Goal: Task Accomplishment & Management: Manage account settings

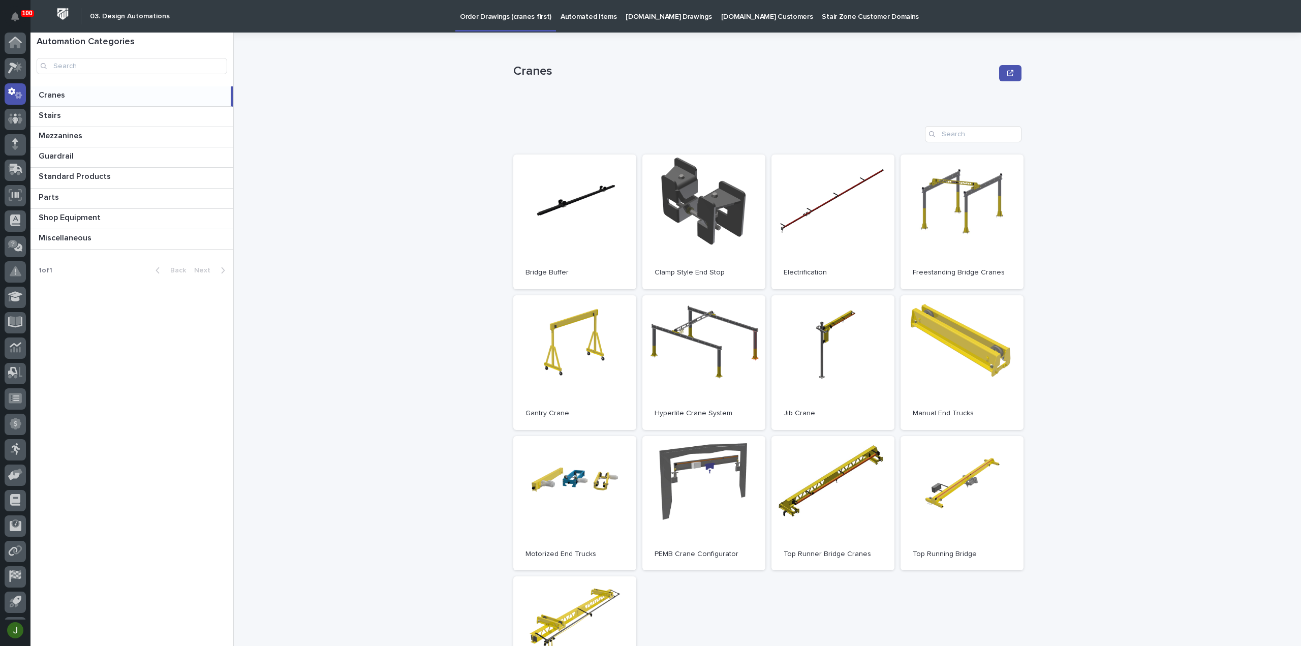
scroll to position [22, 0]
click at [964, 477] on link "Open" at bounding box center [961, 503] width 123 height 135
click at [16, 44] on icon at bounding box center [12, 46] width 9 height 11
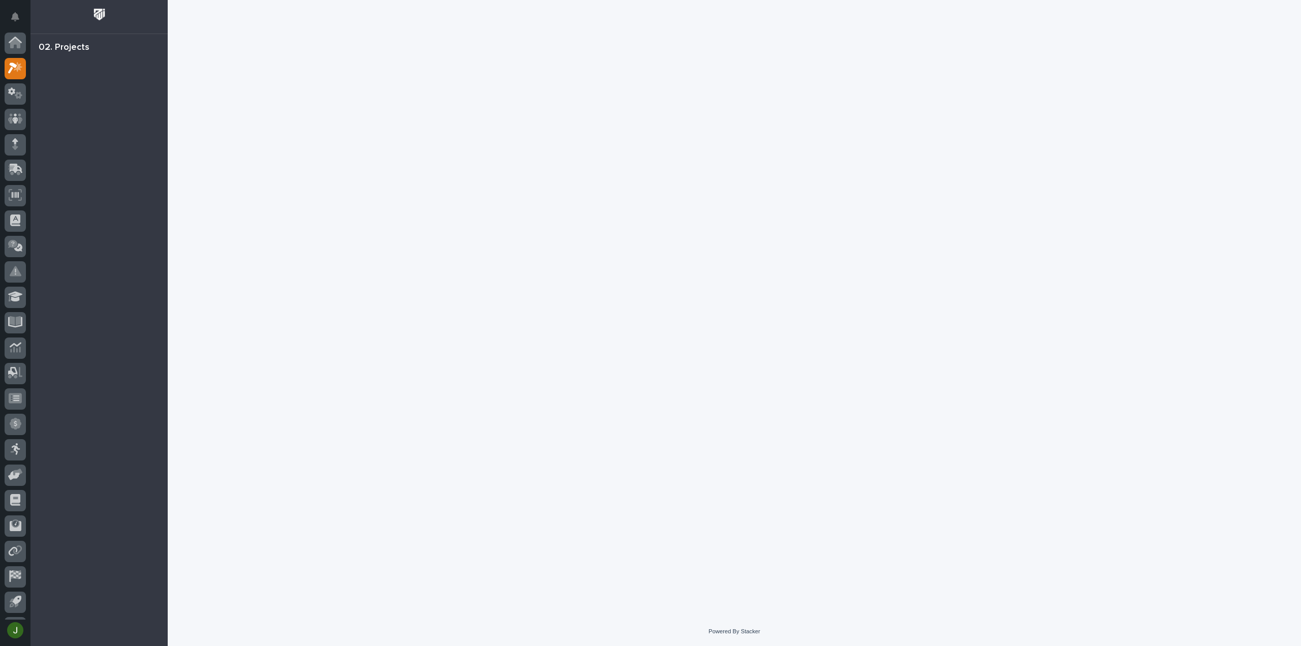
scroll to position [22, 0]
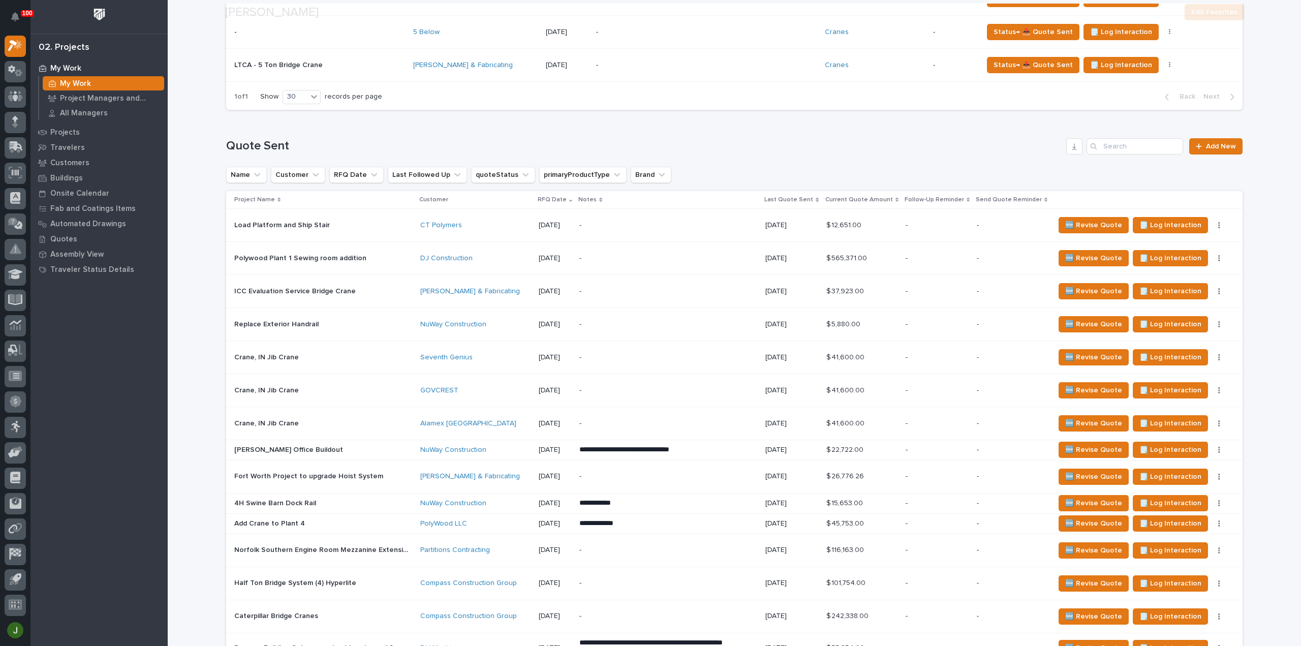
scroll to position [610, 0]
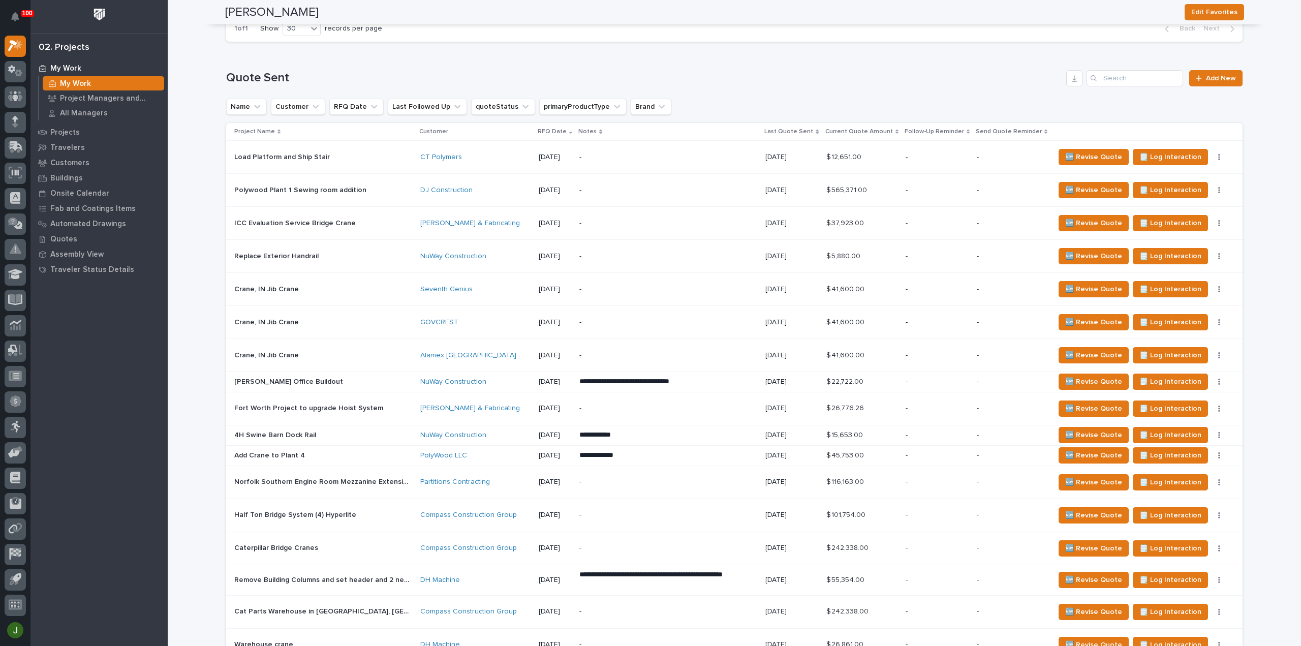
click at [258, 153] on p "Load Platform and Ship Stair" at bounding box center [283, 156] width 98 height 11
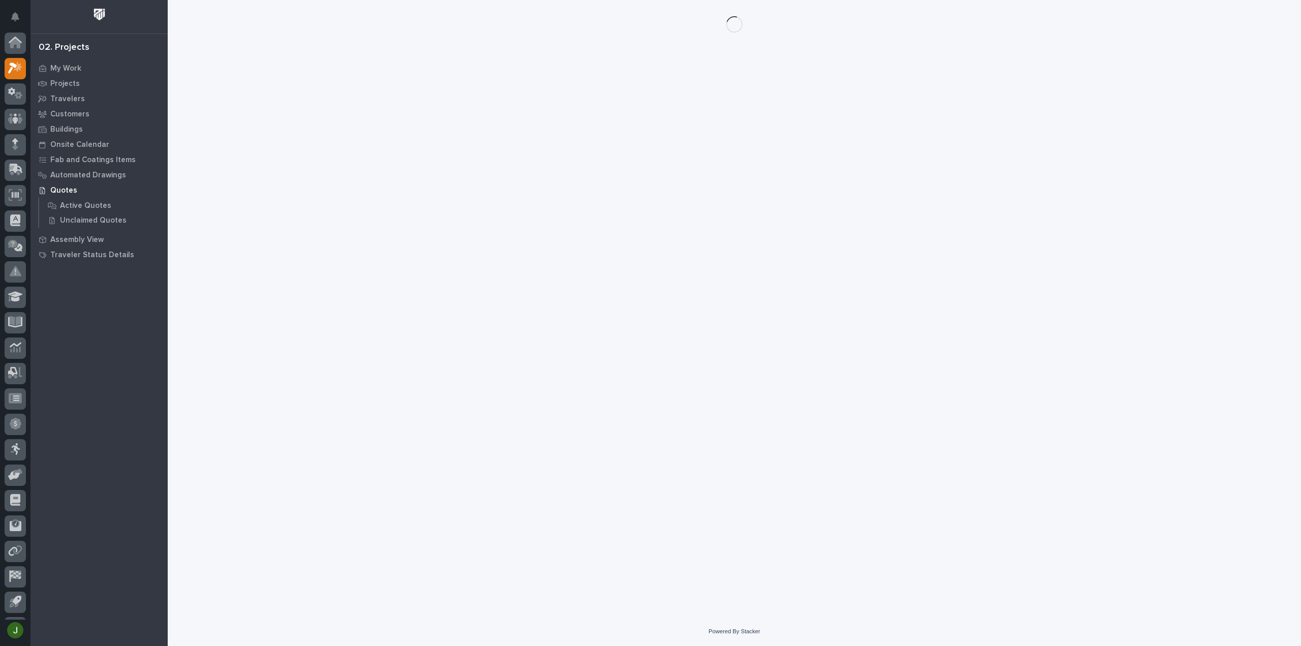
scroll to position [22, 0]
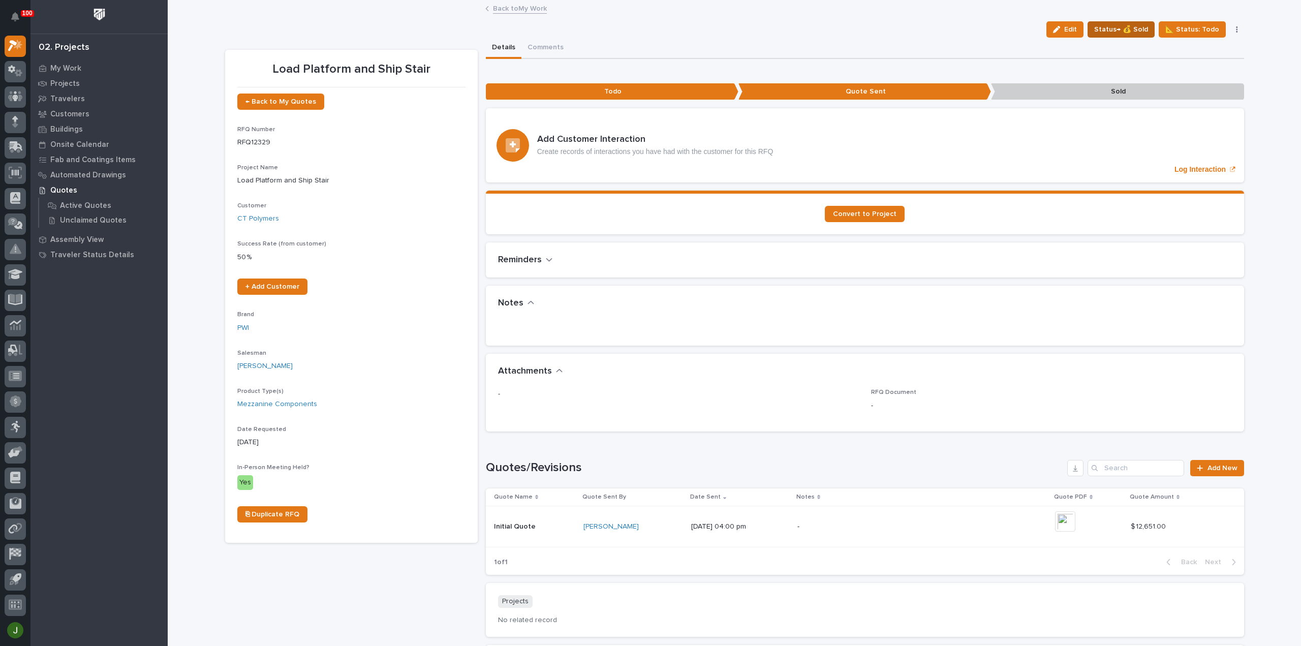
click at [1124, 26] on span "Status→ 💰 Sold" at bounding box center [1121, 29] width 54 height 12
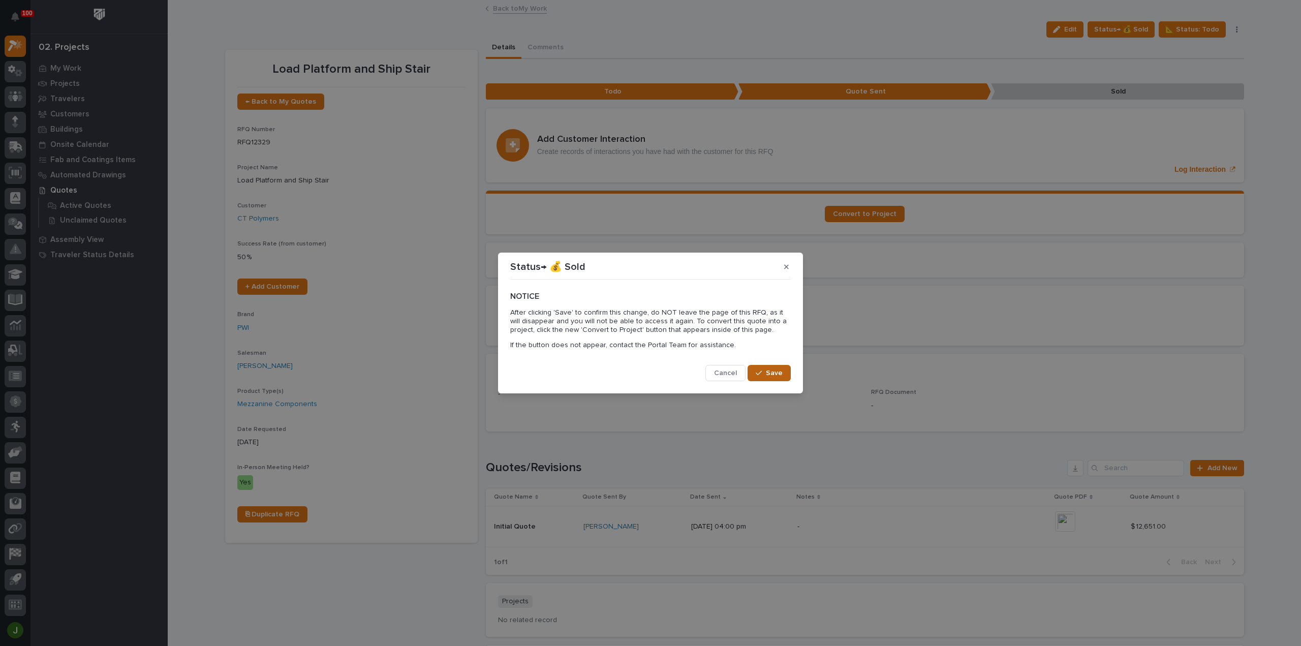
click at [770, 375] on span "Save" at bounding box center [774, 372] width 17 height 9
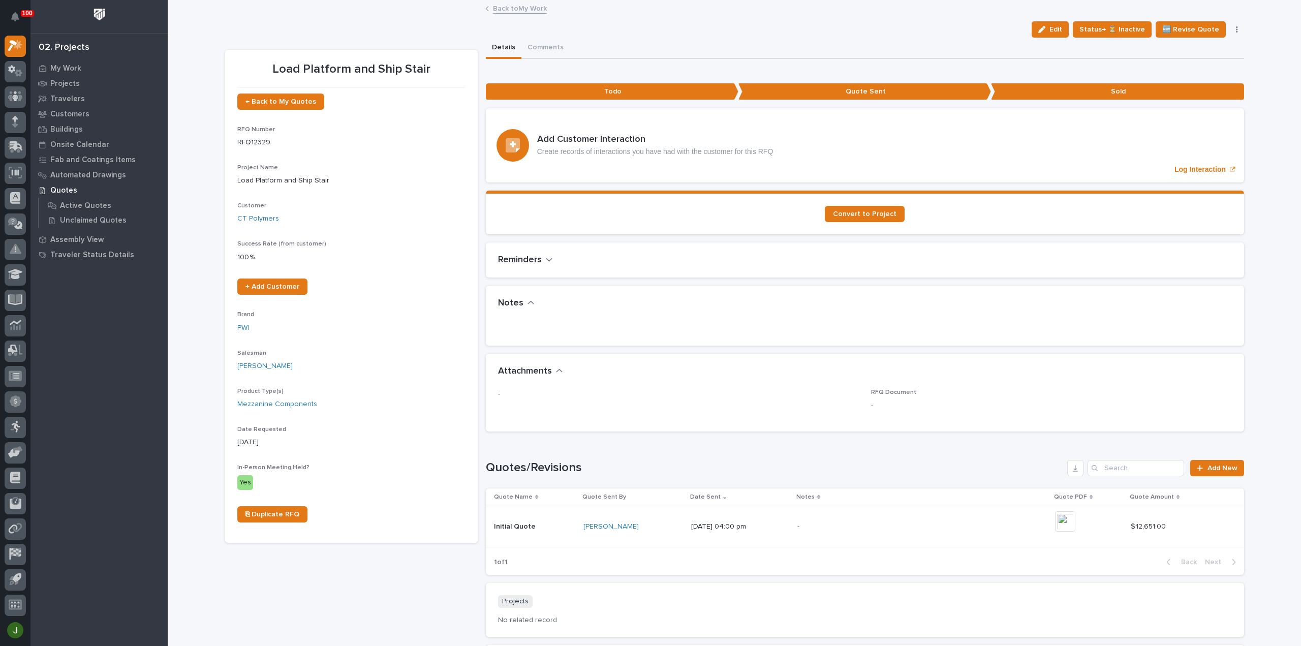
click at [859, 212] on span "Convert to Project" at bounding box center [865, 213] width 64 height 7
click at [58, 67] on p "My Work" at bounding box center [65, 68] width 31 height 9
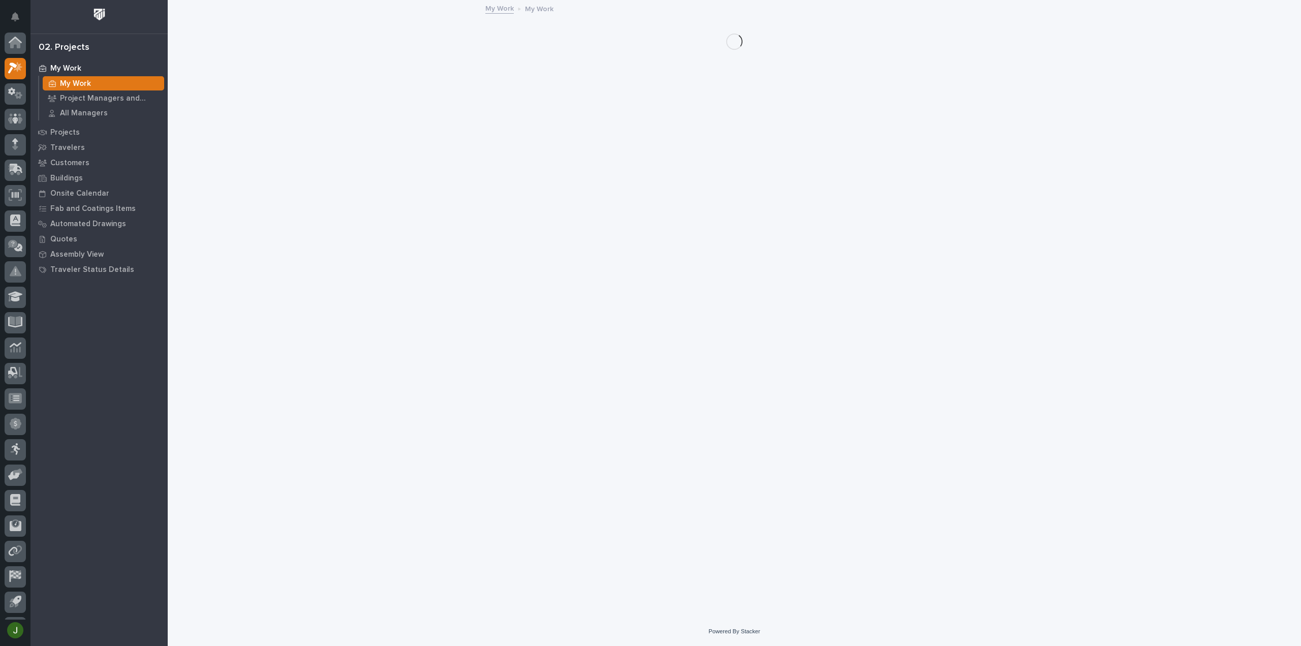
scroll to position [22, 0]
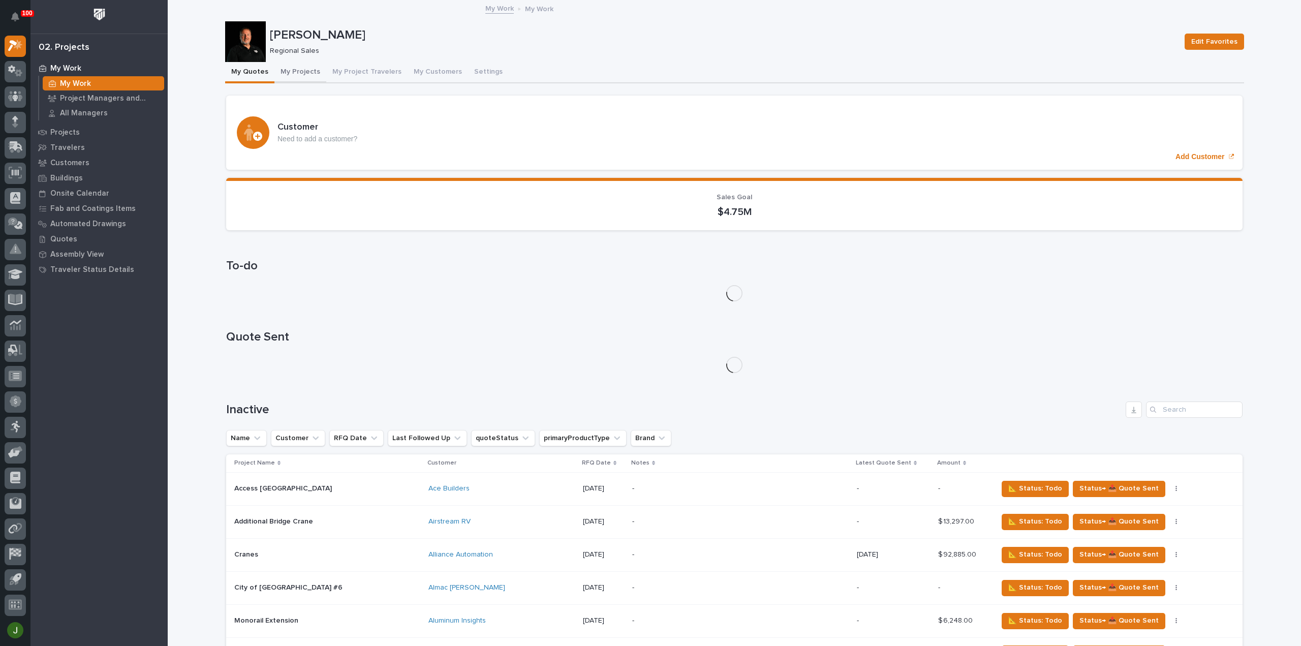
click at [300, 69] on button "My Projects" at bounding box center [300, 72] width 52 height 21
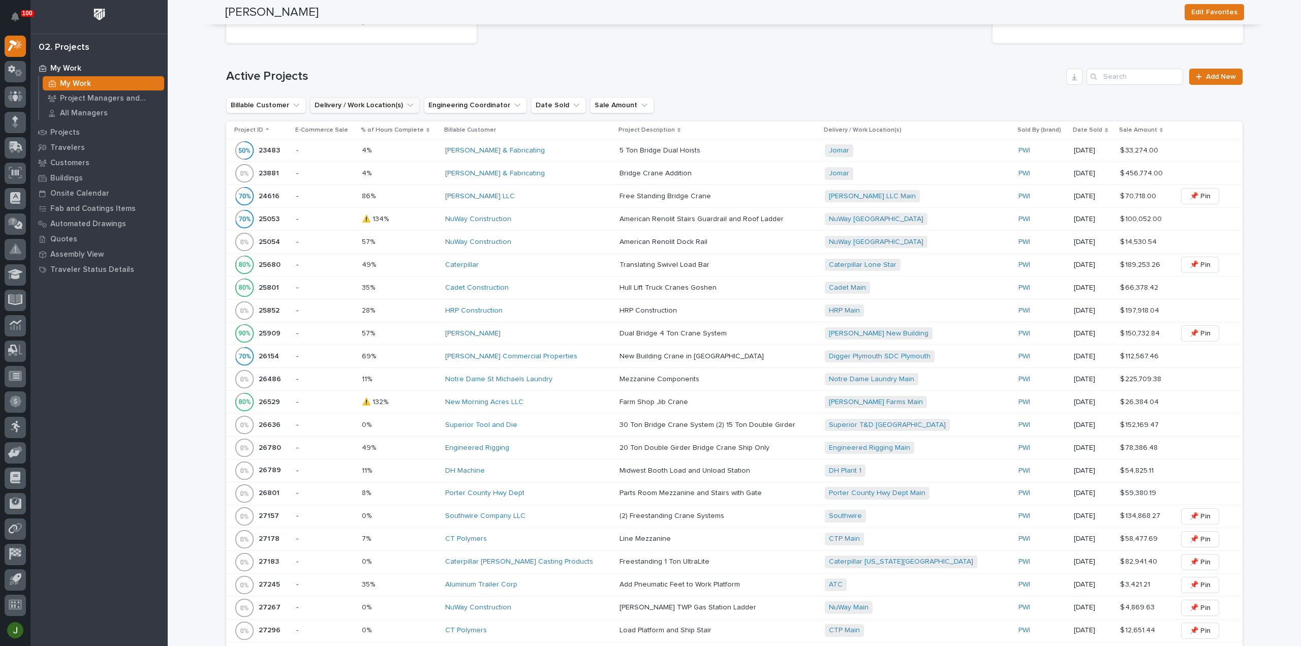
scroll to position [881, 0]
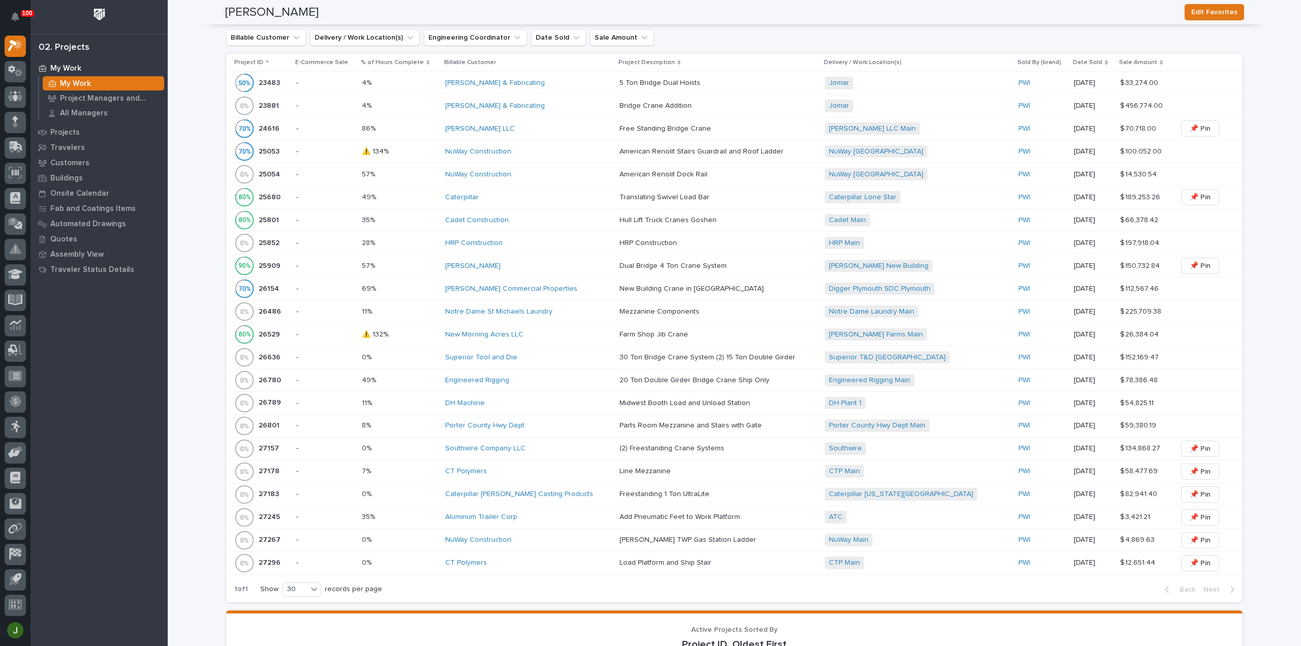
click at [259, 463] on div "27178 27178" at bounding box center [269, 471] width 21 height 17
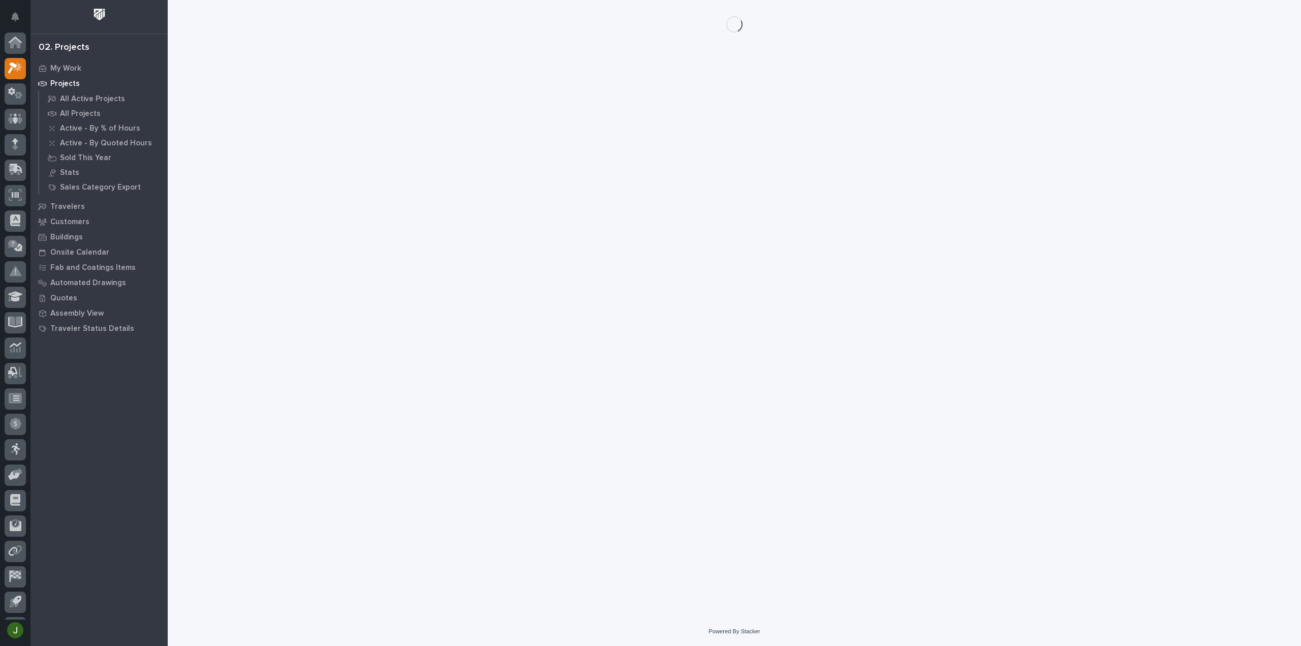
scroll to position [22, 0]
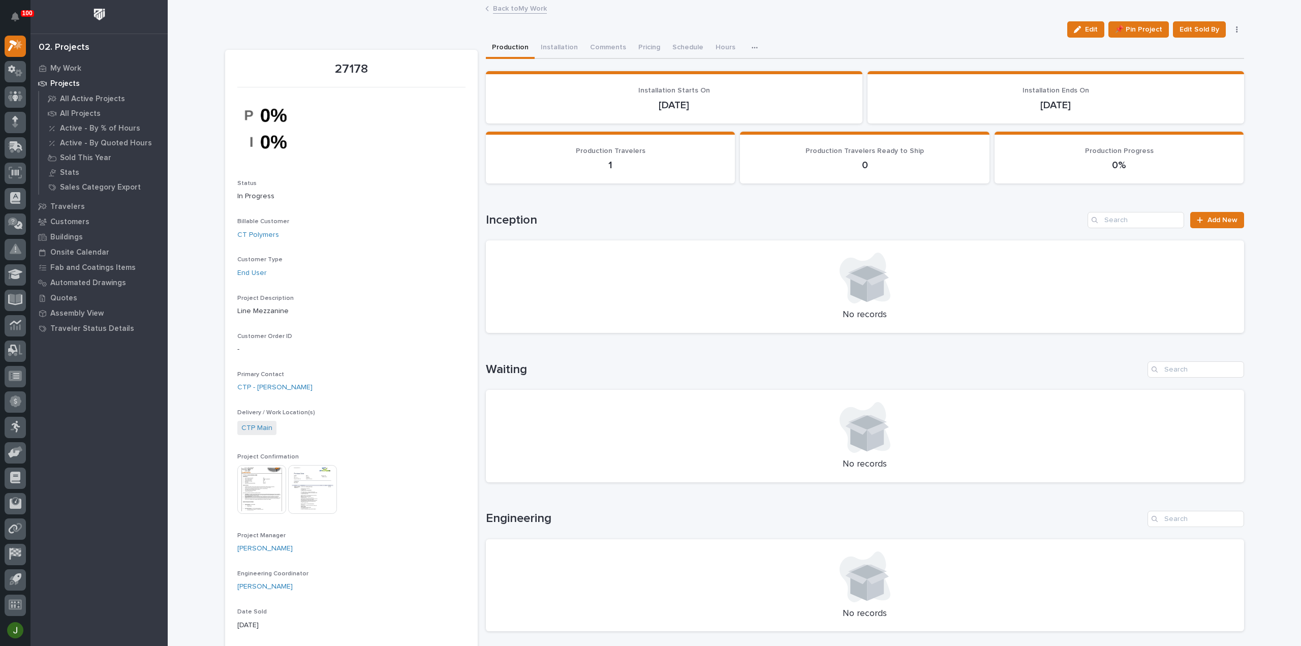
click at [259, 489] on img at bounding box center [261, 489] width 49 height 49
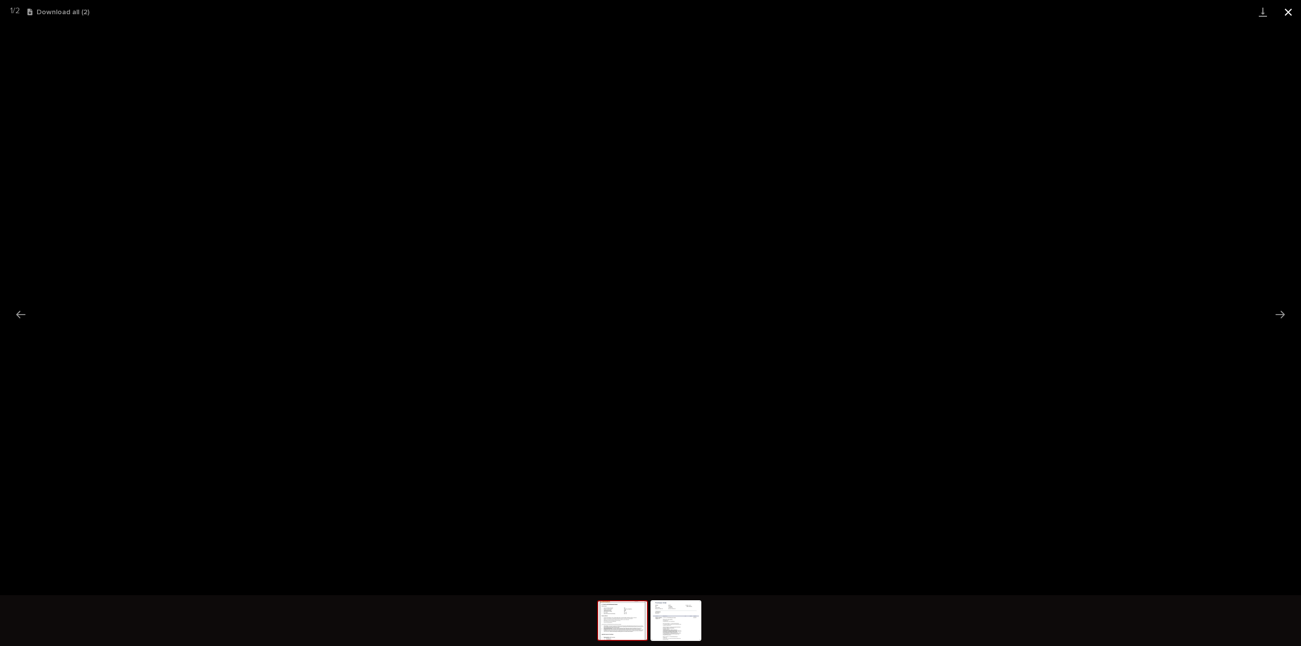
click at [1290, 12] on button "Close gallery" at bounding box center [1287, 12] width 25 height 24
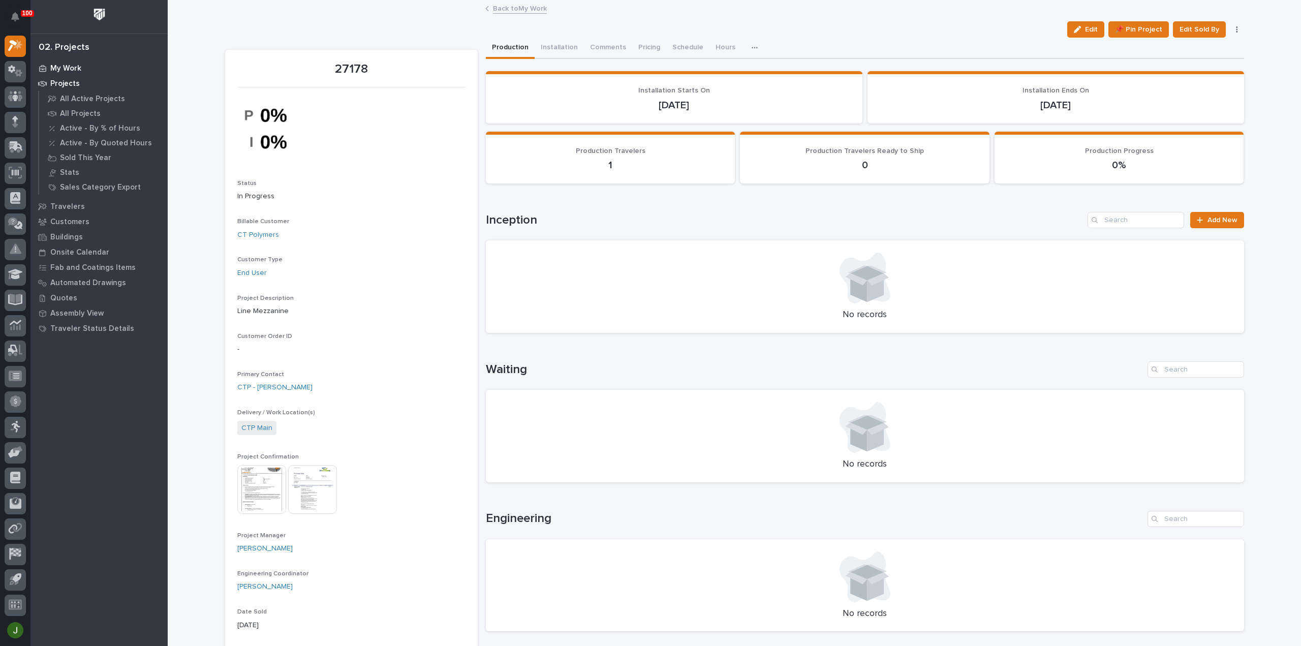
click at [69, 66] on p "My Work" at bounding box center [65, 68] width 31 height 9
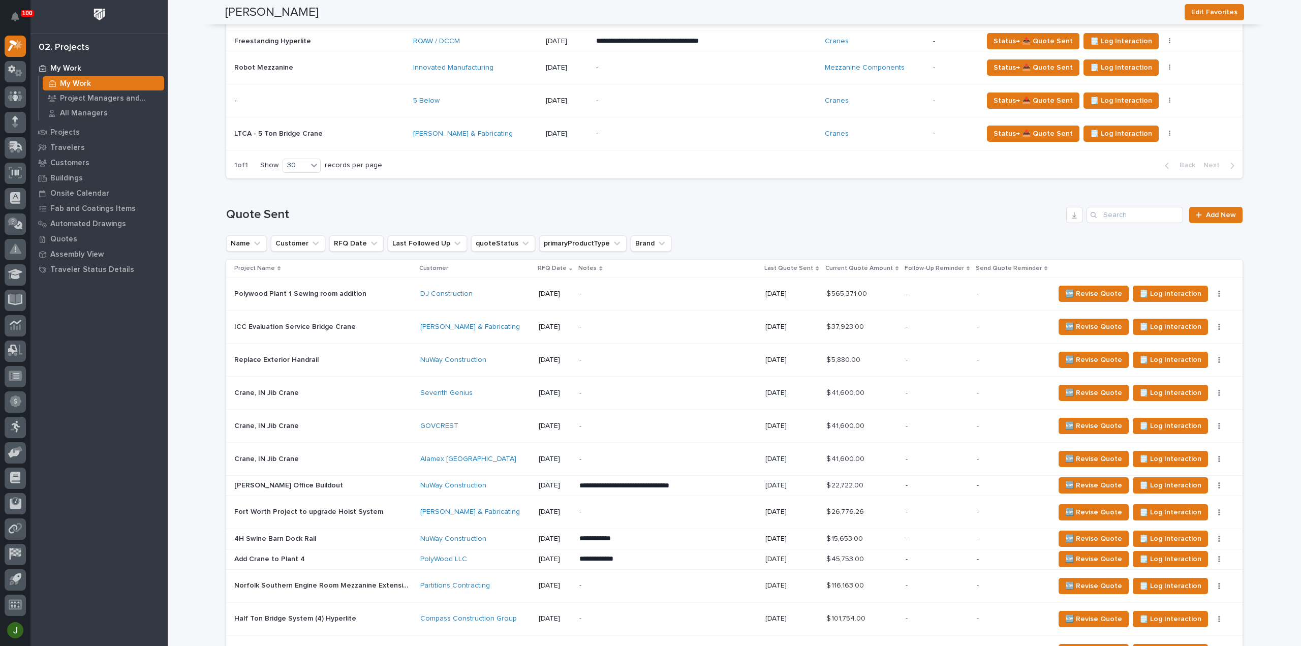
scroll to position [474, 0]
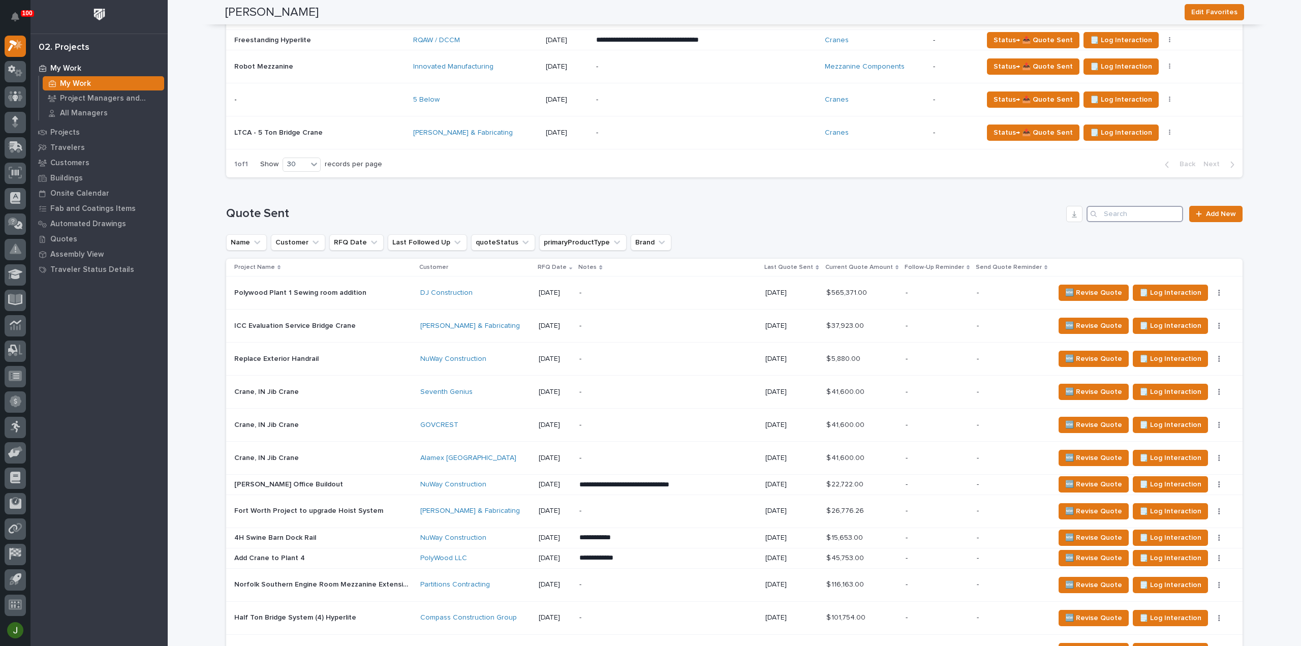
click at [1115, 213] on input "Search" at bounding box center [1134, 214] width 97 height 16
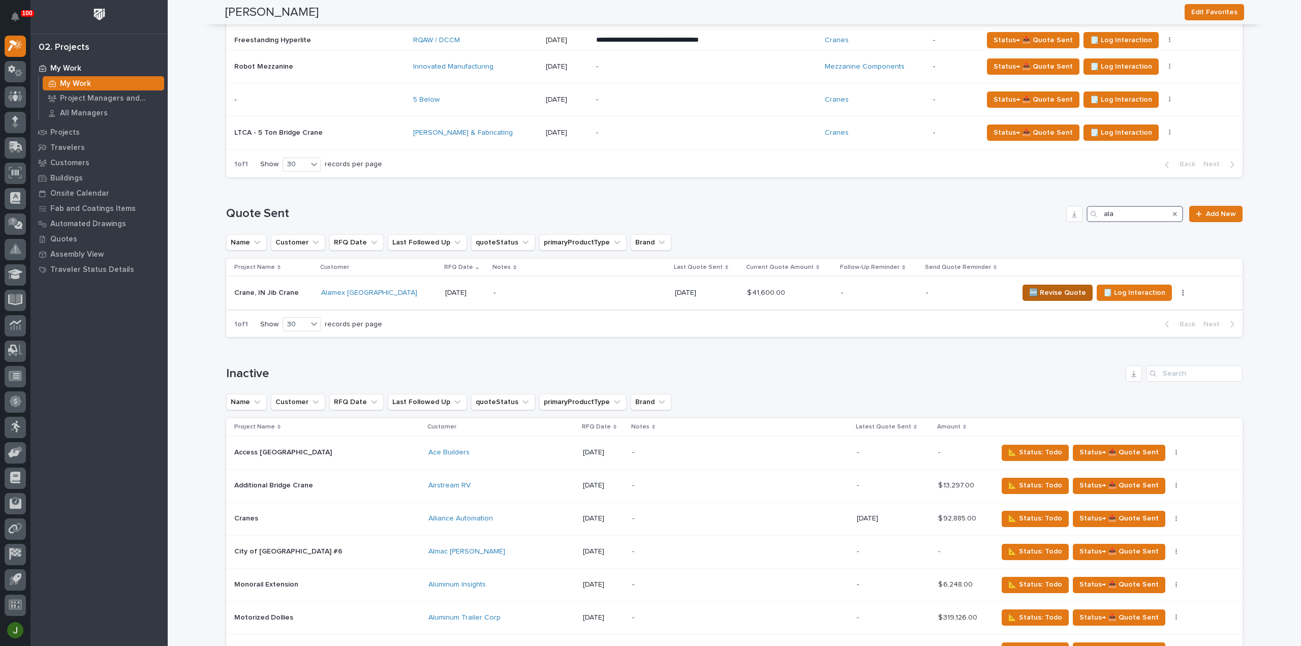
type input "ala"
click at [1048, 289] on span "🆕 Revise Quote" at bounding box center [1057, 293] width 57 height 12
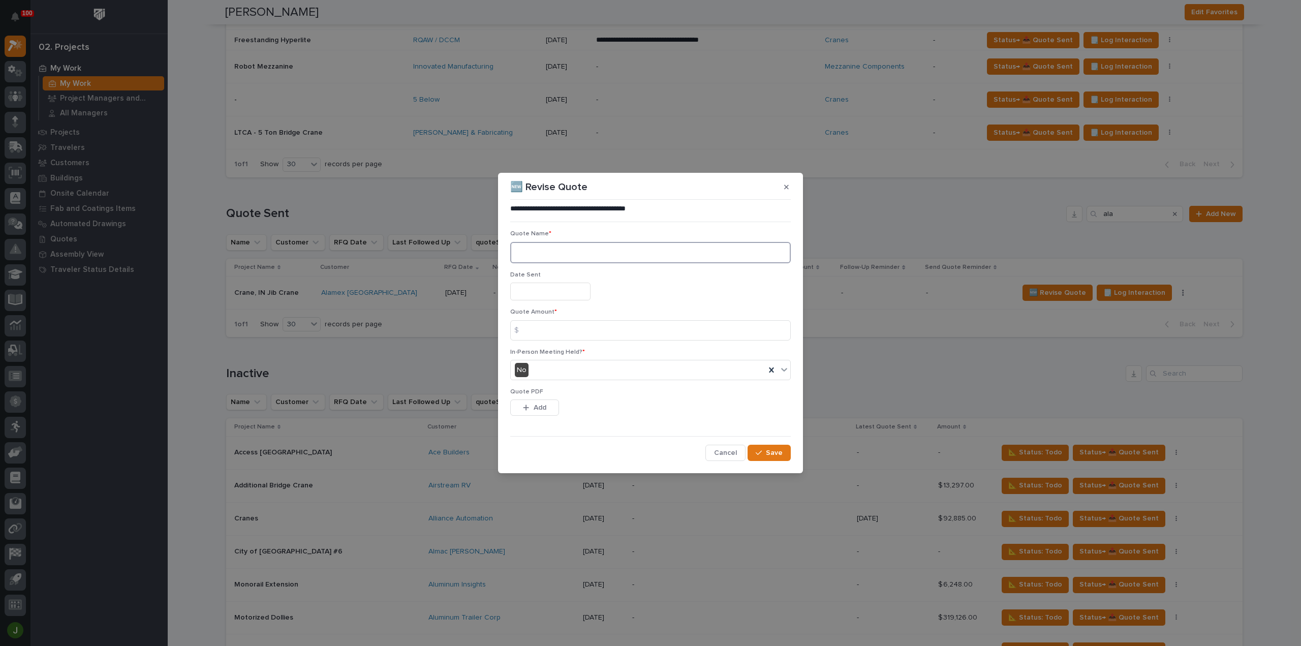
click at [525, 252] on textarea at bounding box center [650, 252] width 280 height 21
type textarea "**"
click at [531, 293] on input "text" at bounding box center [550, 291] width 80 height 18
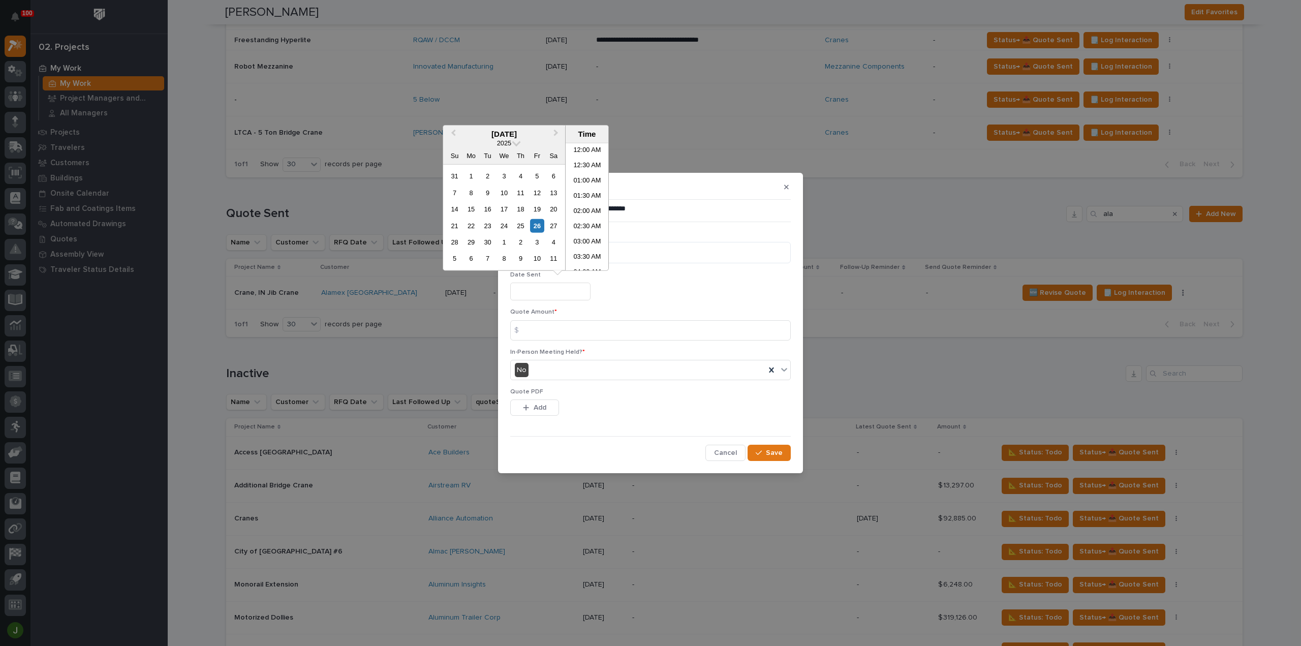
scroll to position [279, 0]
click at [586, 208] on li "11:00 AM" at bounding box center [586, 206] width 43 height 15
type input "**********"
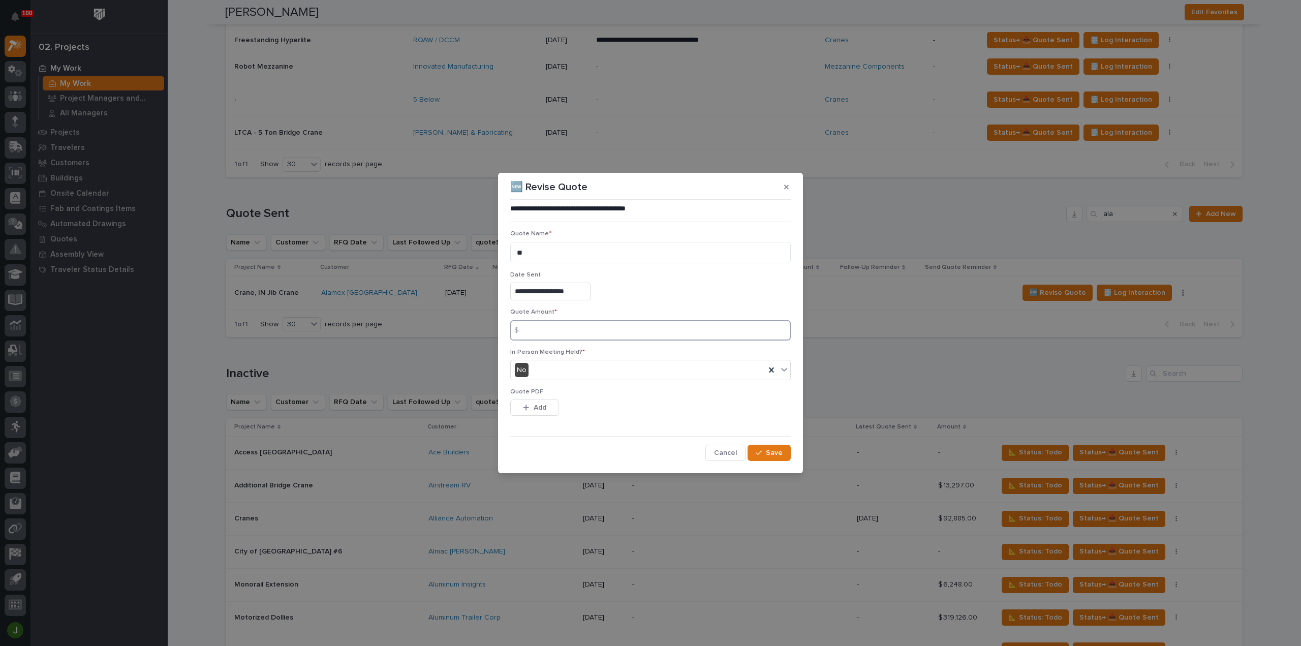
click at [539, 330] on input at bounding box center [650, 330] width 280 height 20
type input "39504"
click at [521, 408] on button "Add" at bounding box center [534, 407] width 49 height 16
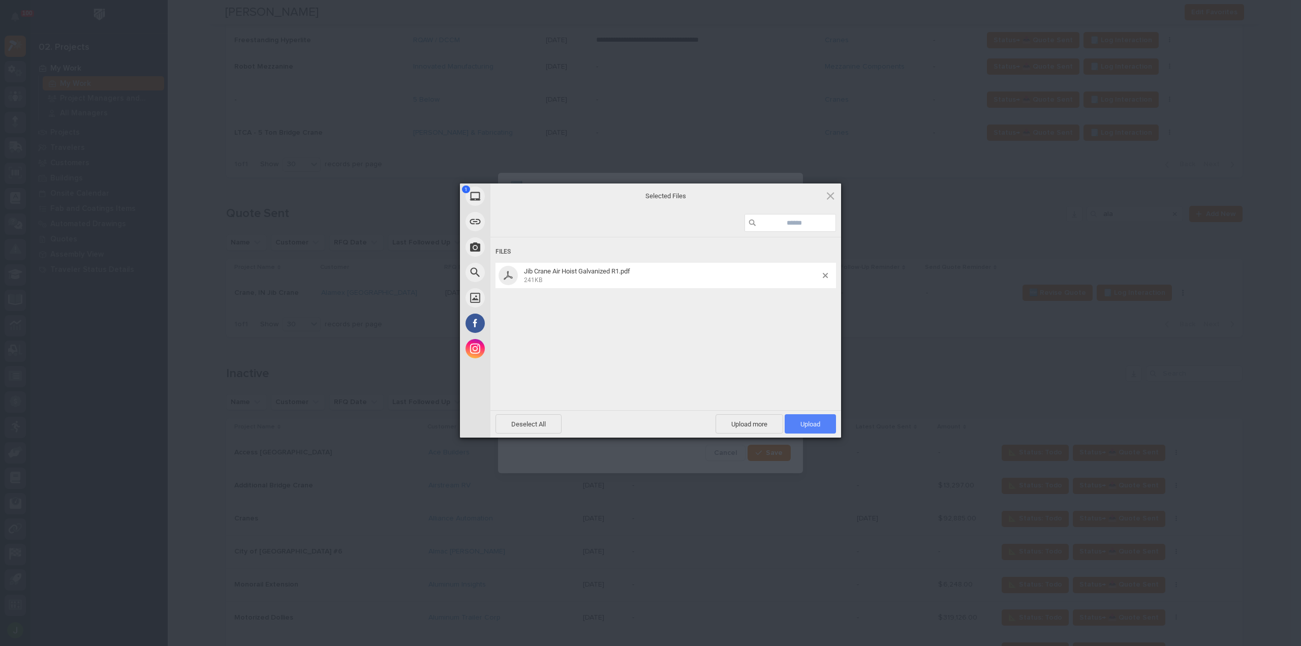
click at [816, 423] on span "Upload 1" at bounding box center [810, 424] width 20 height 8
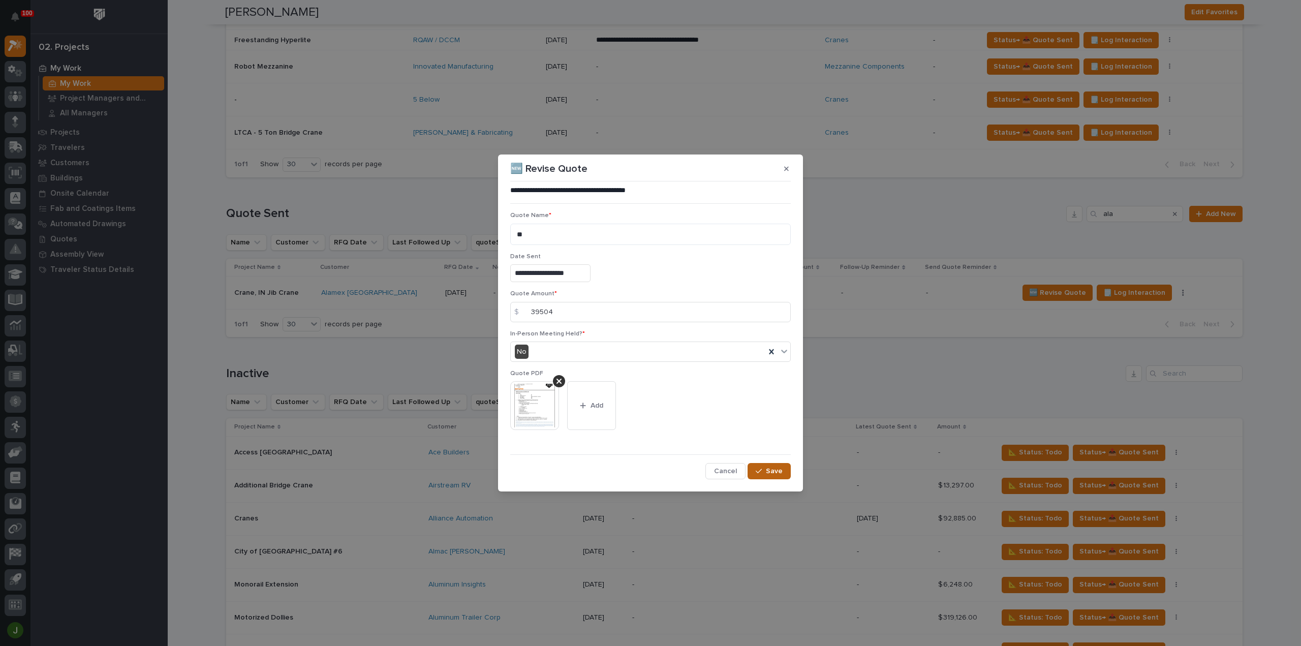
click at [771, 468] on span "Save" at bounding box center [774, 470] width 17 height 9
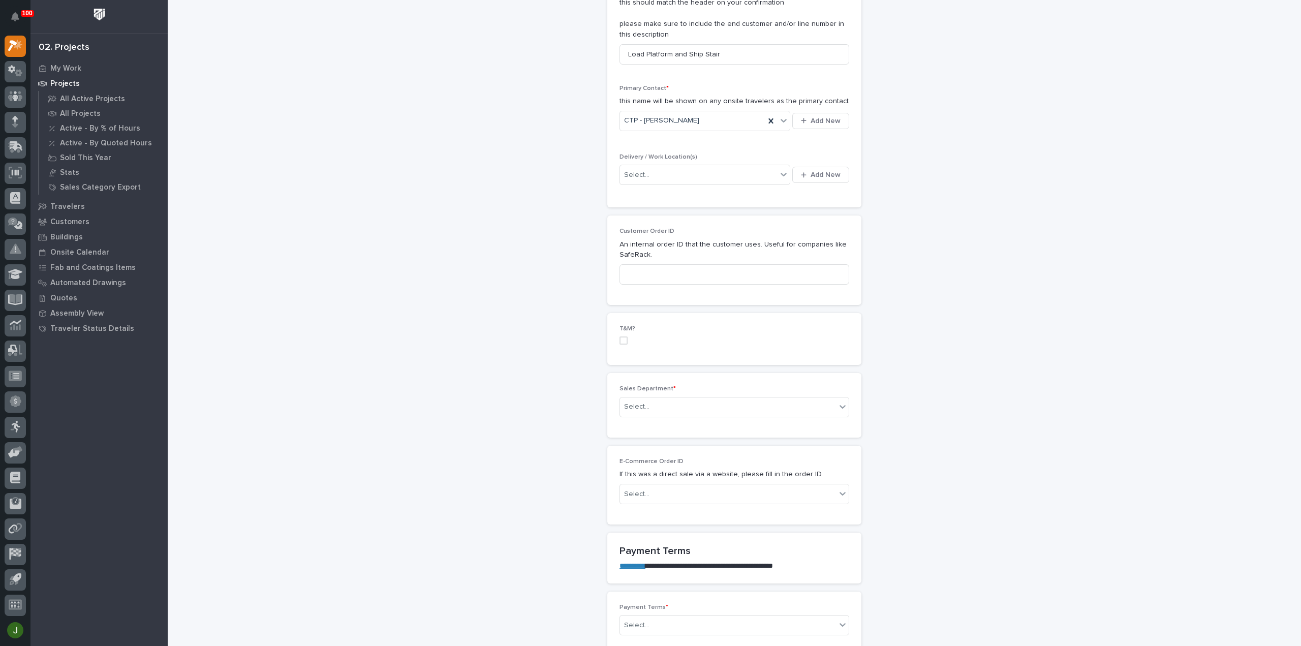
scroll to position [338, 0]
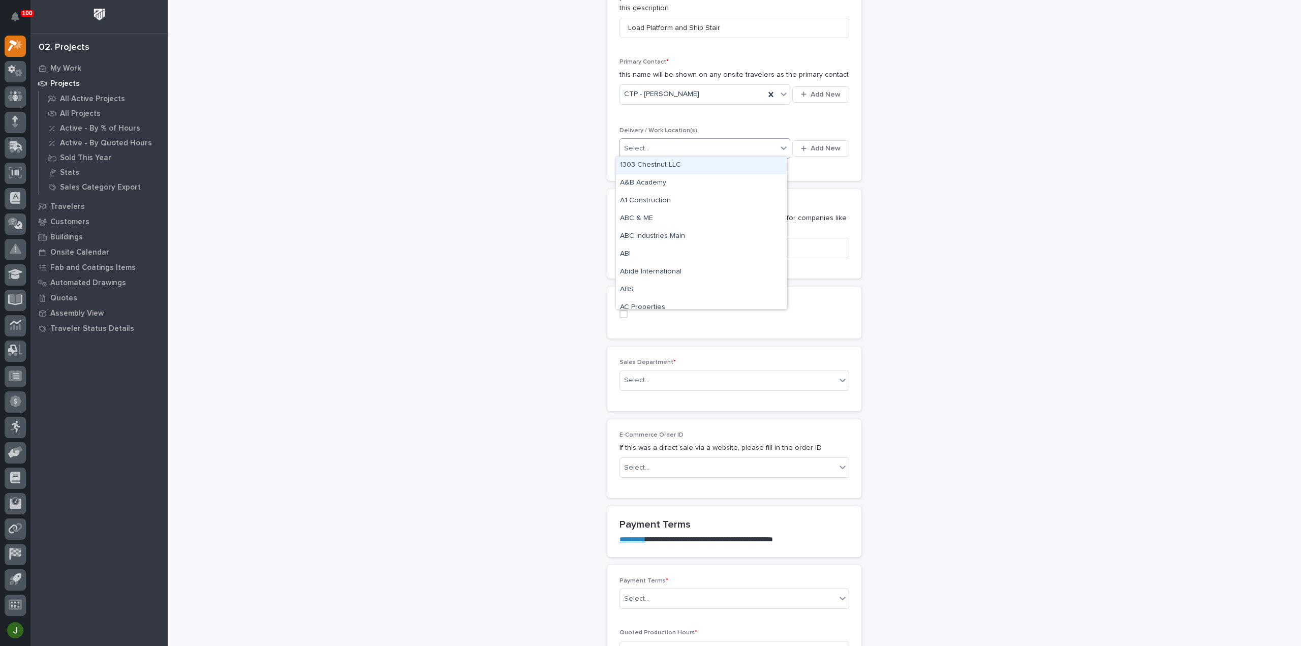
click at [650, 148] on input "text" at bounding box center [650, 148] width 1 height 9
type input "*"
type input "***"
click at [669, 161] on div "CTP Main" at bounding box center [701, 165] width 171 height 18
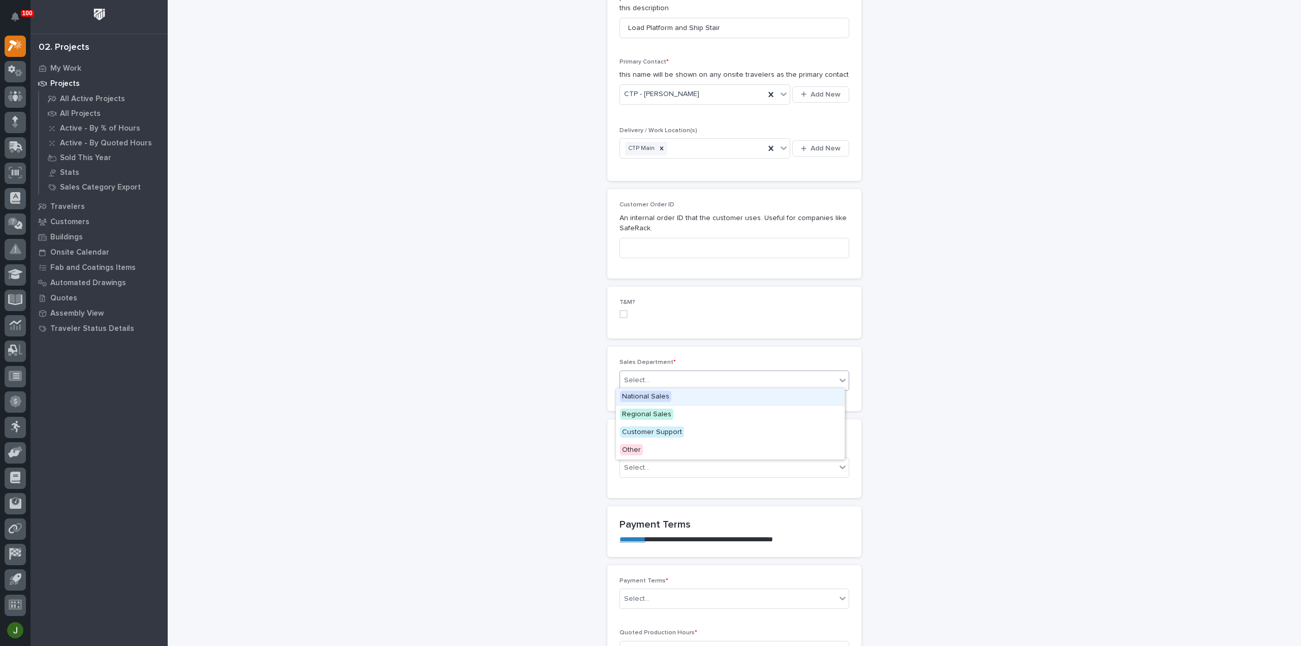
click at [639, 380] on div "Select..." at bounding box center [636, 380] width 25 height 11
click at [649, 412] on span "Regional Sales" at bounding box center [646, 413] width 53 height 11
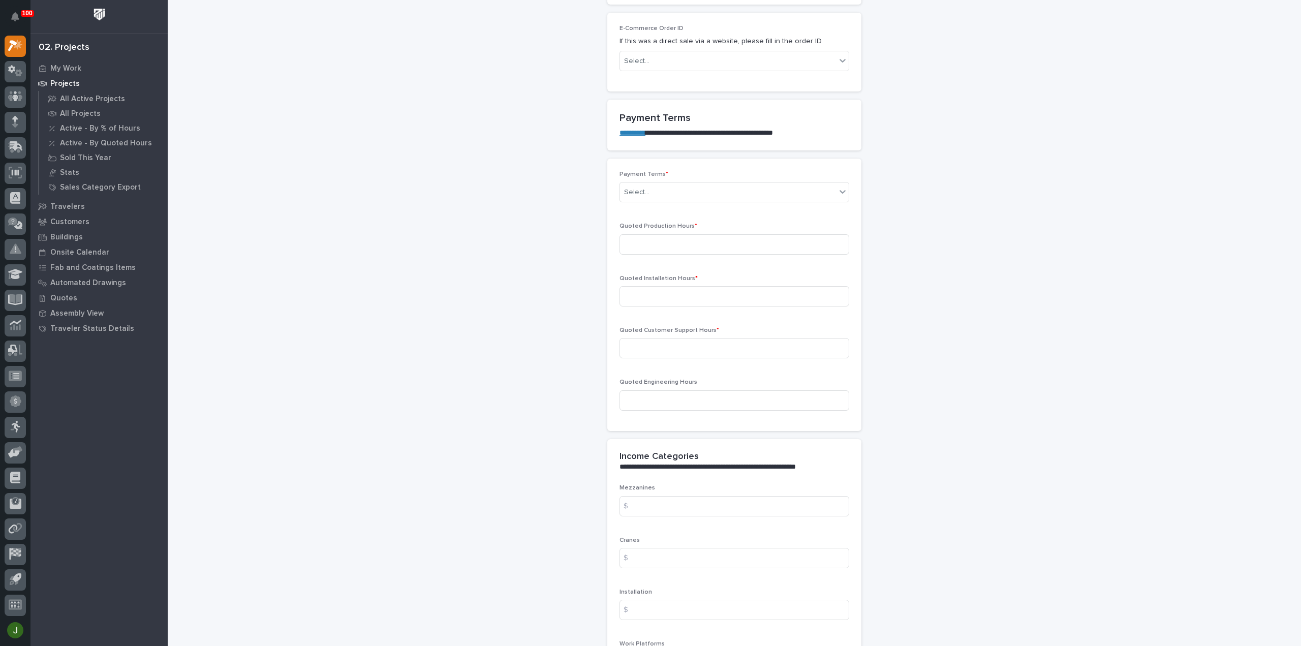
scroll to position [813, 0]
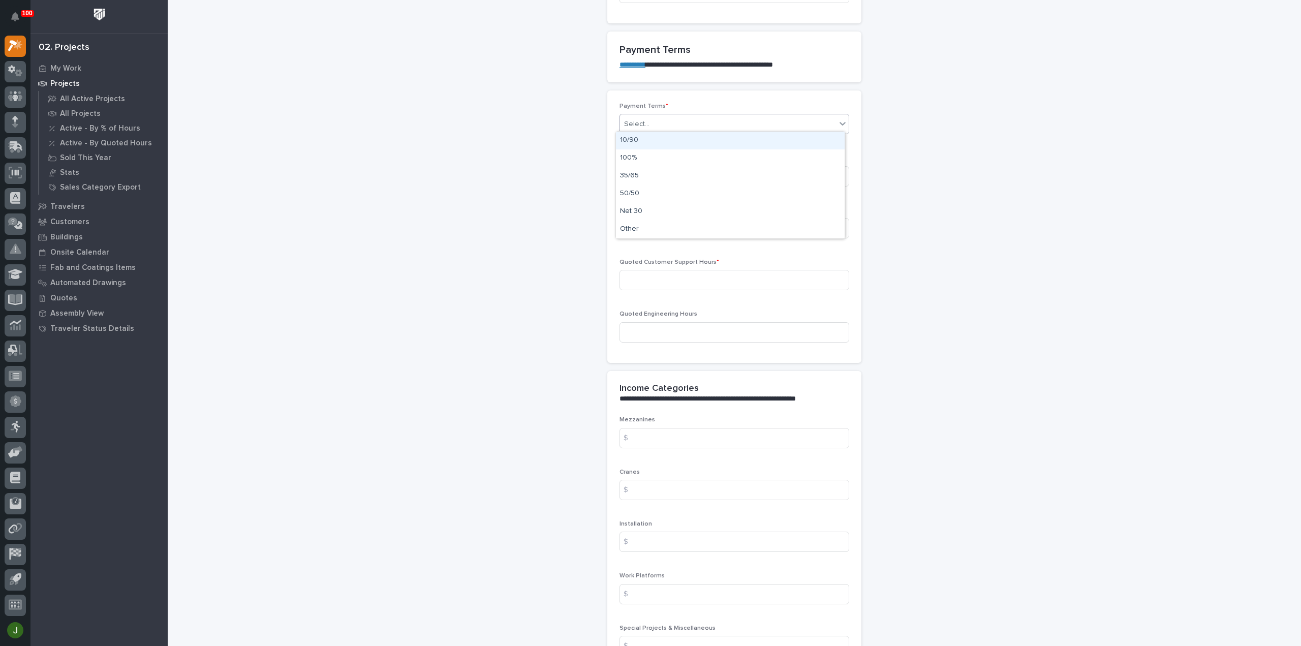
click at [825, 120] on div "Select..." at bounding box center [728, 124] width 216 height 17
click at [647, 210] on div "Net 30" at bounding box center [730, 212] width 229 height 18
click at [654, 171] on input at bounding box center [734, 176] width 230 height 20
type input "33"
click at [646, 226] on input at bounding box center [734, 228] width 230 height 20
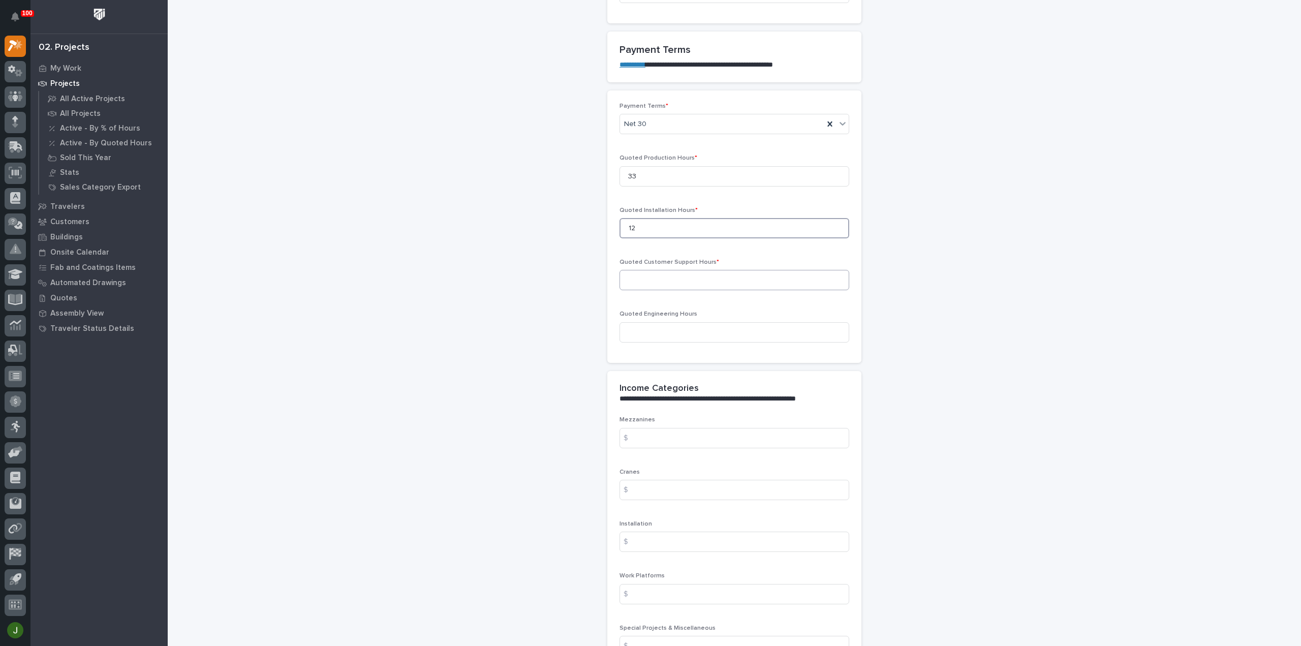
type input "12"
click at [635, 270] on input at bounding box center [734, 280] width 230 height 20
type input "0"
click at [645, 324] on input at bounding box center [734, 332] width 230 height 20
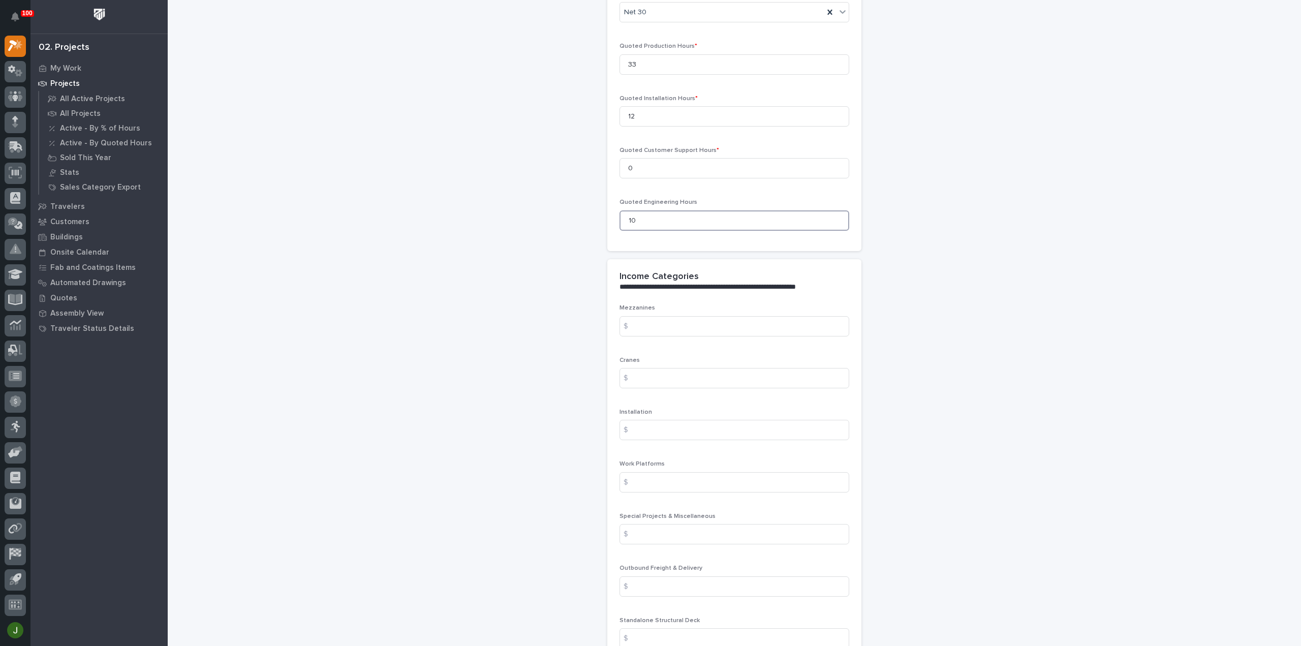
scroll to position [948, 0]
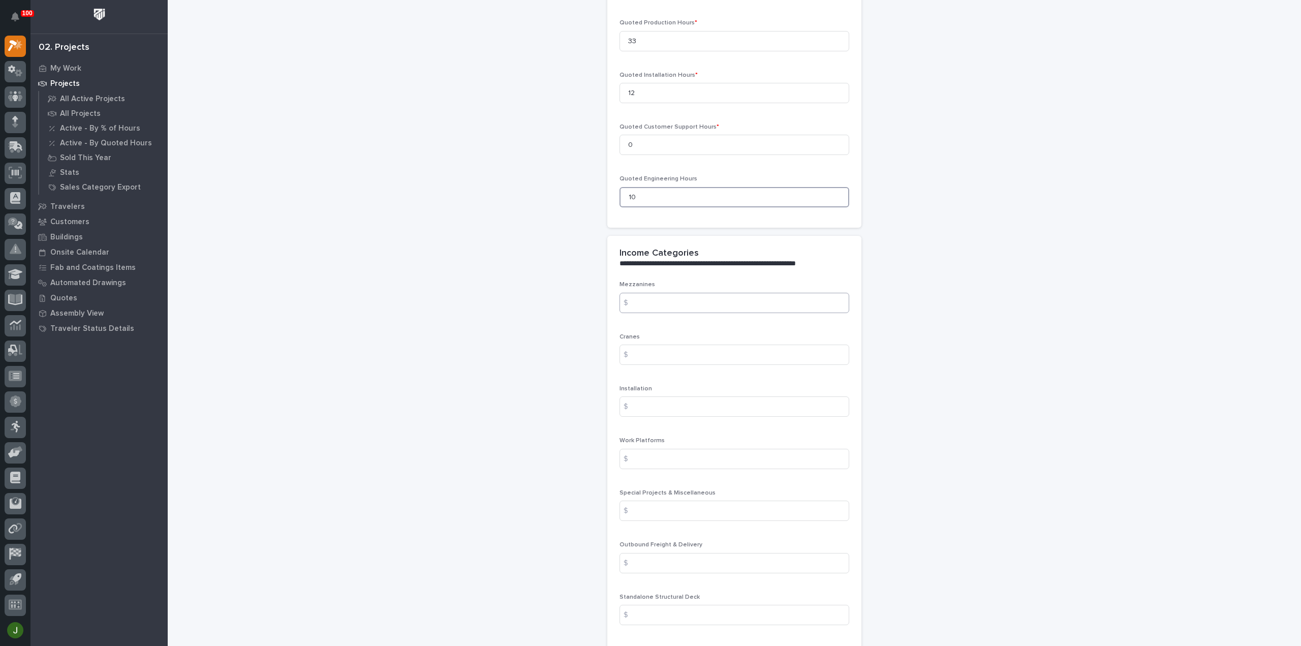
type input "10"
click at [652, 301] on input at bounding box center [734, 303] width 230 height 20
type input "7939.63"
click at [647, 403] on input at bounding box center [734, 406] width 230 height 20
type input "1828.10"
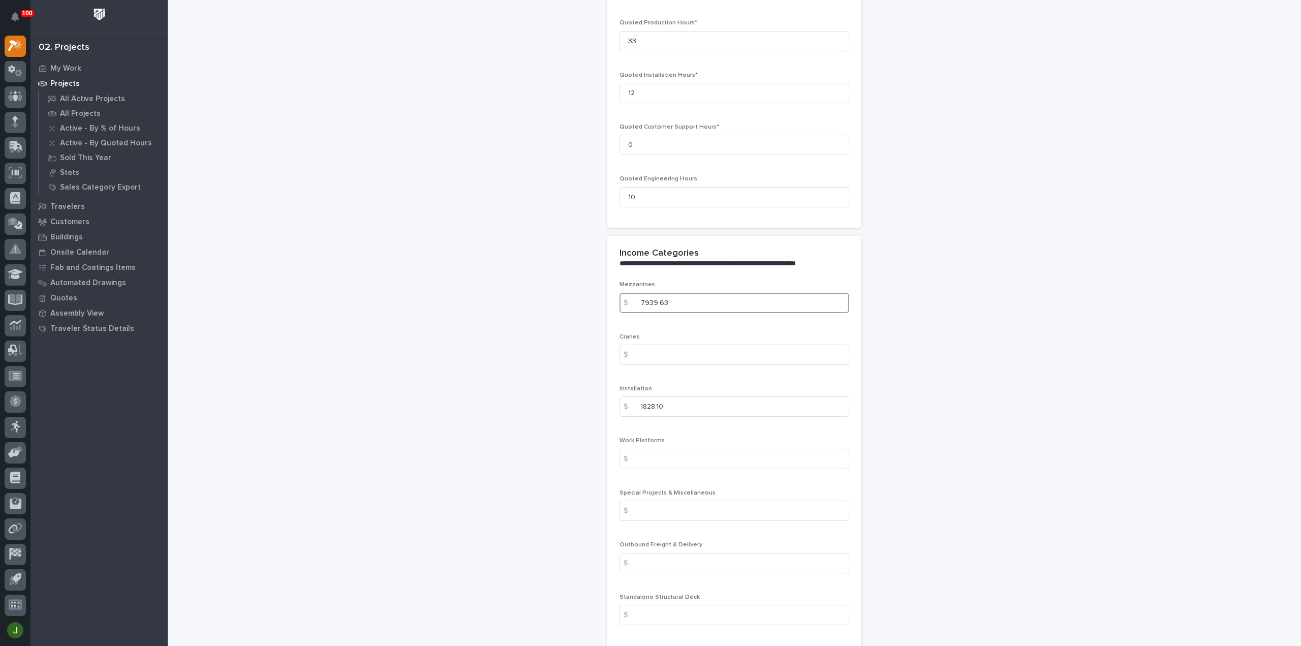
click at [667, 297] on input "7939.63" at bounding box center [734, 303] width 230 height 20
drag, startPoint x: 669, startPoint y: 301, endPoint x: 616, endPoint y: 303, distance: 53.4
click at [619, 303] on div "$ 7939.63" at bounding box center [734, 303] width 230 height 20
type input "10688.34"
click at [677, 353] on input at bounding box center [734, 354] width 230 height 20
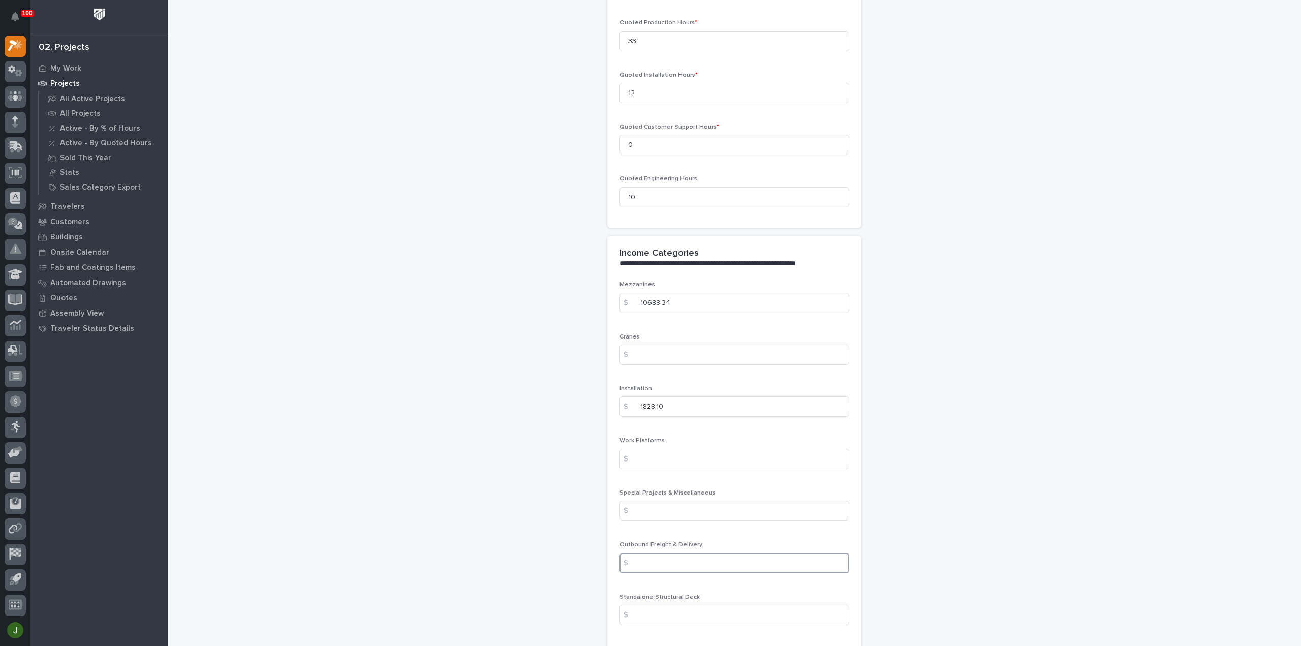
click at [644, 557] on input at bounding box center [734, 563] width 230 height 20
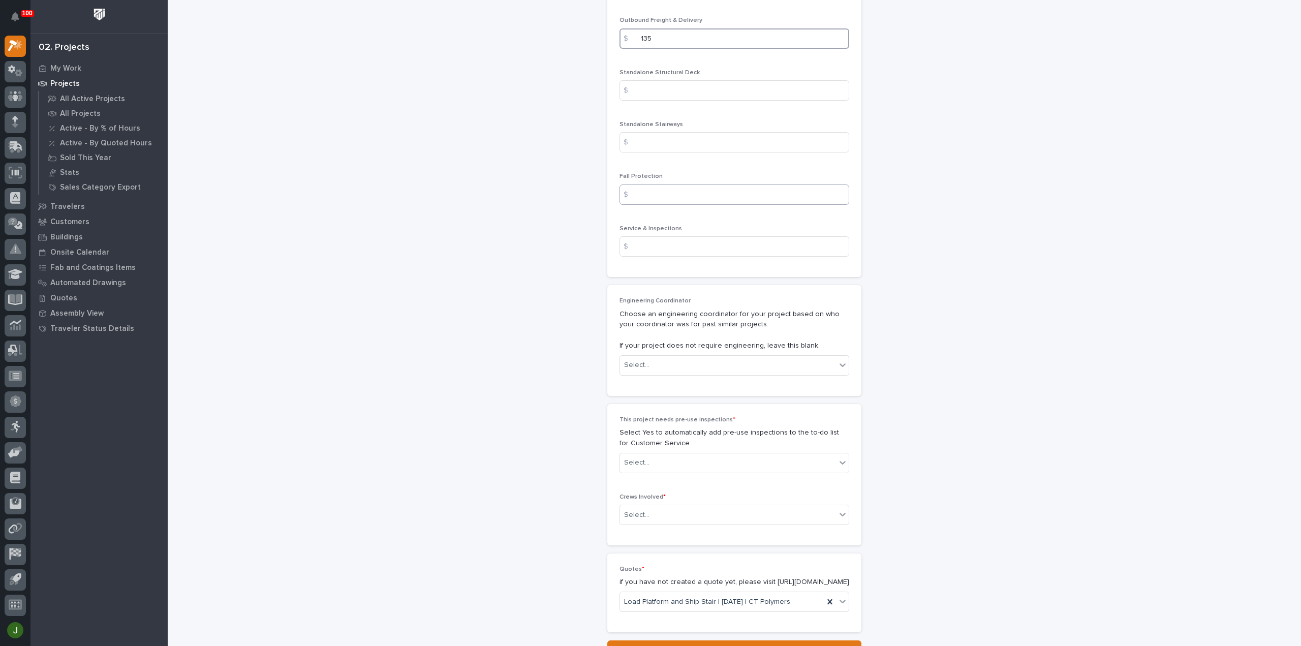
scroll to position [1490, 0]
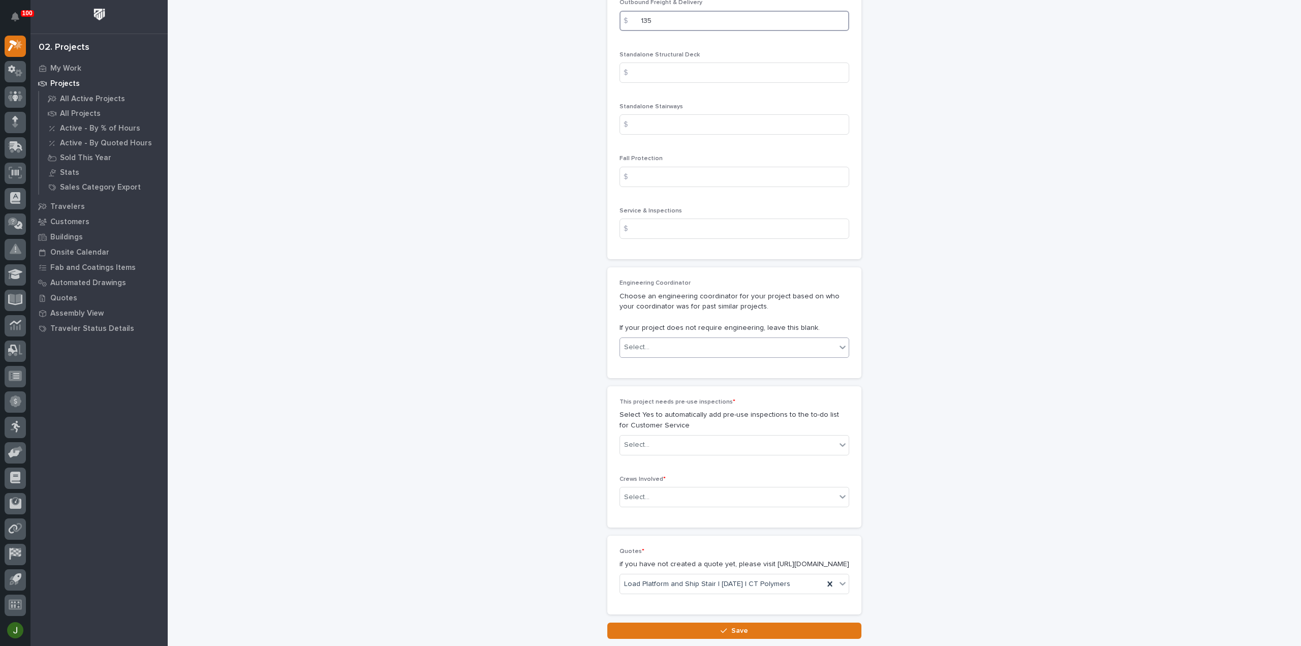
type input "135"
click at [656, 345] on div "Select..." at bounding box center [728, 347] width 216 height 17
click at [663, 432] on div "[PERSON_NAME]" at bounding box center [730, 435] width 229 height 18
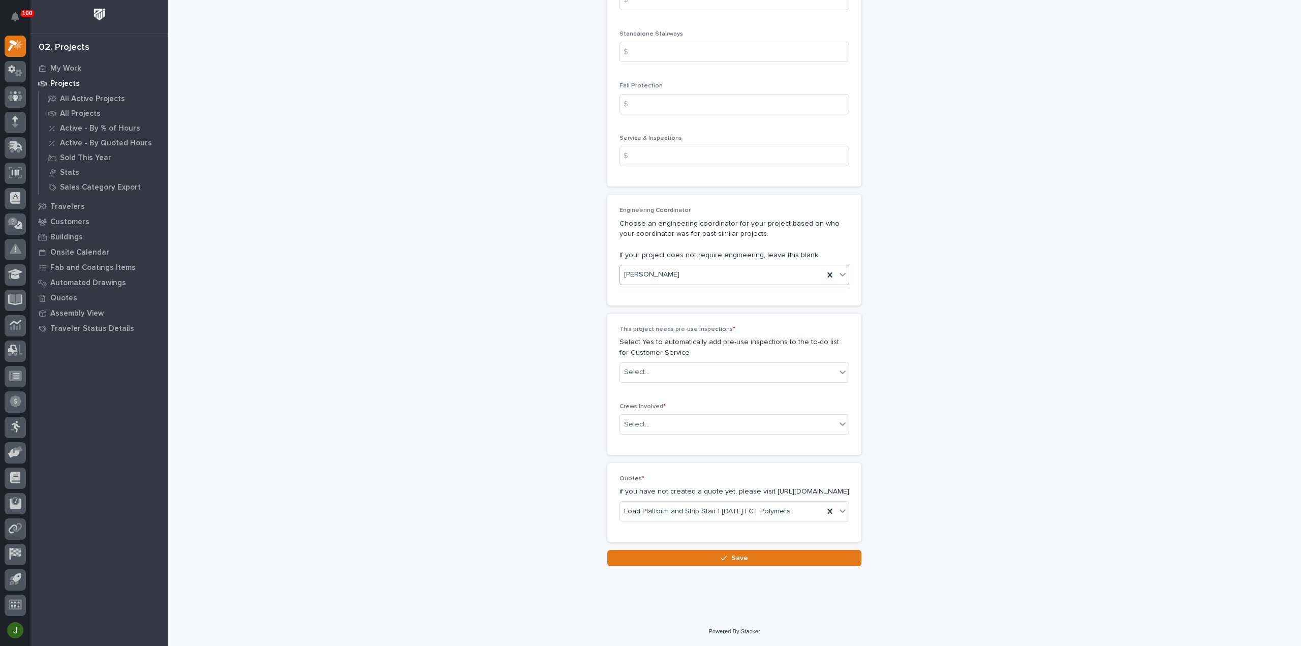
scroll to position [1569, 0]
click at [649, 364] on div "Select..." at bounding box center [728, 372] width 216 height 17
click at [636, 401] on div "No" at bounding box center [730, 400] width 229 height 18
click at [654, 416] on div "Select..." at bounding box center [728, 424] width 216 height 17
click at [645, 434] on div "Production" at bounding box center [730, 434] width 229 height 18
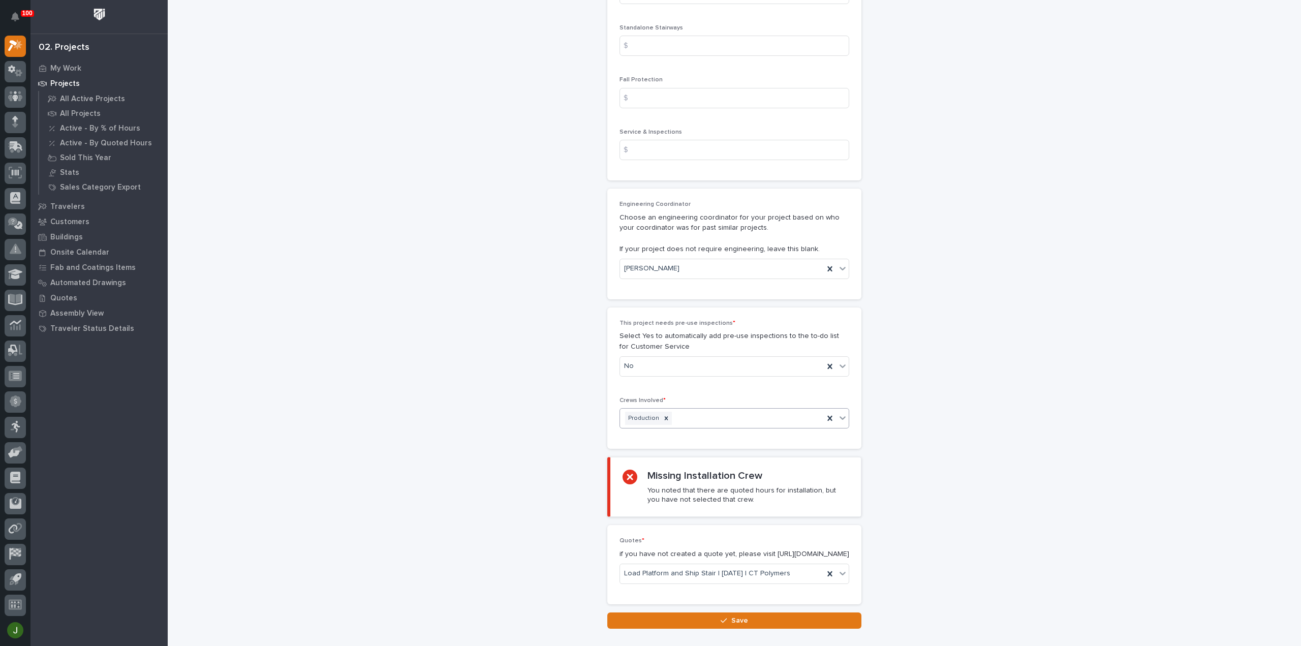
click at [682, 412] on div "Production" at bounding box center [722, 419] width 204 height 18
click at [663, 433] on div "Installation" at bounding box center [730, 434] width 229 height 18
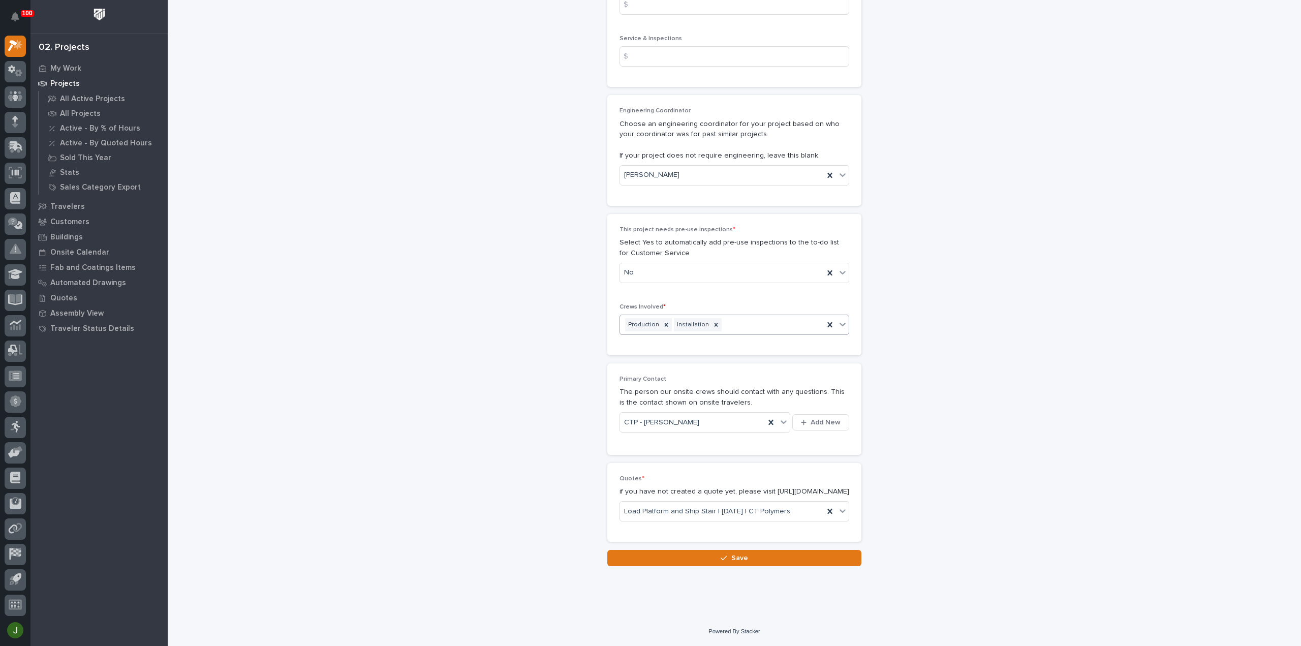
scroll to position [1668, 0]
click at [727, 555] on button "Save" at bounding box center [734, 558] width 254 height 16
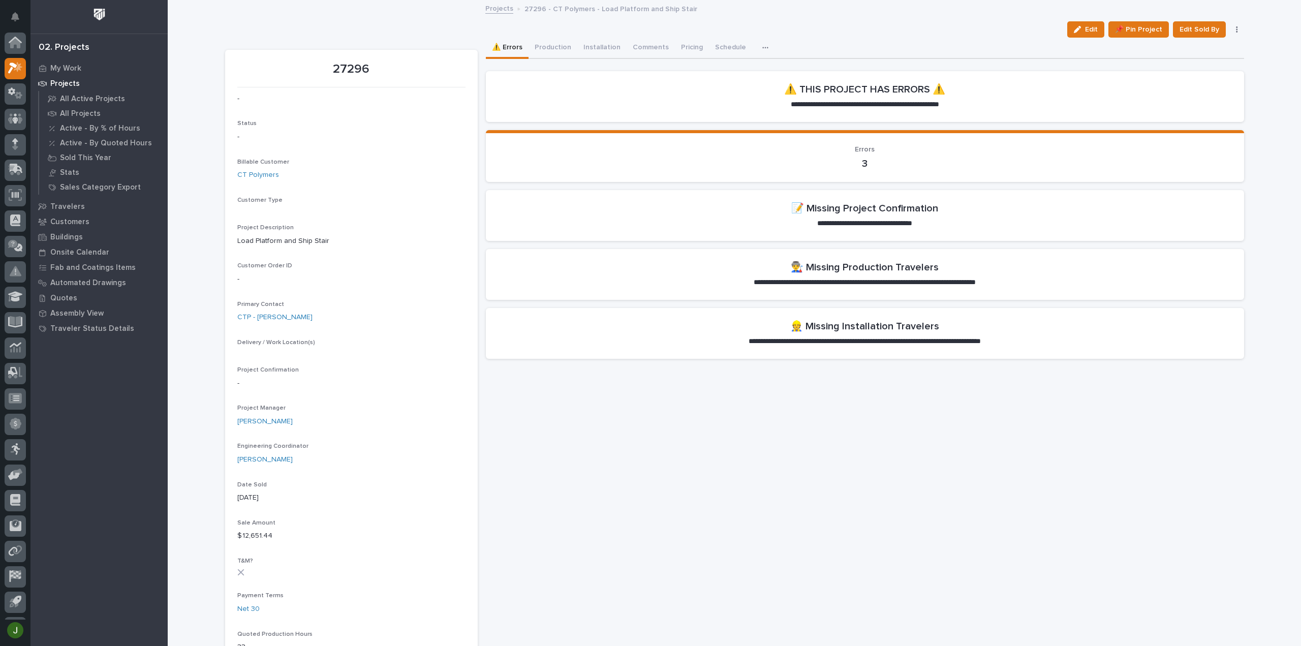
scroll to position [22, 0]
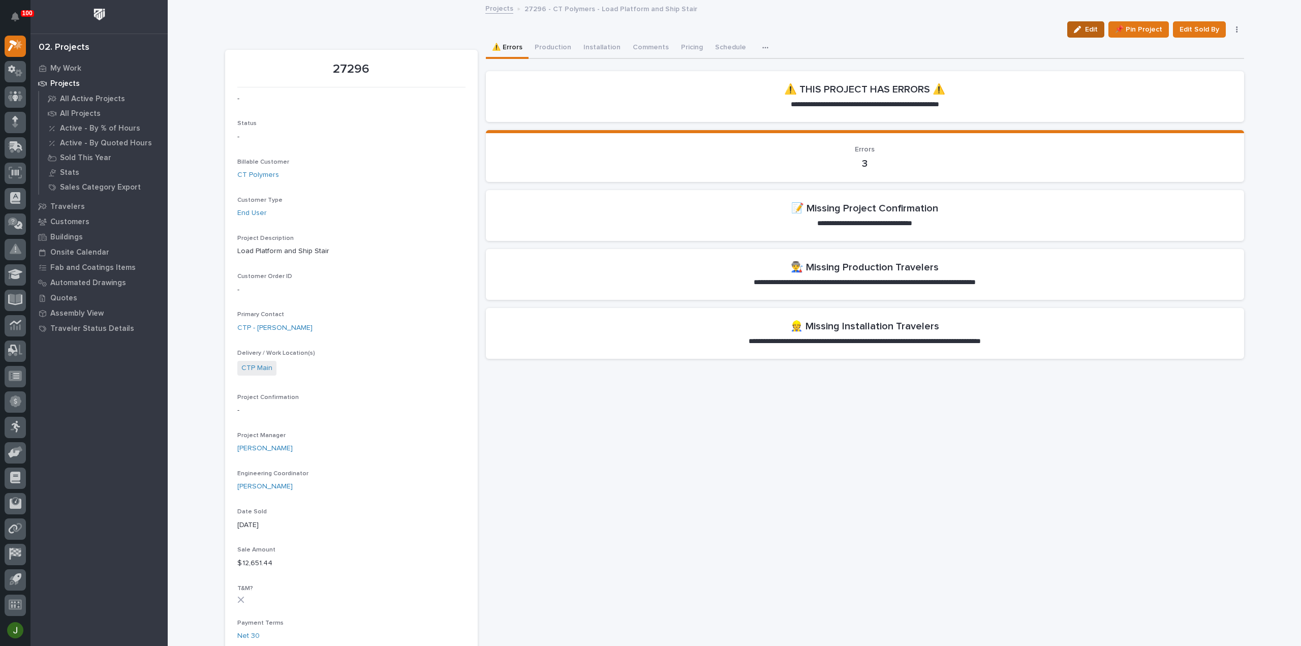
click at [1084, 30] on div "button" at bounding box center [1079, 29] width 11 height 7
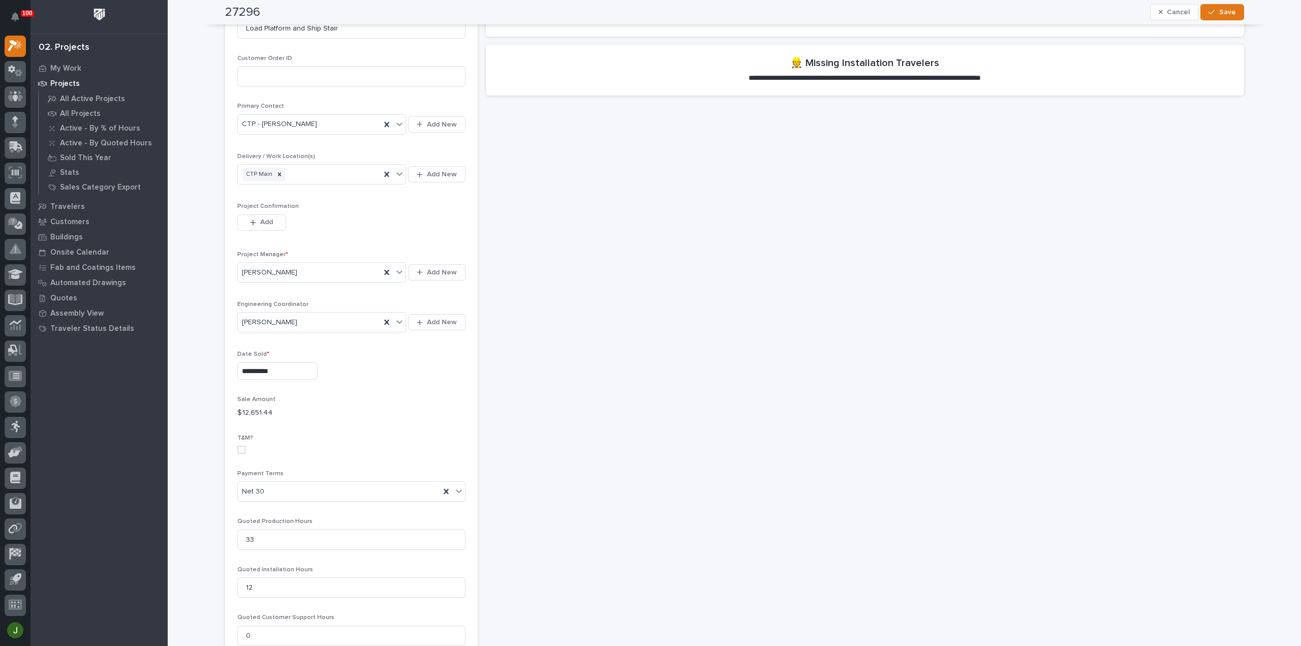
scroll to position [271, 0]
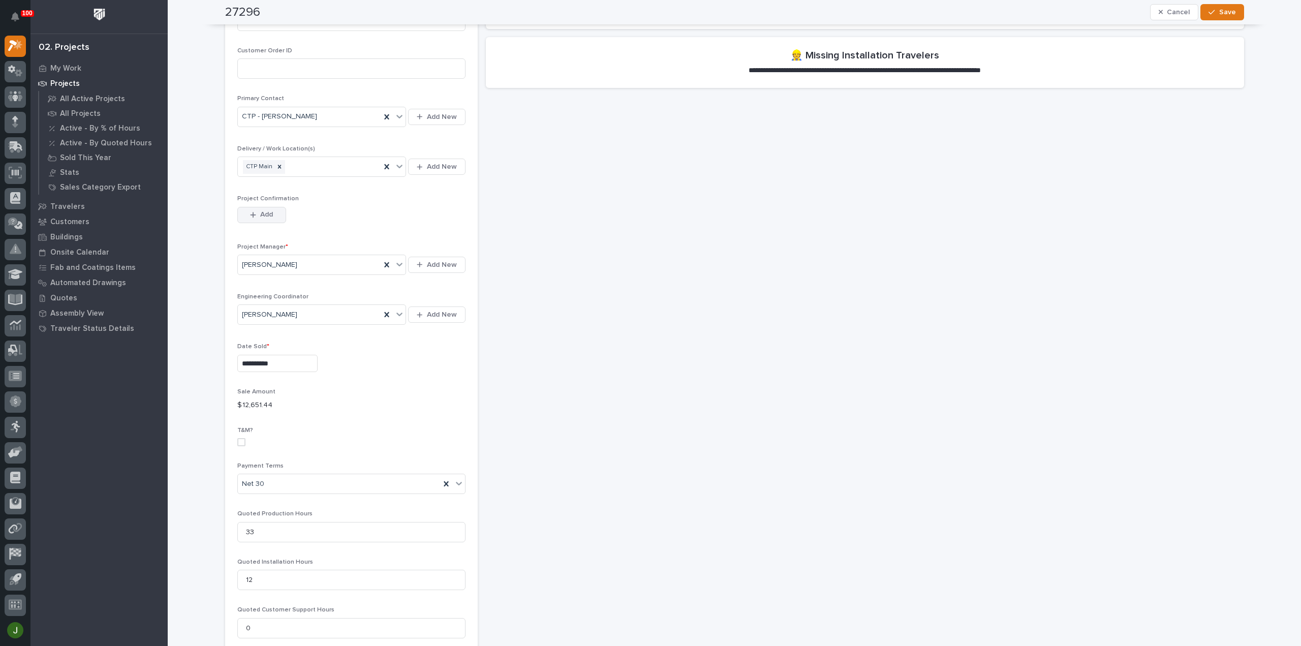
click at [254, 212] on div "button" at bounding box center [255, 214] width 10 height 7
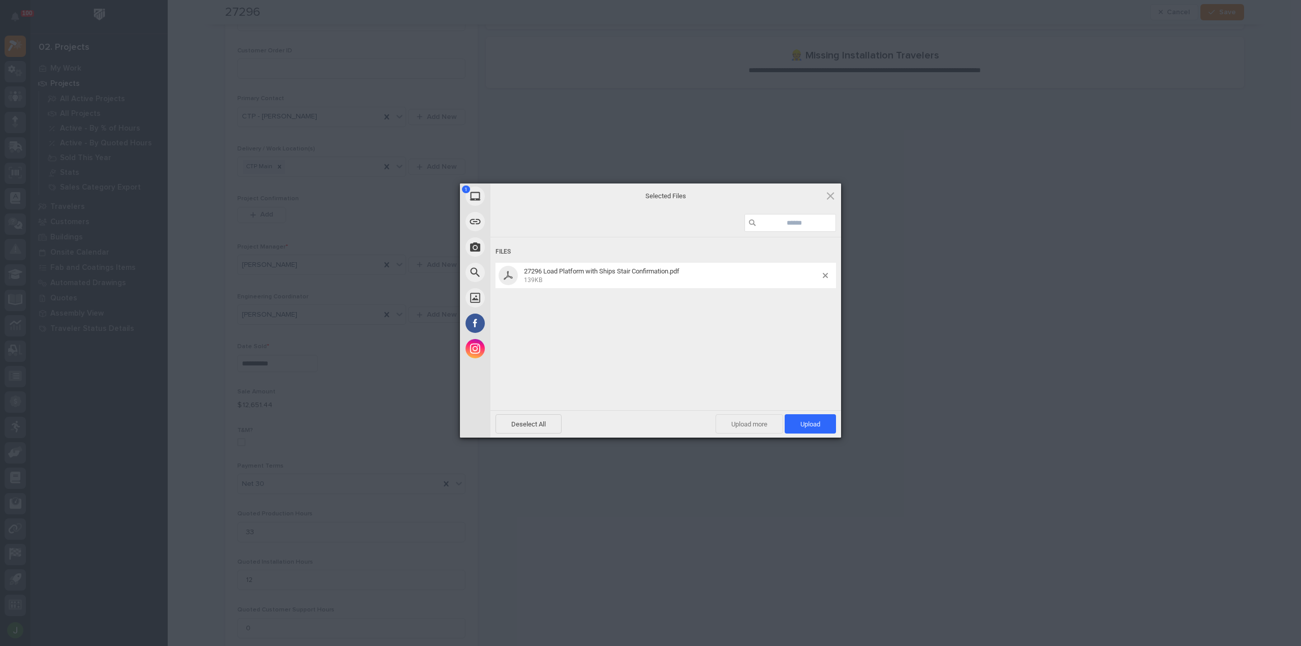
click at [753, 424] on span "Upload more" at bounding box center [749, 423] width 68 height 19
click at [806, 426] on span "Upload 2" at bounding box center [804, 424] width 31 height 8
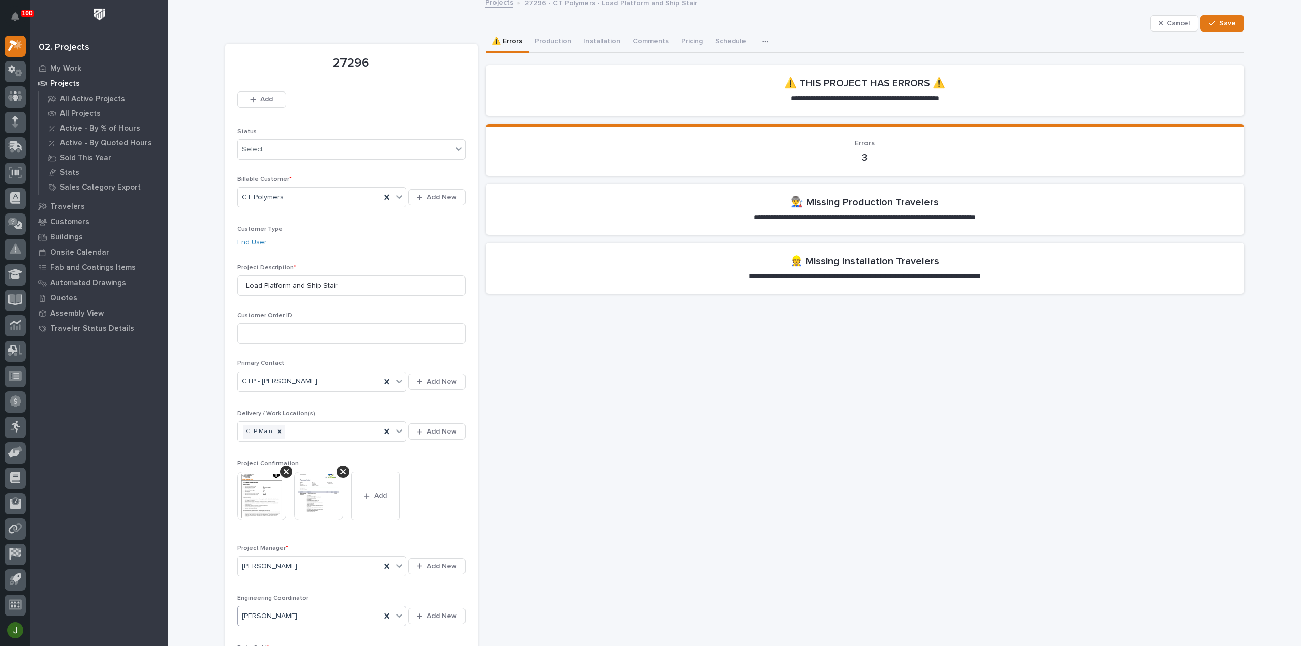
scroll to position [0, 0]
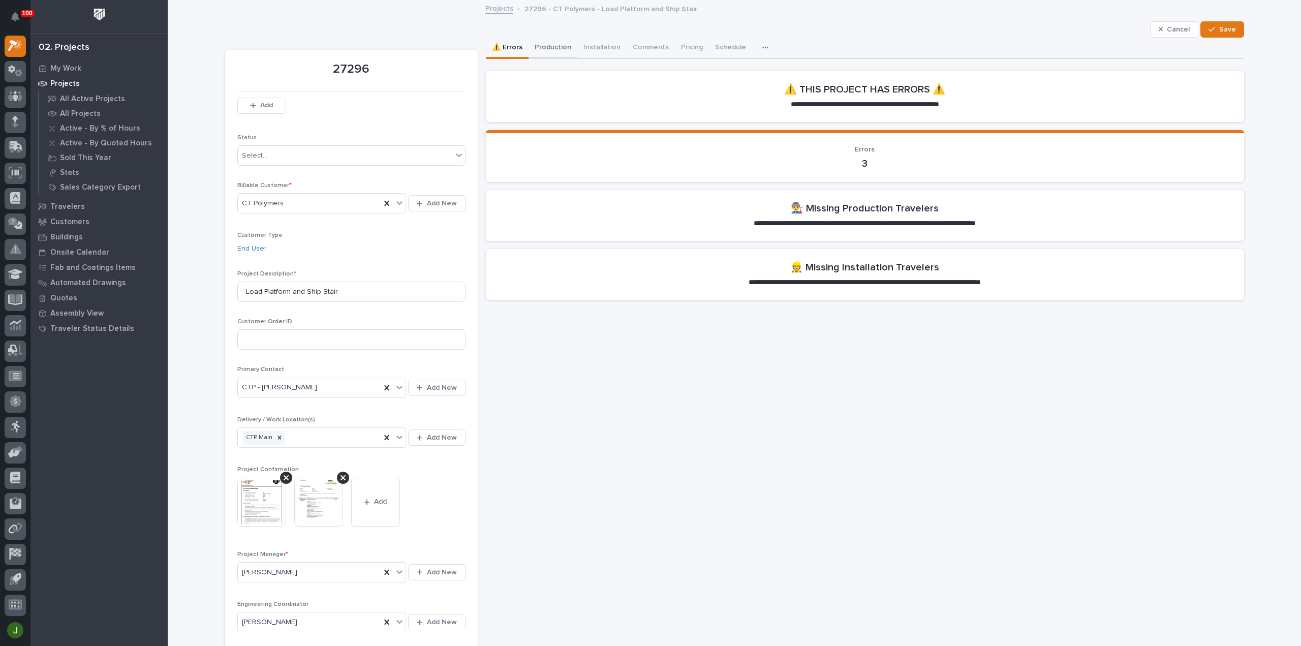
click at [553, 45] on button "Production" at bounding box center [552, 48] width 49 height 21
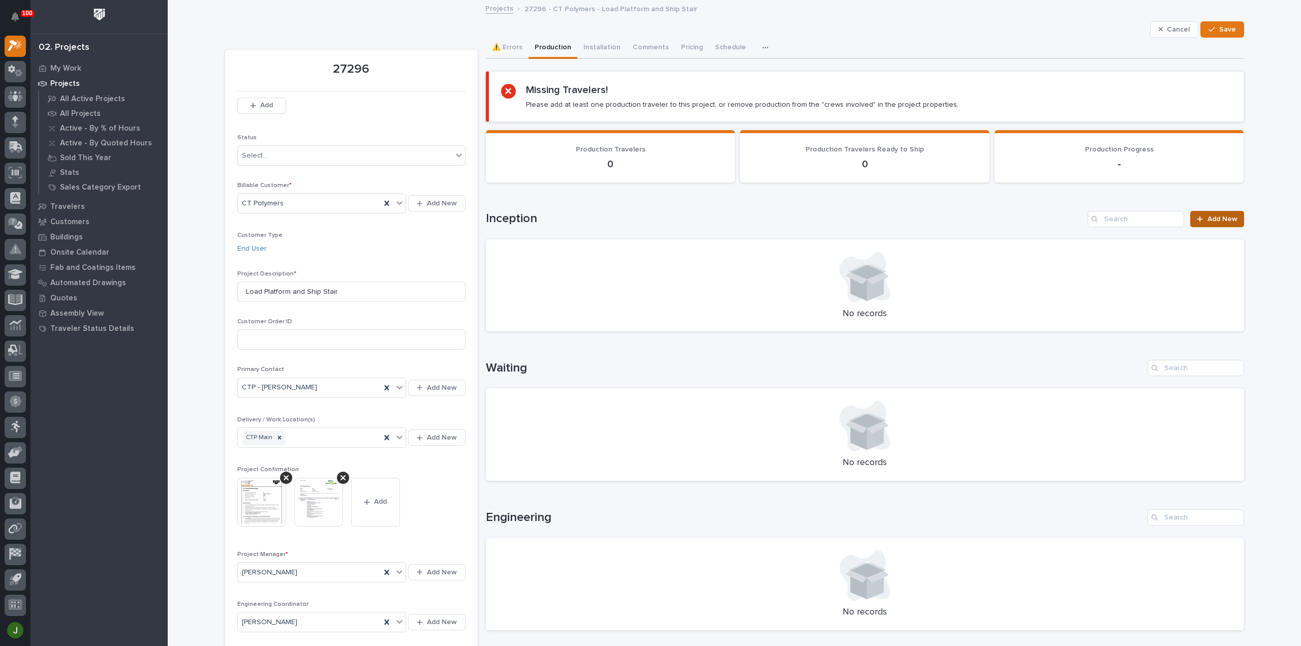
click at [1223, 219] on span "Add New" at bounding box center [1222, 218] width 30 height 7
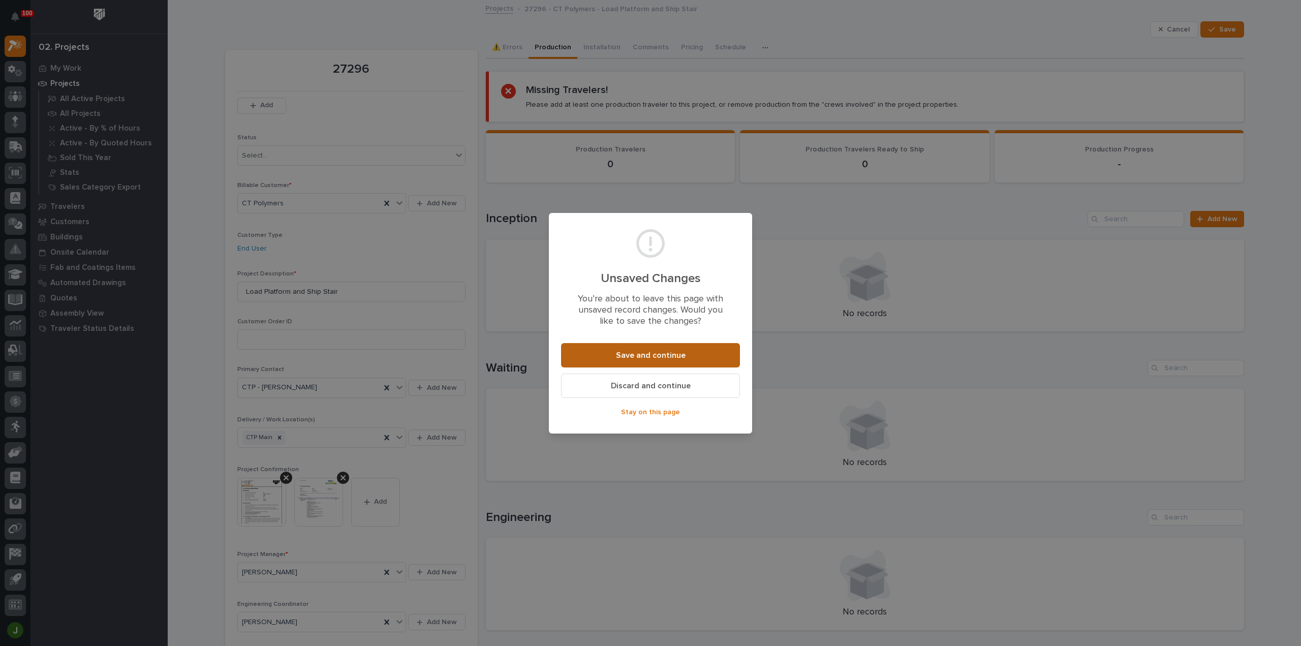
click at [632, 350] on button "Save and continue" at bounding box center [650, 355] width 179 height 24
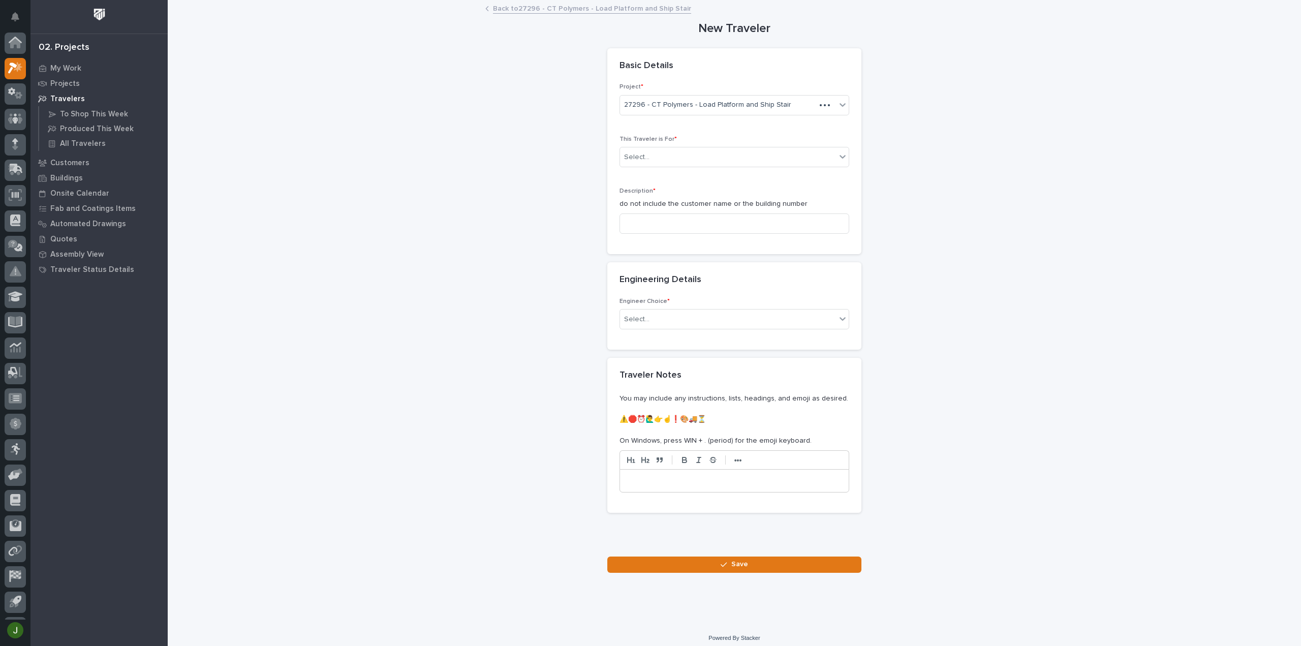
scroll to position [22, 0]
click at [661, 156] on div "Select..." at bounding box center [728, 157] width 216 height 17
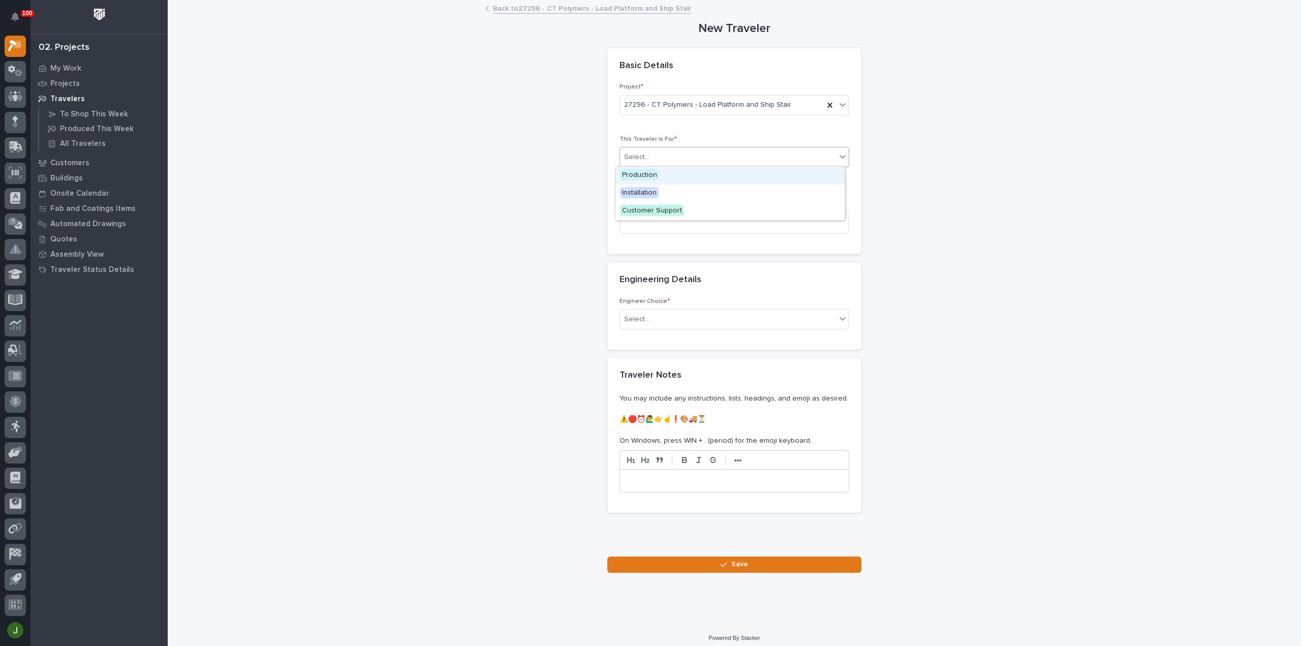
click at [649, 173] on span "Production" at bounding box center [639, 174] width 39 height 11
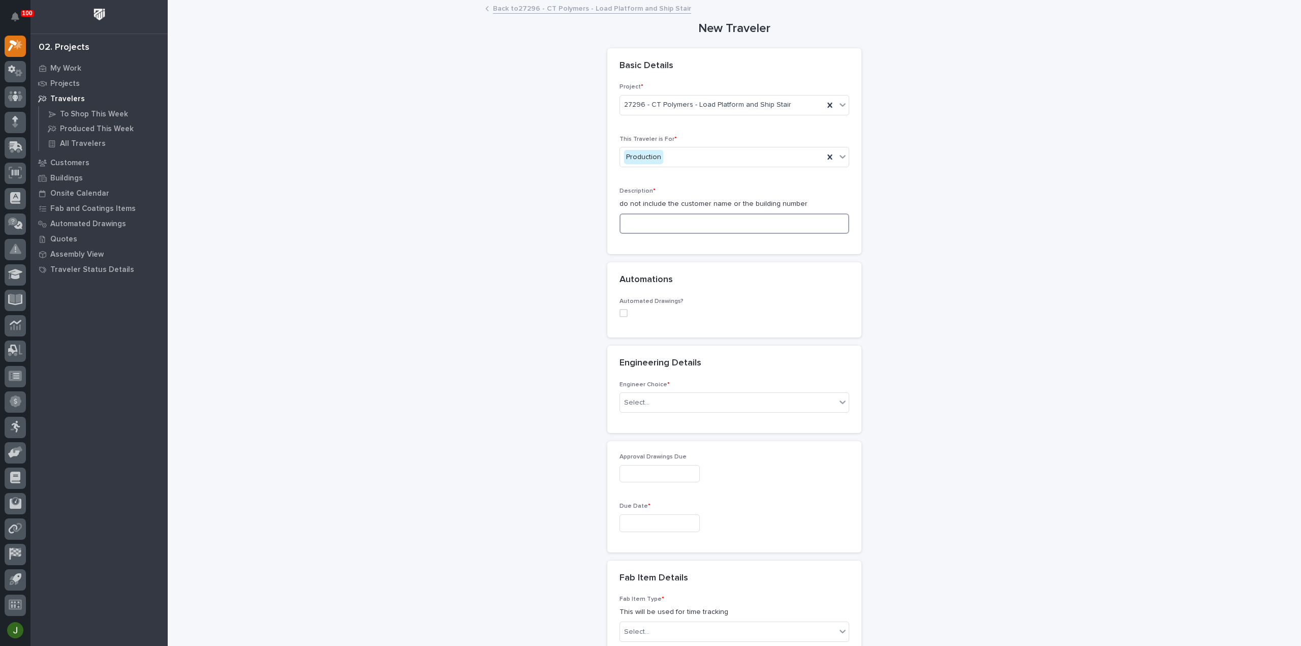
click at [633, 224] on input at bounding box center [734, 223] width 230 height 20
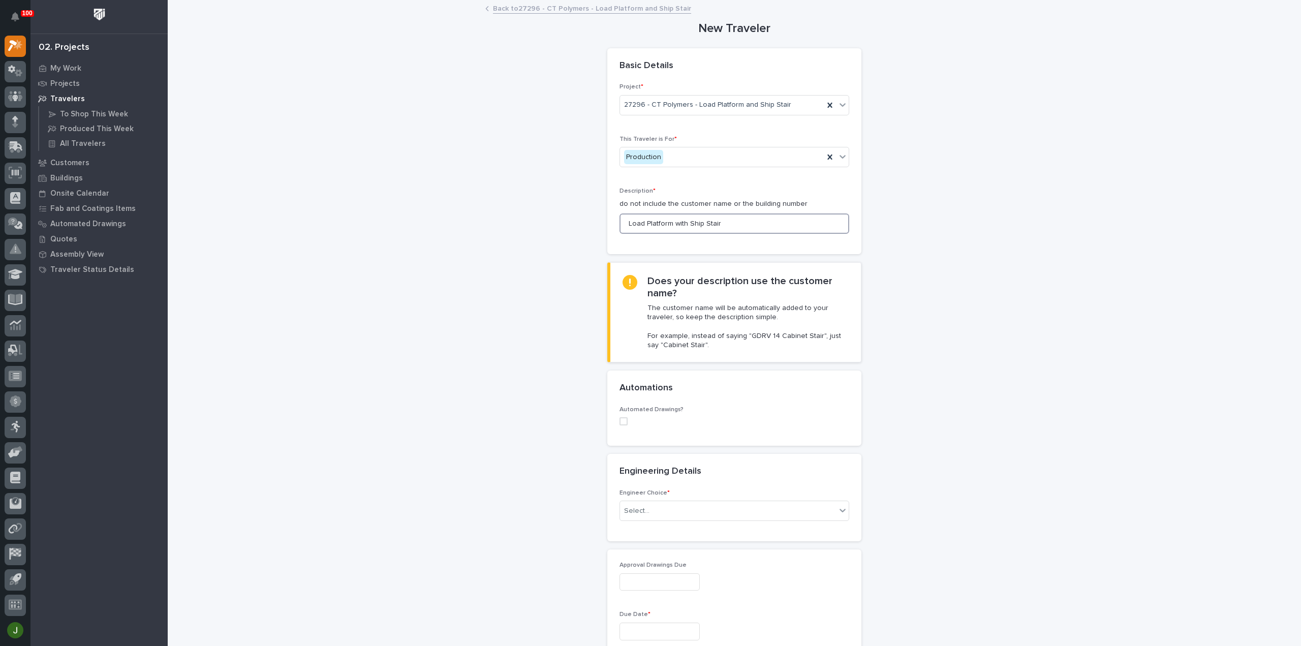
drag, startPoint x: 718, startPoint y: 223, endPoint x: 604, endPoint y: 231, distance: 115.1
click at [607, 231] on div "Project * 27296 - CT Polymers - Load Platform and Ship Stair This Traveler is F…" at bounding box center [734, 168] width 254 height 171
type input "Load Platform with Ship Stair"
click at [647, 512] on div "Select..." at bounding box center [728, 510] width 216 height 17
click at [655, 546] on div "I want my coordinator to choose an engineer" at bounding box center [730, 547] width 229 height 18
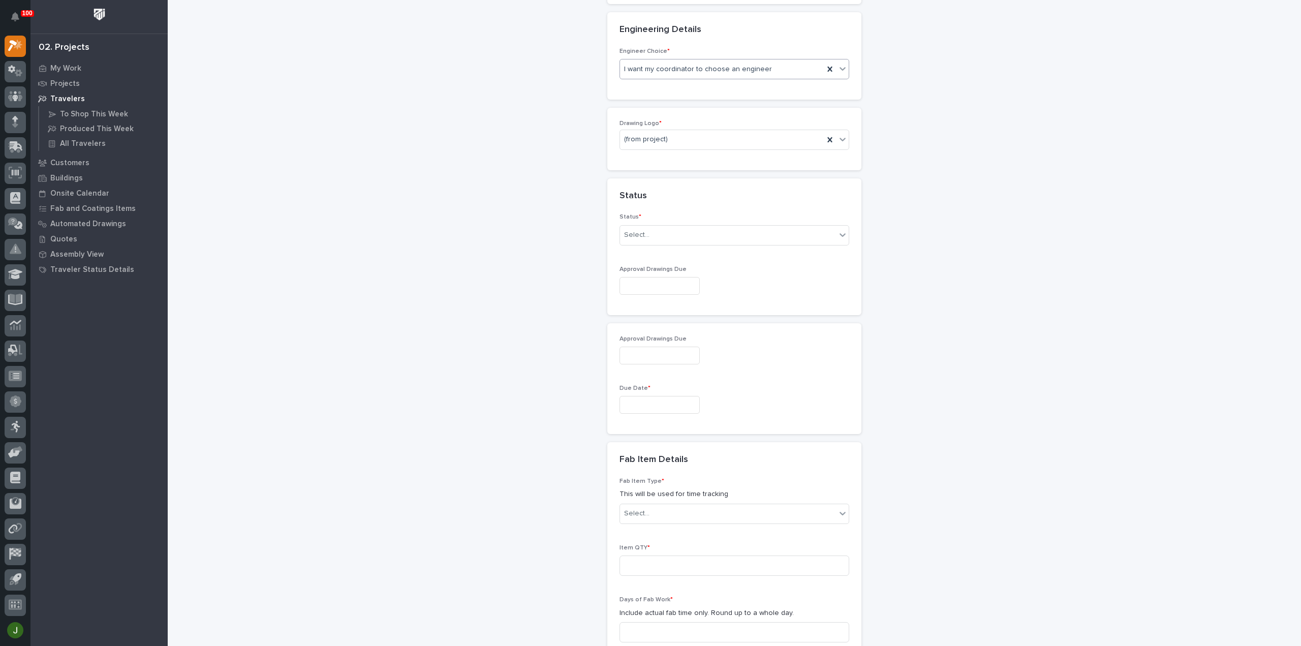
scroll to position [425, 0]
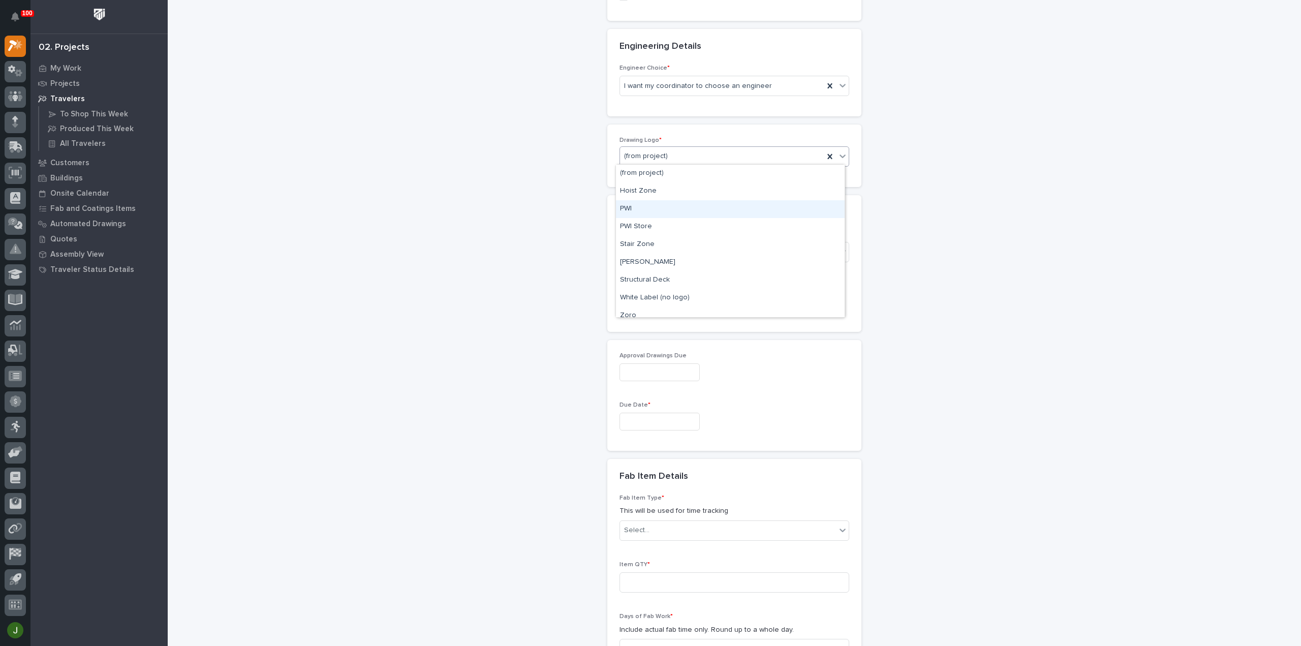
click at [634, 206] on div "PWI" at bounding box center [730, 209] width 229 height 18
click at [641, 252] on div "Select..." at bounding box center [636, 251] width 25 height 11
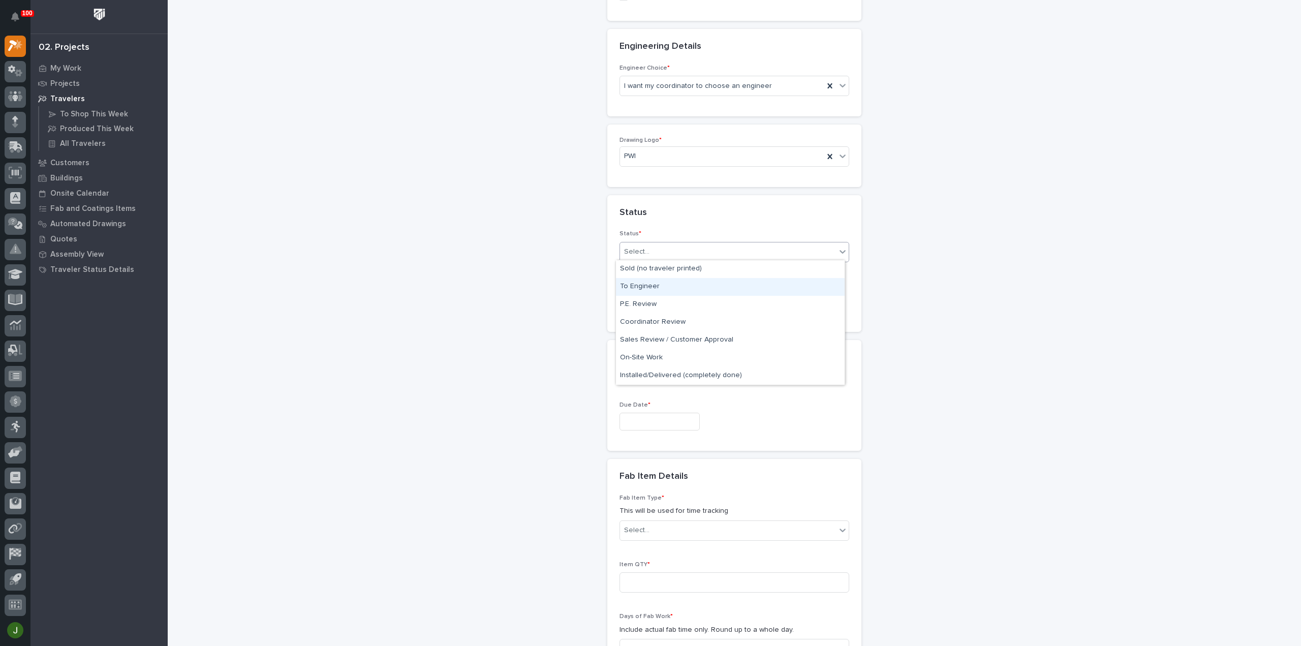
click at [645, 284] on div "To Engineer" at bounding box center [730, 287] width 229 height 18
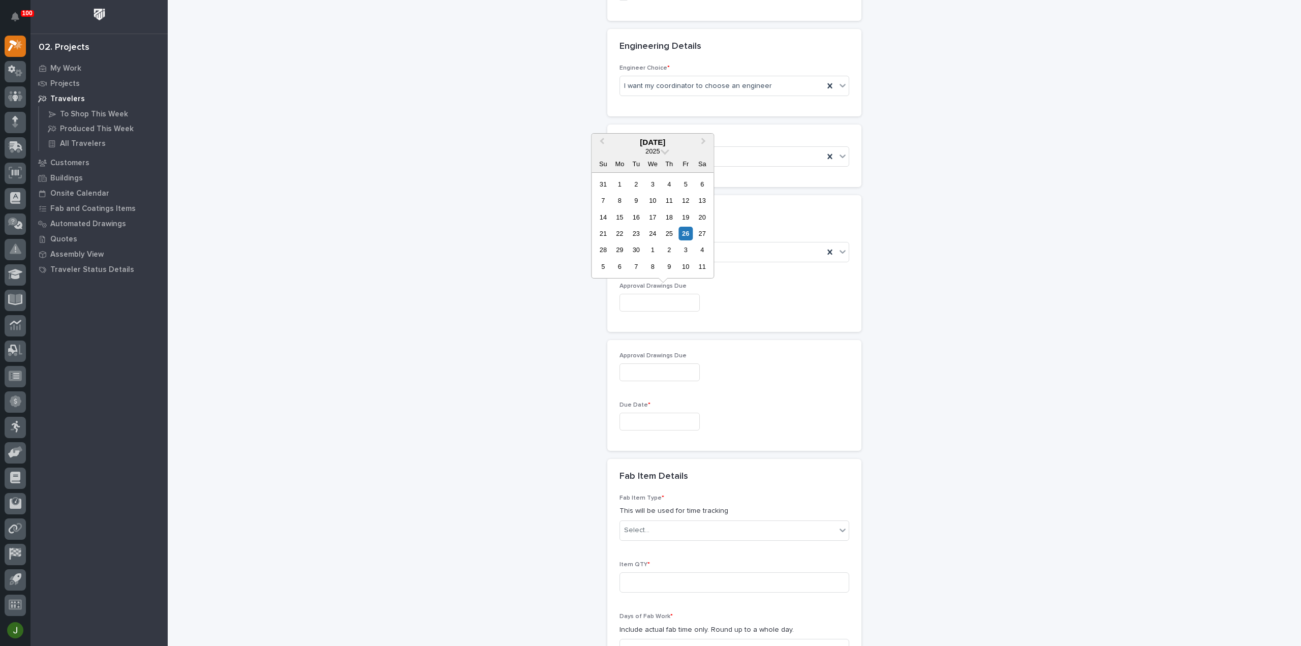
click at [632, 300] on input "text" at bounding box center [659, 303] width 80 height 18
click at [684, 266] on div "10" at bounding box center [686, 267] width 14 height 14
type input "**********"
click at [643, 418] on input "text" at bounding box center [659, 422] width 80 height 18
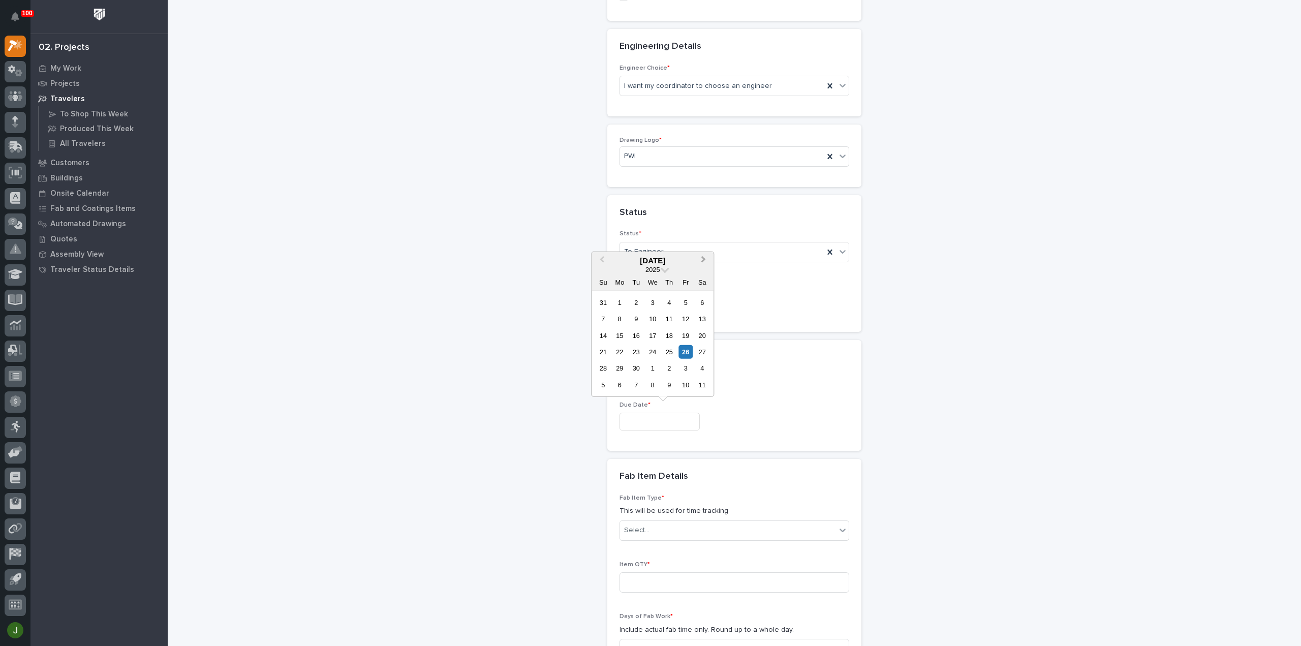
click at [705, 261] on button "Next Month" at bounding box center [704, 261] width 16 height 16
click at [685, 368] on div "31" at bounding box center [686, 368] width 14 height 14
click at [667, 419] on input "**********" at bounding box center [659, 422] width 80 height 18
click at [685, 384] on div "7" at bounding box center [686, 385] width 14 height 14
type input "**********"
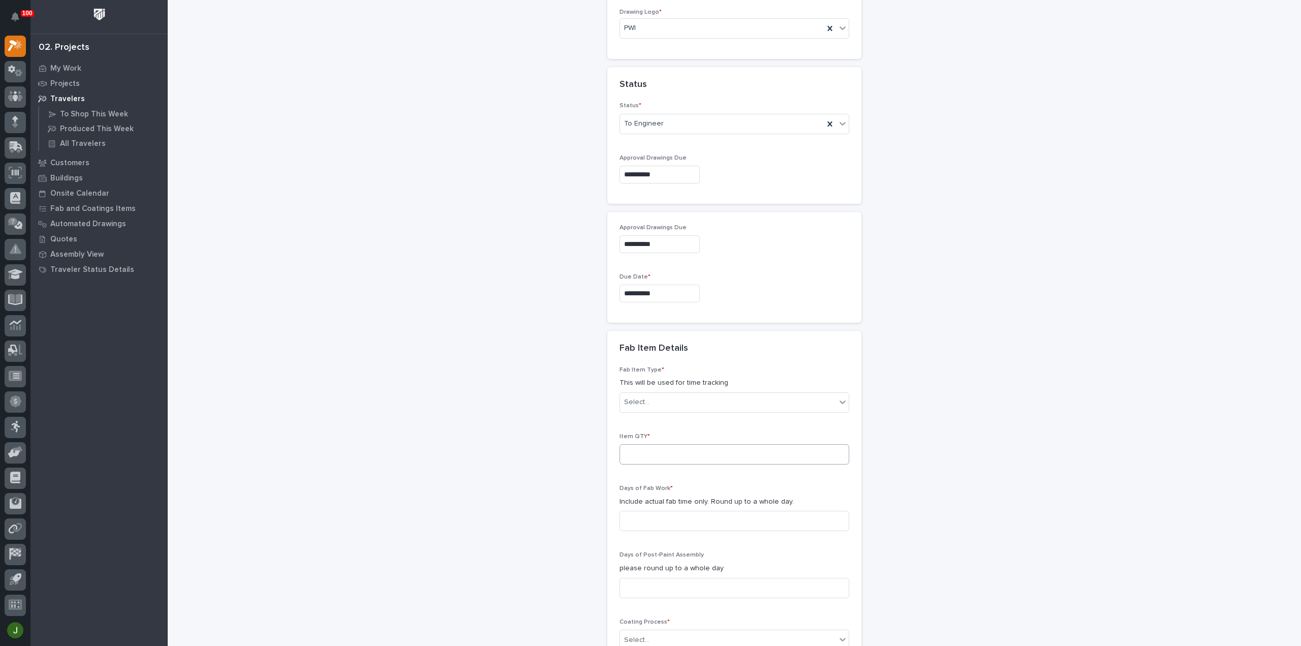
scroll to position [560, 0]
click at [640, 390] on div "Select..." at bounding box center [636, 394] width 25 height 11
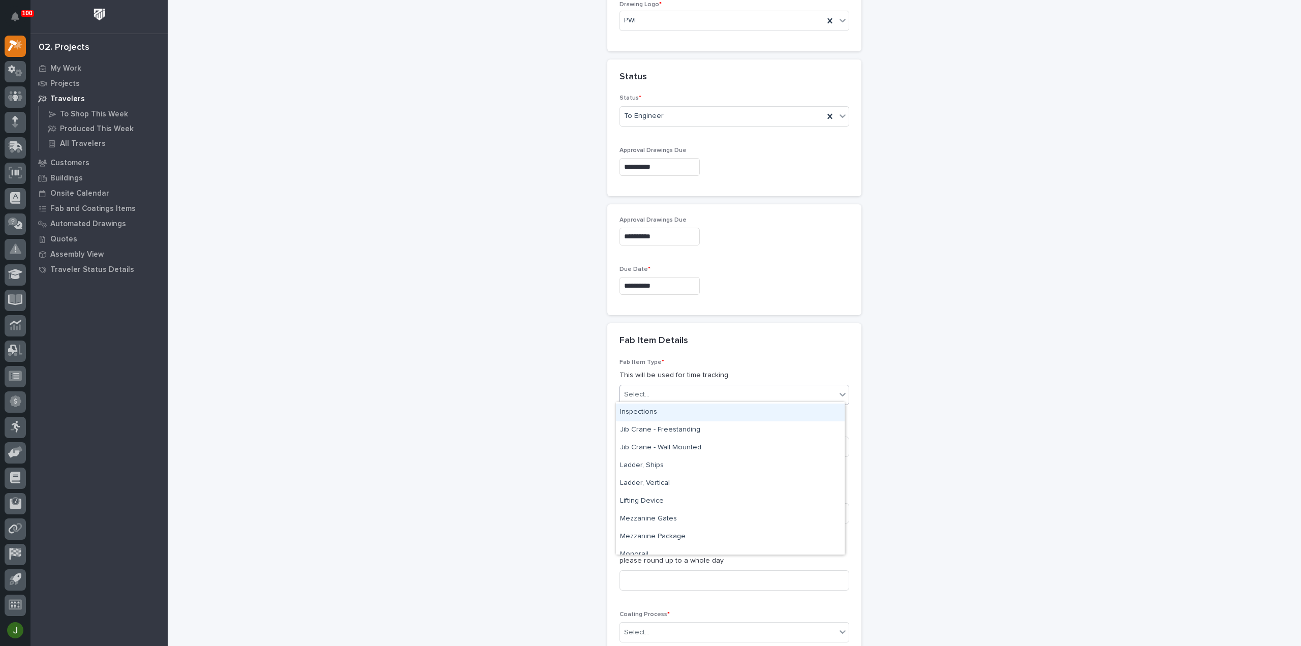
scroll to position [474, 0]
click at [648, 466] on div "Mezzanine Package" at bounding box center [730, 470] width 229 height 18
click at [631, 437] on input at bounding box center [734, 446] width 230 height 20
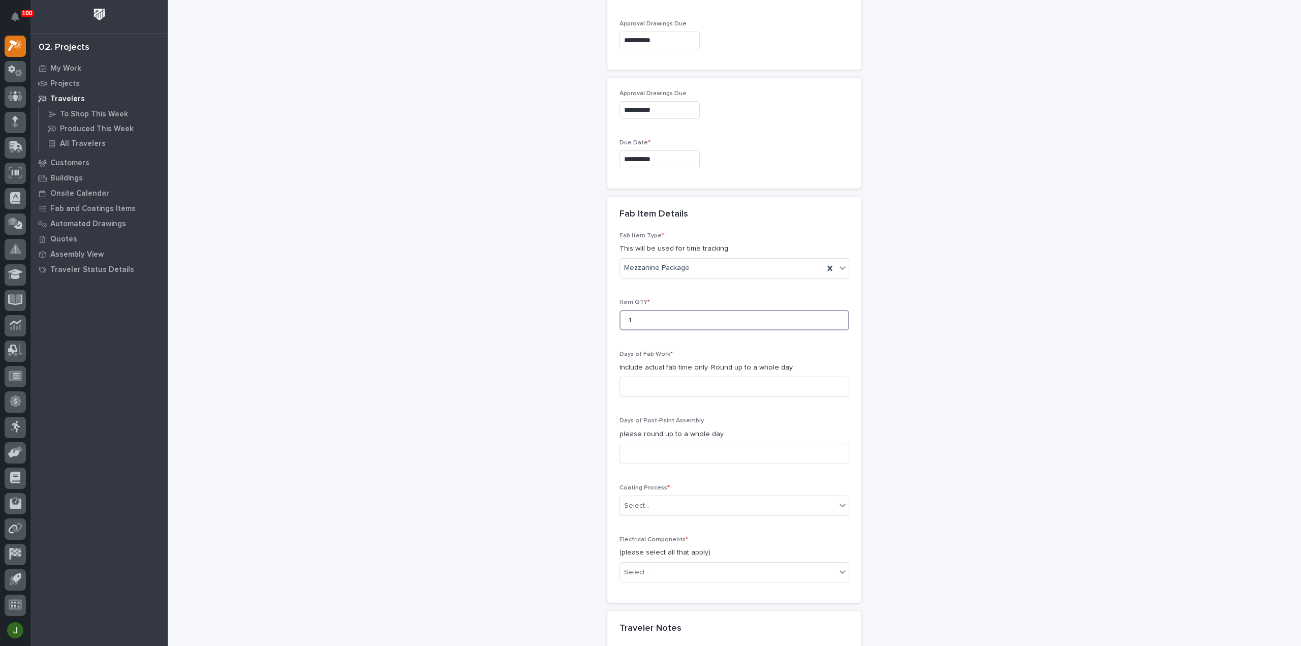
scroll to position [764, 0]
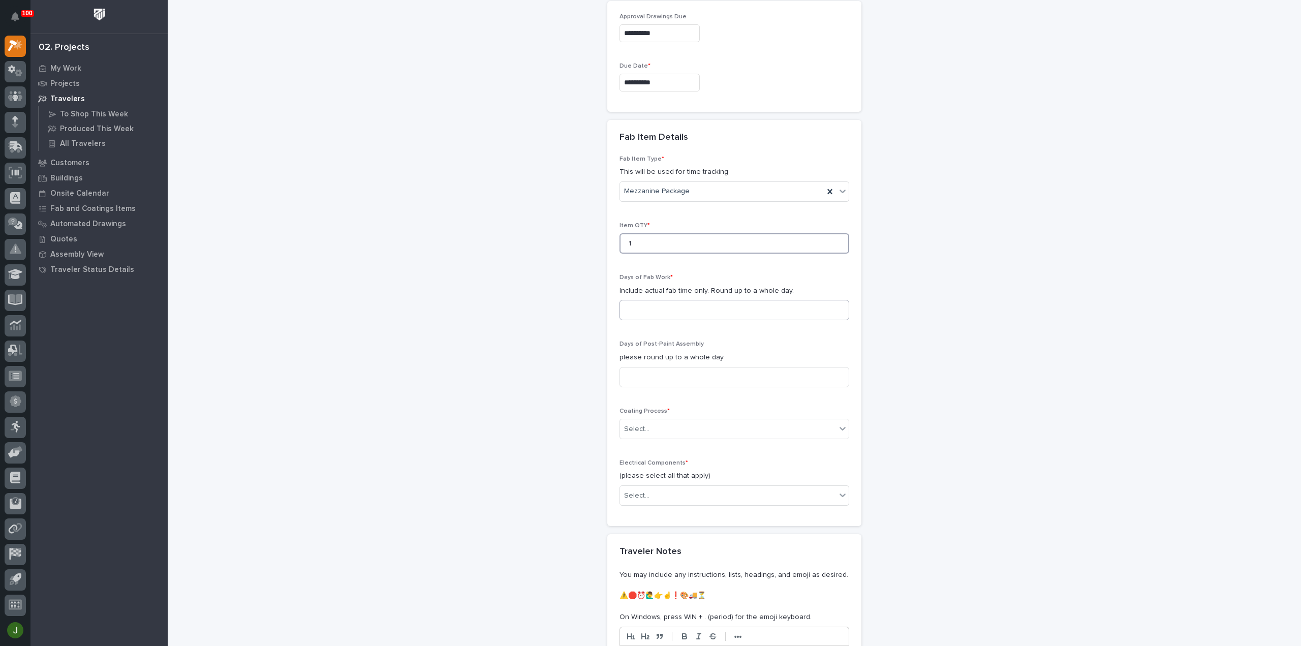
type input "1"
click at [640, 306] on input at bounding box center [734, 310] width 230 height 20
click at [629, 311] on input at bounding box center [734, 310] width 230 height 20
type input "2"
drag, startPoint x: 642, startPoint y: 378, endPoint x: 643, endPoint y: 373, distance: 5.2
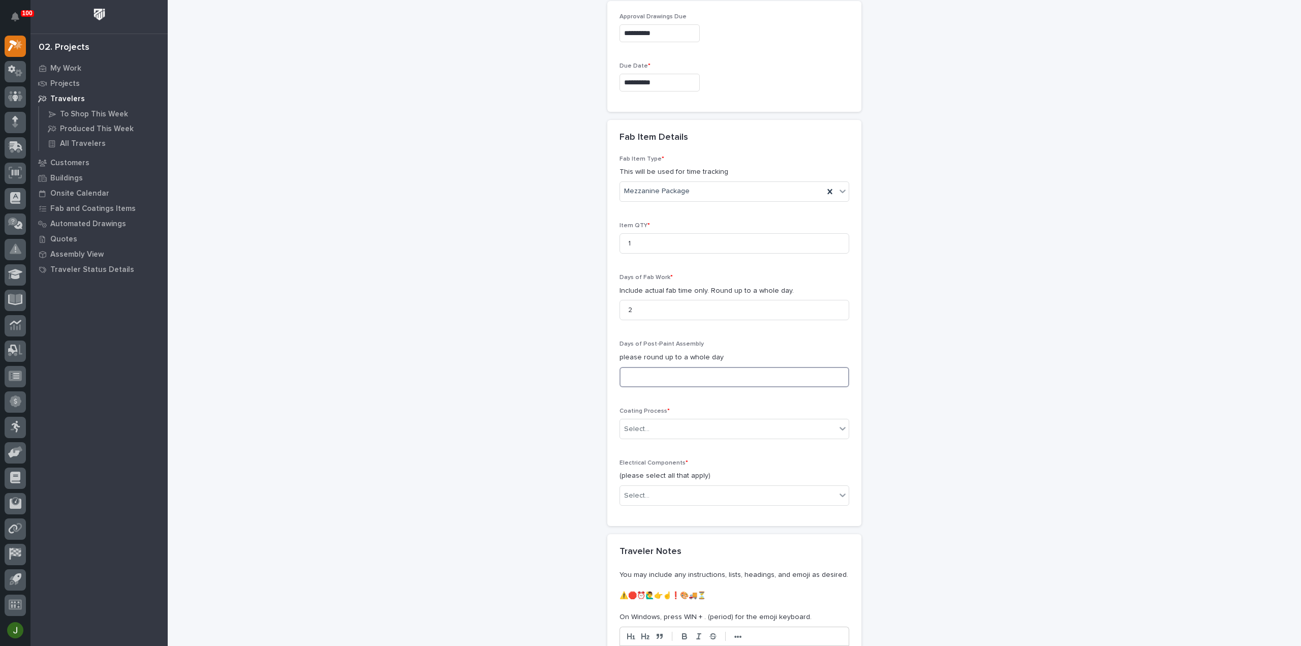
click at [642, 378] on input at bounding box center [734, 377] width 230 height 20
type input "1"
click at [638, 424] on div "Select..." at bounding box center [636, 429] width 25 height 11
click at [651, 461] on div "In-House Paint/Powder" at bounding box center [730, 462] width 229 height 18
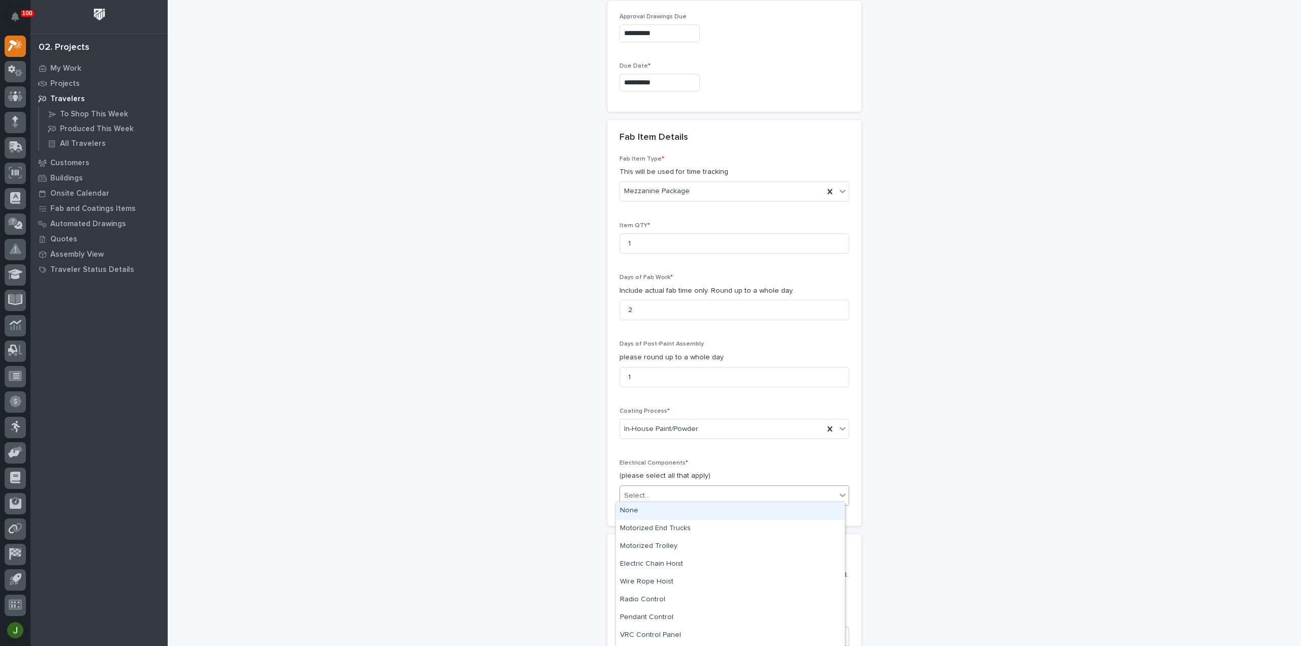
click at [642, 493] on div "Select..." at bounding box center [636, 495] width 25 height 11
click at [640, 509] on div "None" at bounding box center [730, 511] width 229 height 18
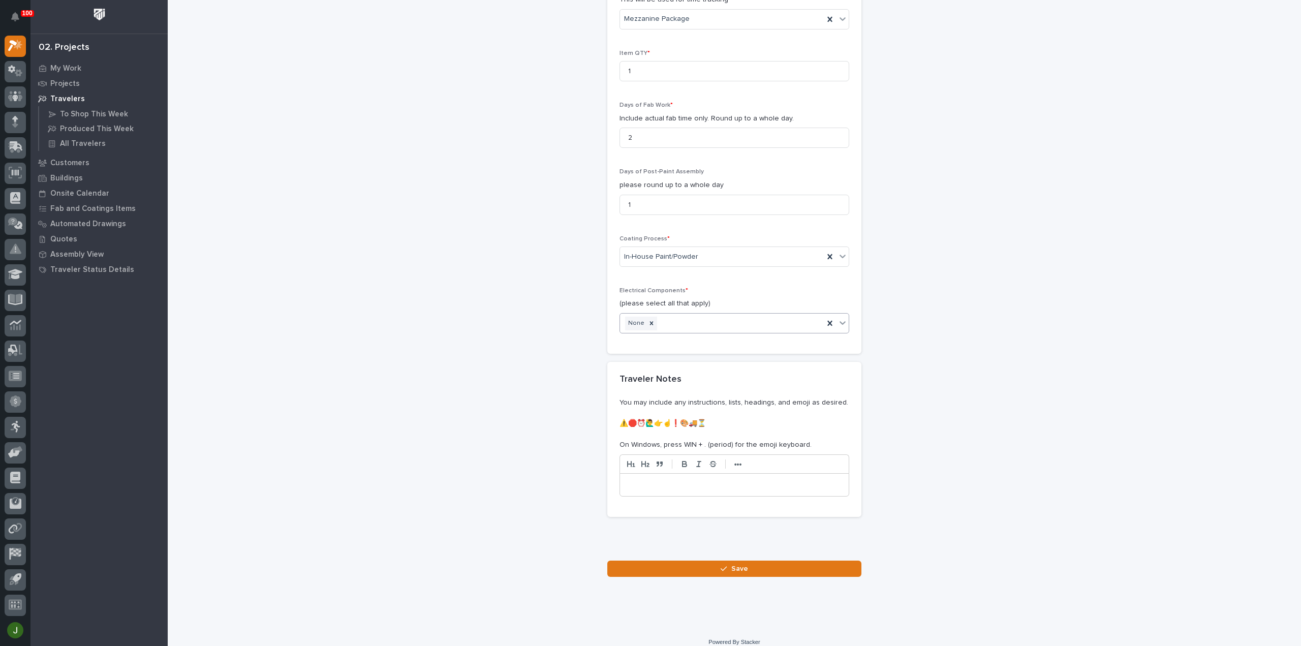
scroll to position [941, 0]
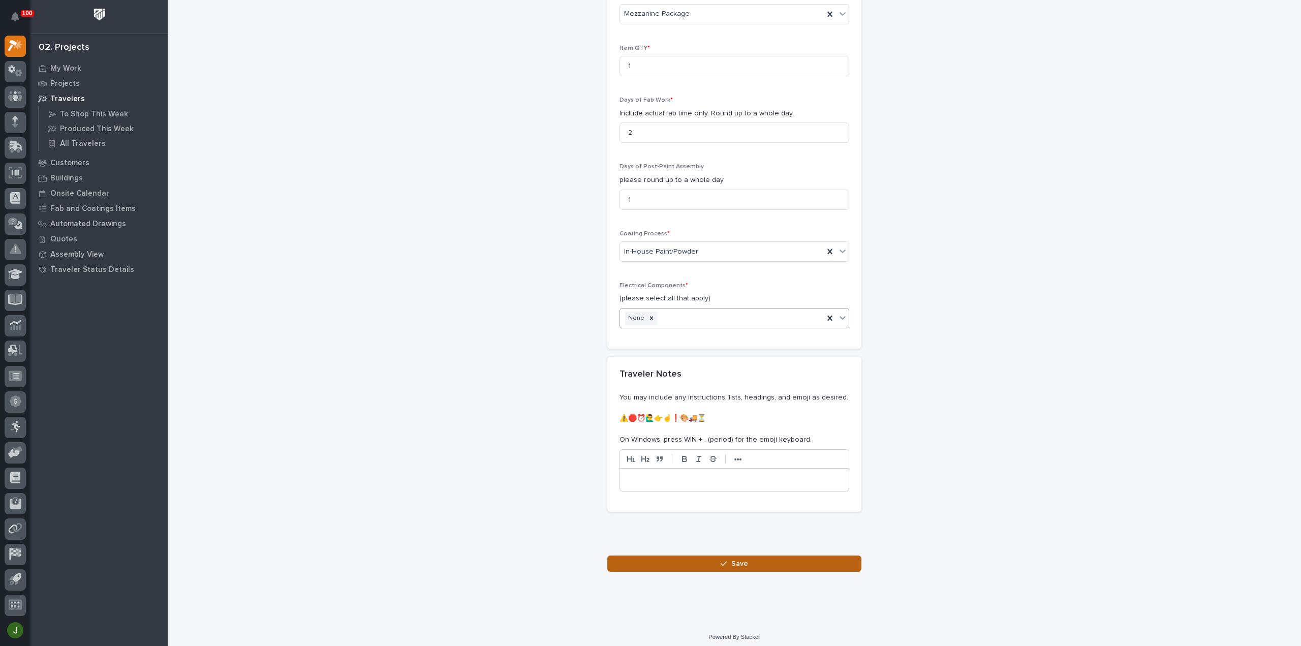
click at [734, 559] on span "Save" at bounding box center [739, 563] width 17 height 9
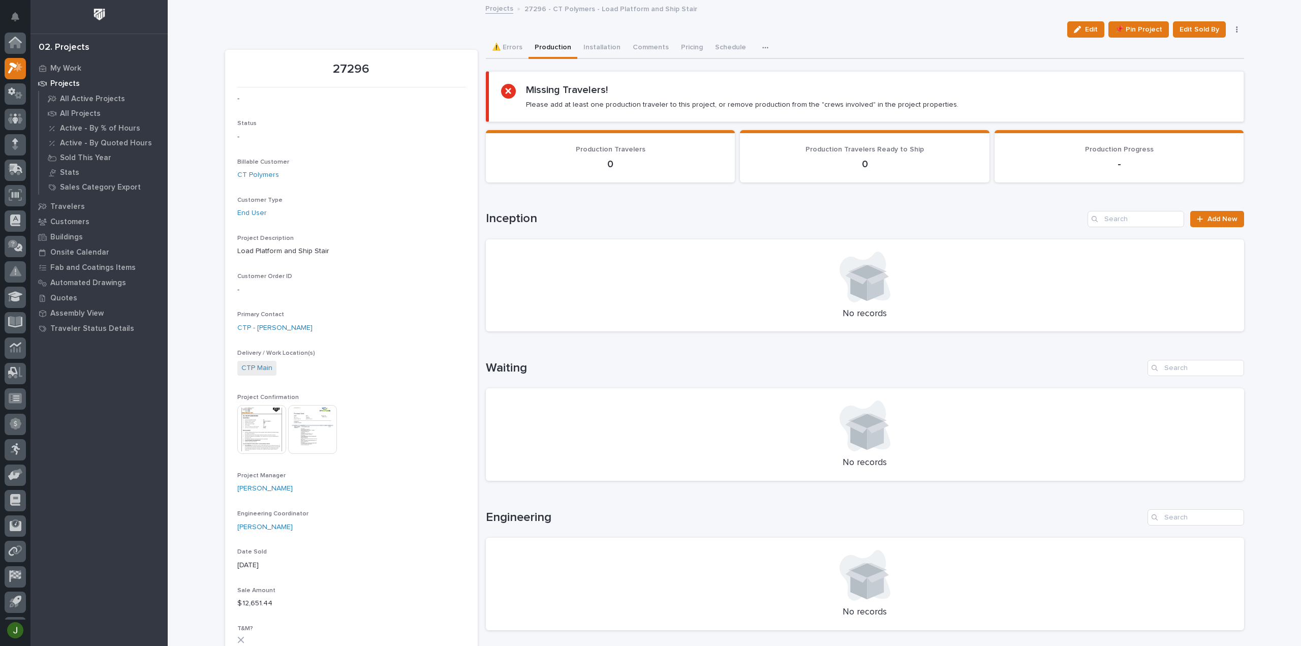
scroll to position [22, 0]
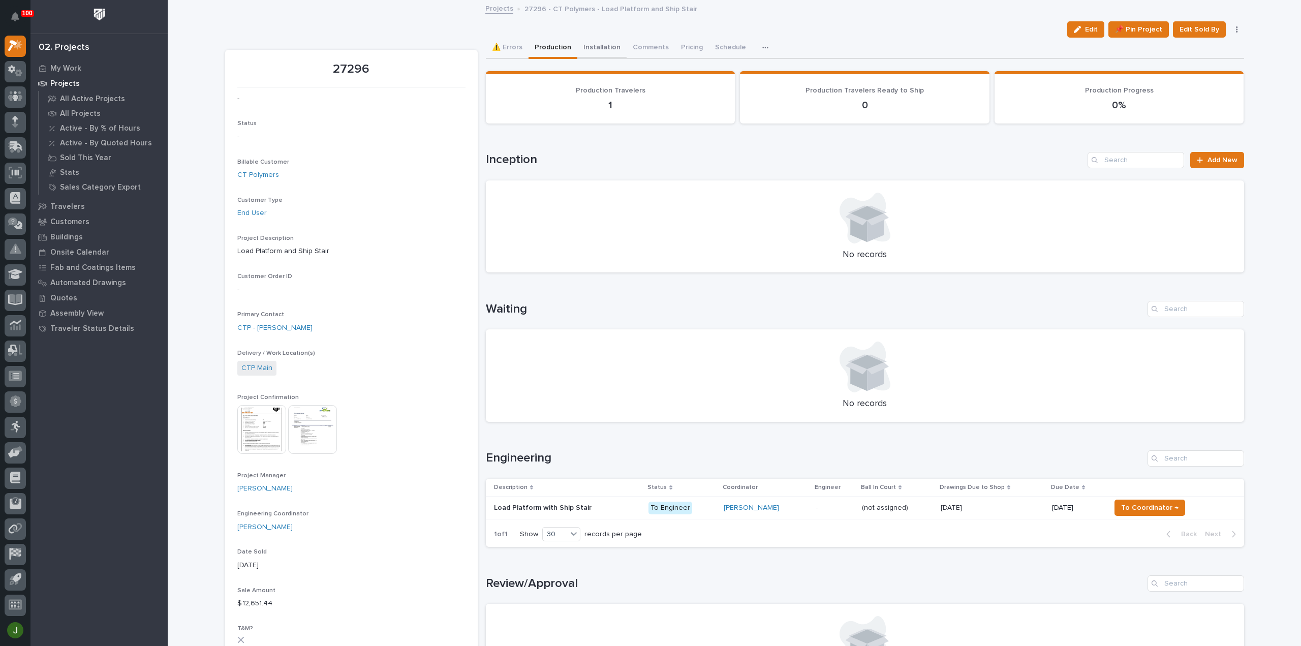
click at [598, 46] on button "Installation" at bounding box center [601, 48] width 49 height 21
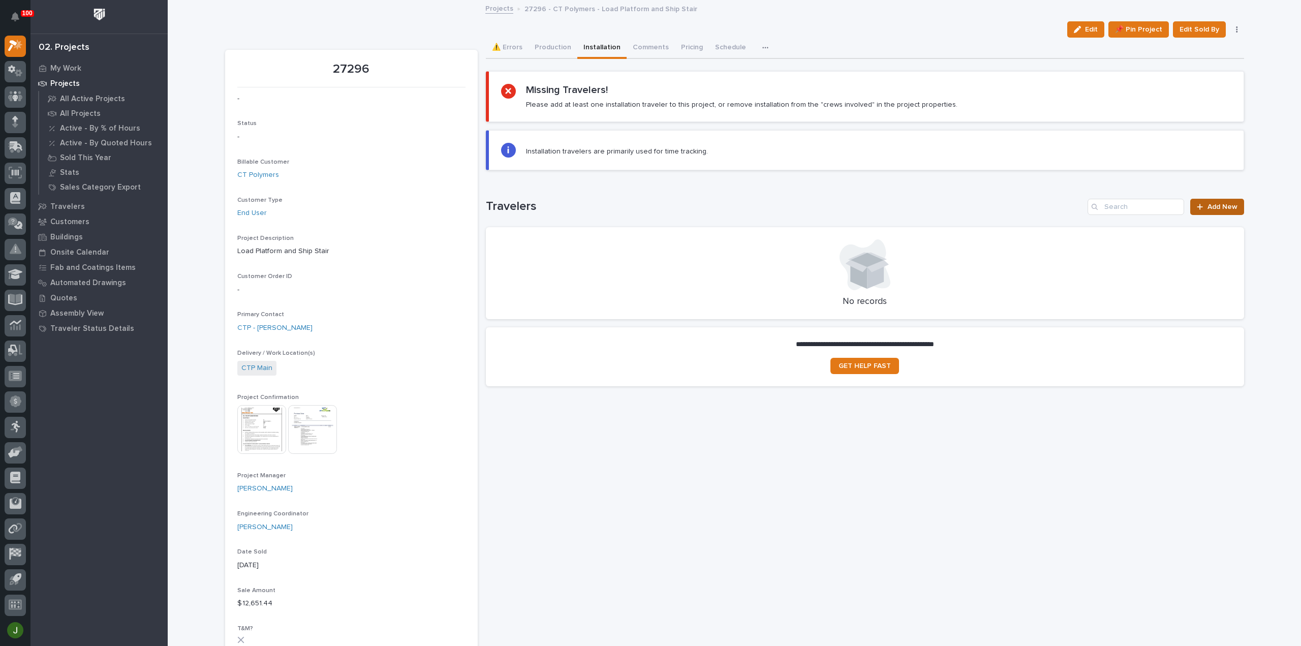
click at [1220, 208] on span "Add New" at bounding box center [1222, 206] width 30 height 7
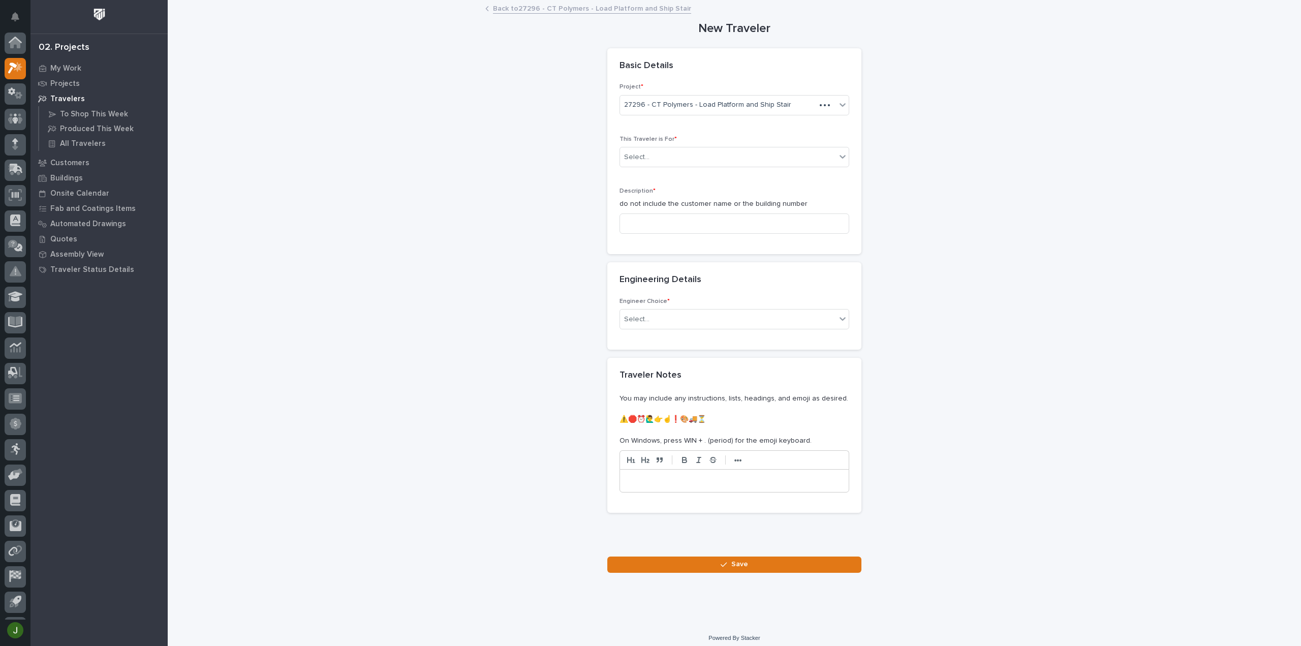
scroll to position [22, 0]
click at [652, 153] on div "Select..." at bounding box center [728, 157] width 216 height 17
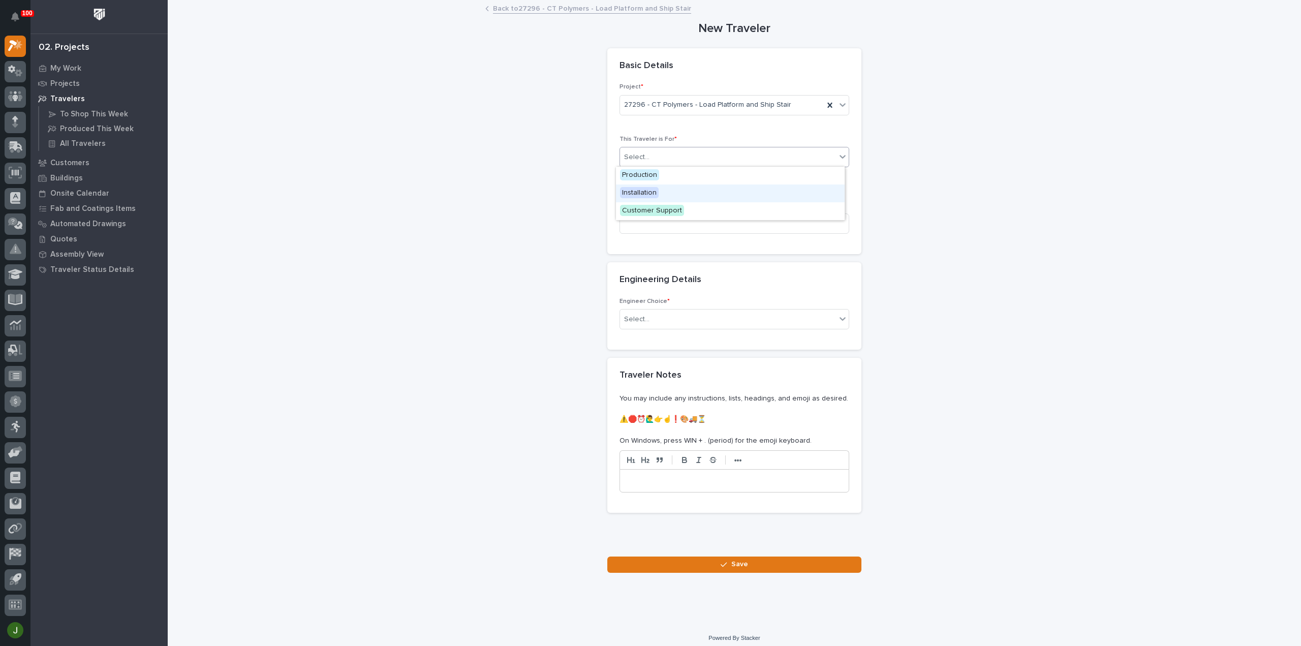
click at [643, 192] on span "Installation" at bounding box center [639, 192] width 39 height 11
click at [637, 221] on input at bounding box center [734, 223] width 230 height 20
paste input "Load Platform with Ship Stair"
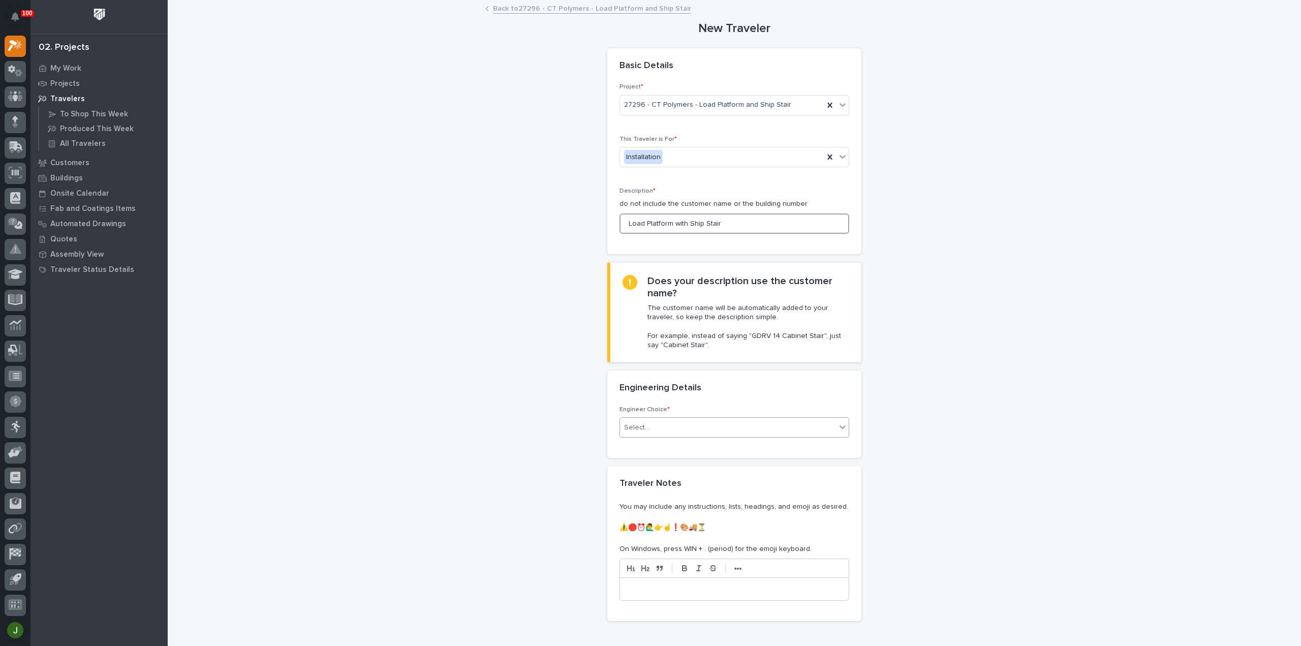
type input "Load Platform with Ship Stair"
click at [651, 426] on div "Select..." at bounding box center [728, 427] width 216 height 17
click at [651, 464] on div "I want my coordinator to choose an engineer" at bounding box center [730, 463] width 229 height 18
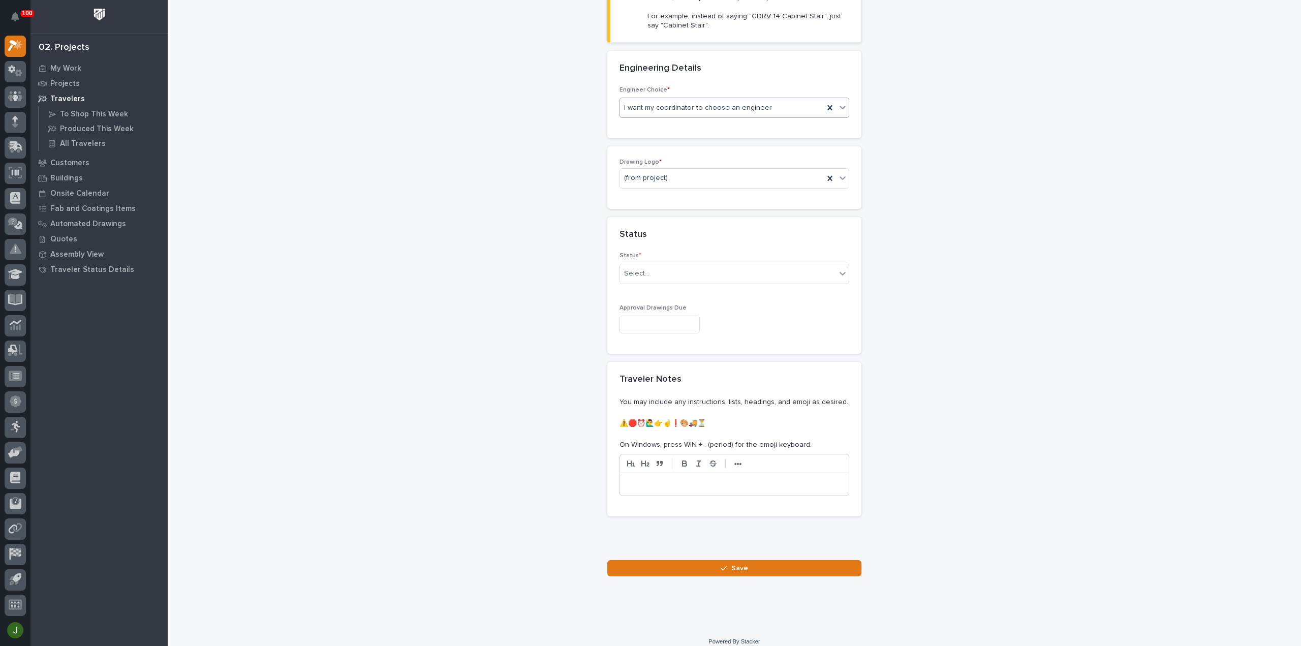
scroll to position [326, 0]
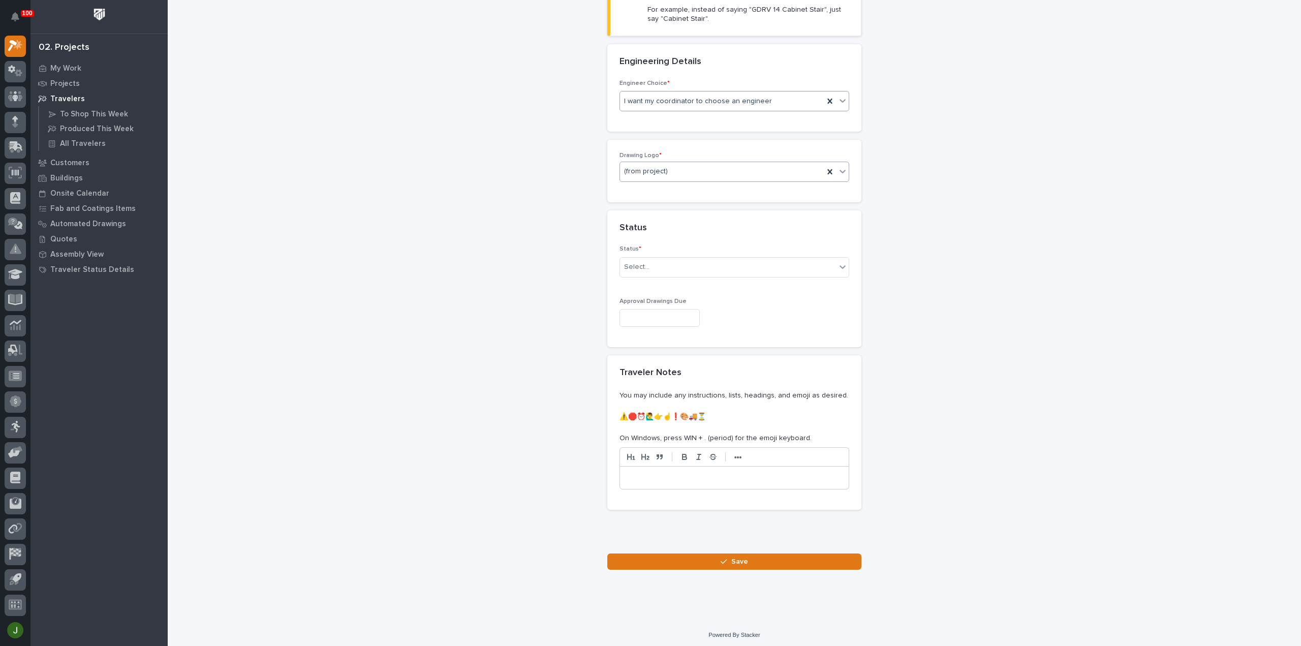
click at [684, 166] on div "(from project)" at bounding box center [722, 171] width 204 height 17
click at [646, 221] on div "PWI" at bounding box center [730, 224] width 229 height 18
click at [648, 265] on div "Select..." at bounding box center [728, 267] width 216 height 17
click at [644, 303] on div "To Engineer" at bounding box center [730, 302] width 229 height 18
click at [642, 309] on input "text" at bounding box center [659, 318] width 80 height 18
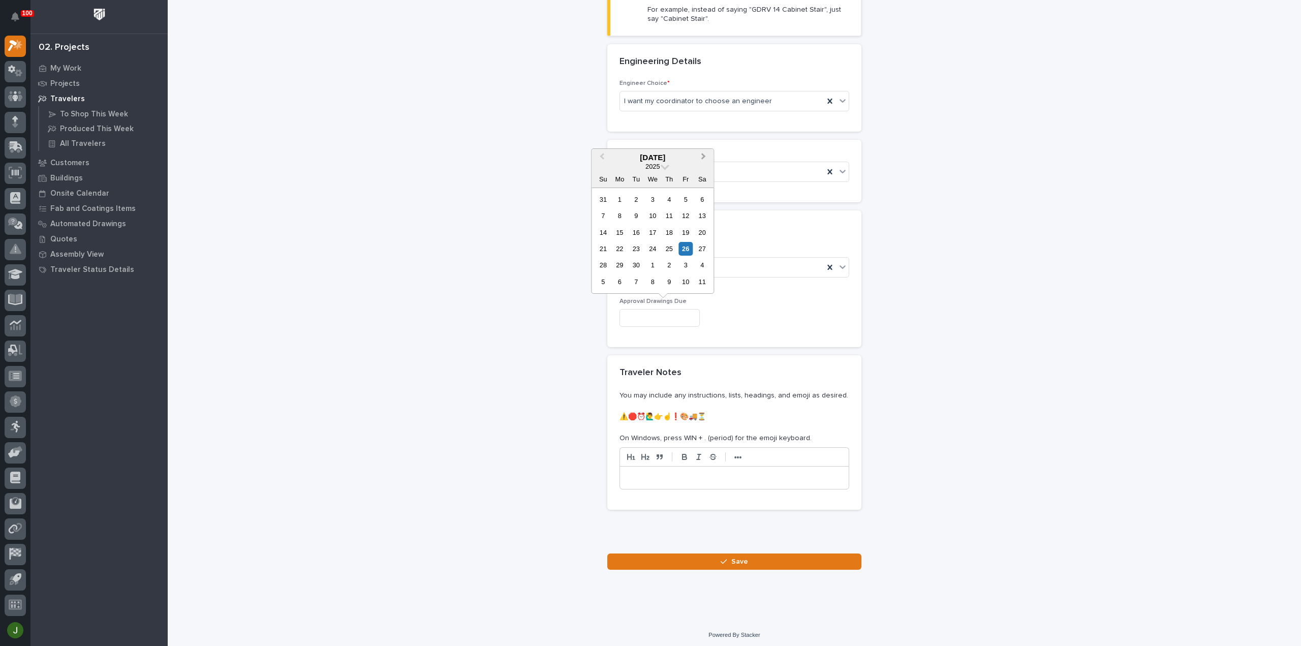
click at [706, 155] on button "Next Month" at bounding box center [704, 158] width 16 height 16
click at [685, 232] on div "17" at bounding box center [686, 233] width 14 height 14
type input "**********"
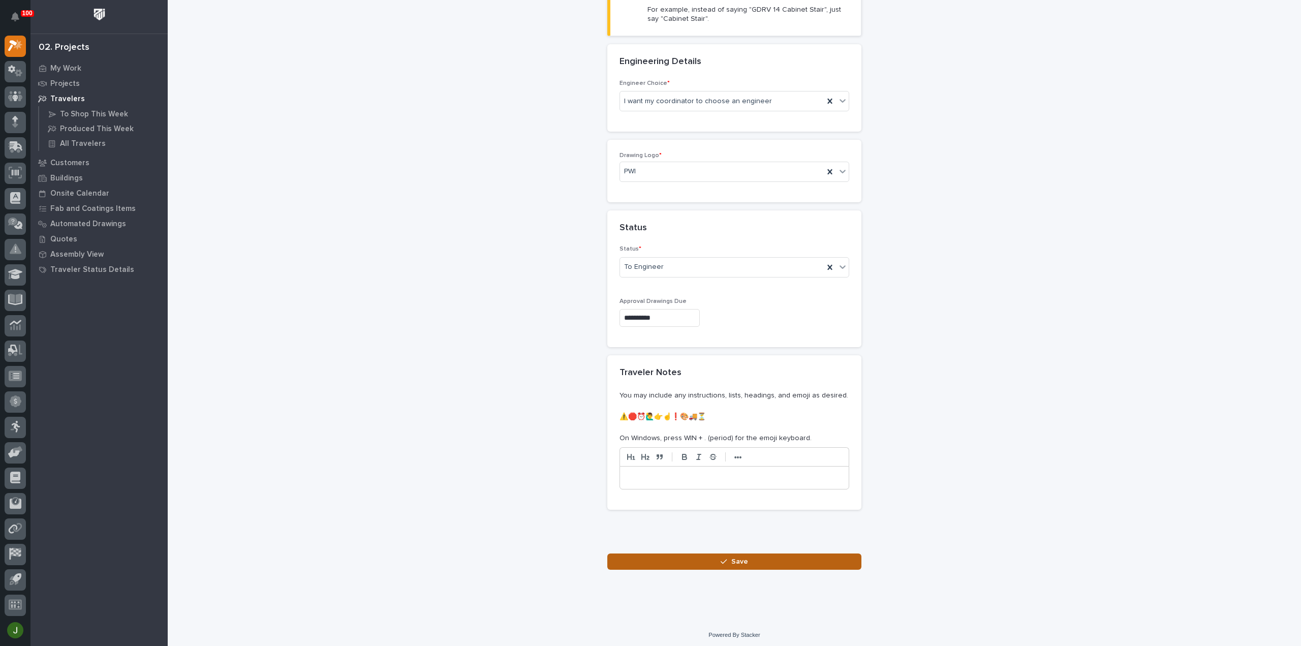
click at [733, 557] on span "Save" at bounding box center [739, 561] width 17 height 9
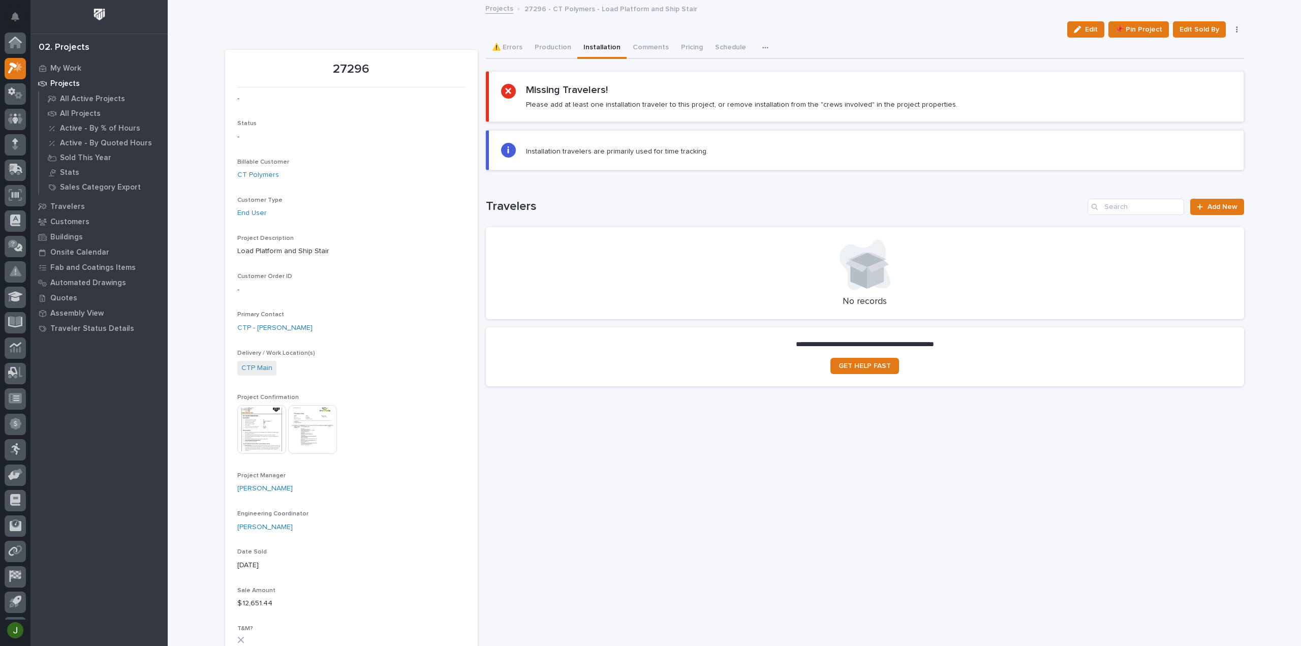
scroll to position [22, 0]
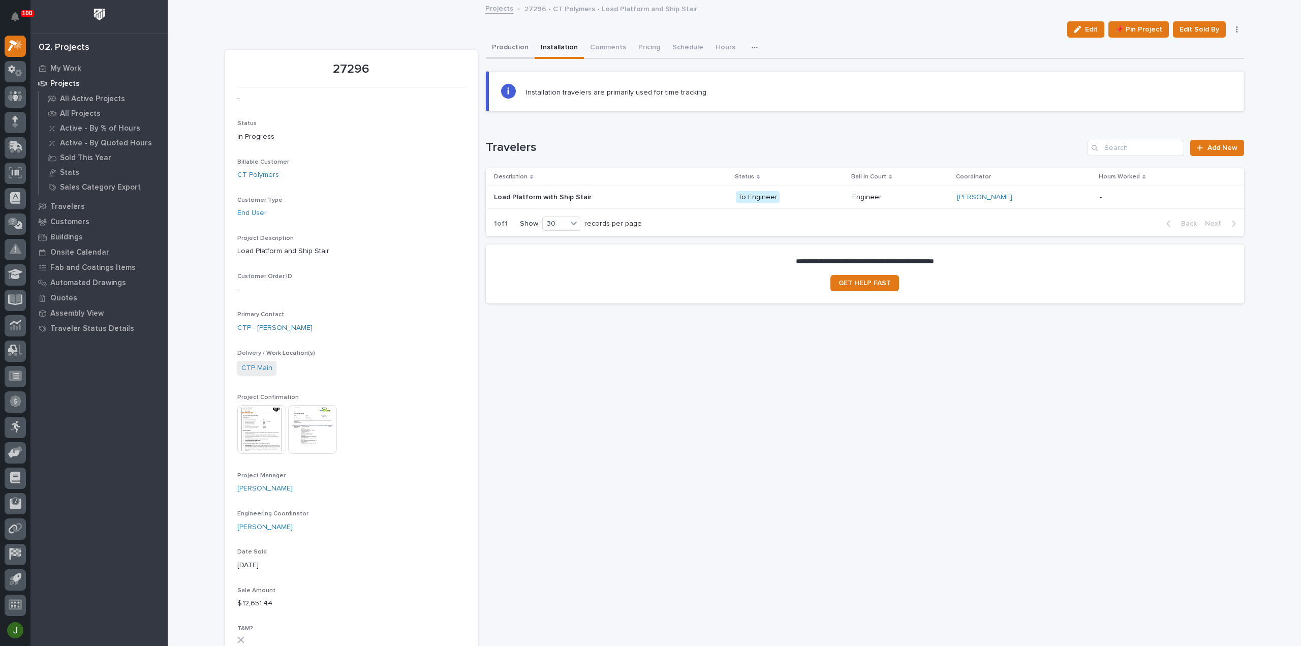
click at [510, 46] on button "Production" at bounding box center [510, 48] width 49 height 21
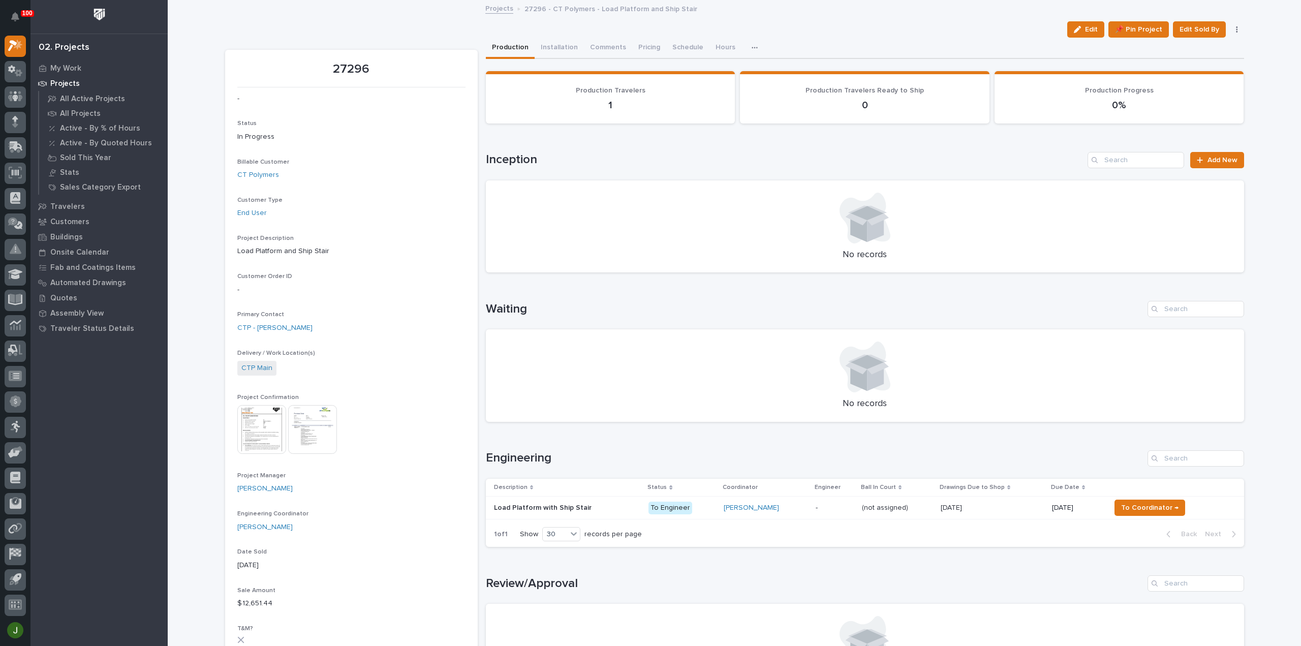
click at [525, 506] on p "Load Platform with Ship Stair" at bounding box center [544, 506] width 100 height 11
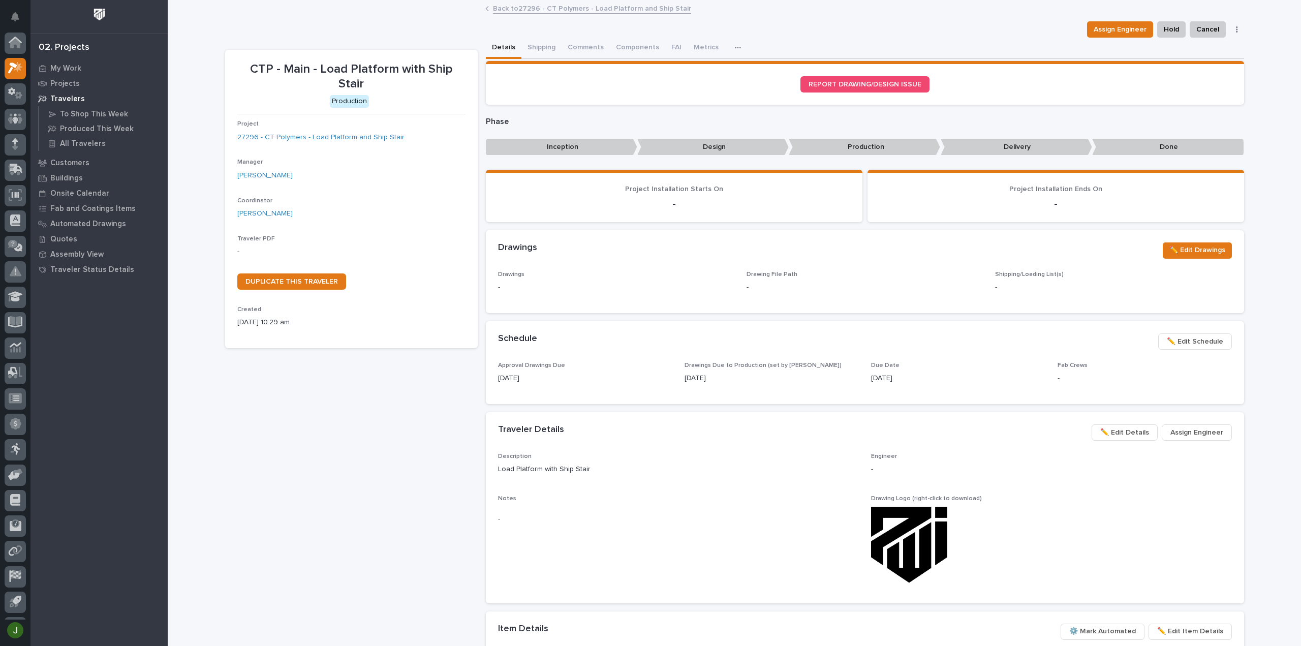
scroll to position [22, 0]
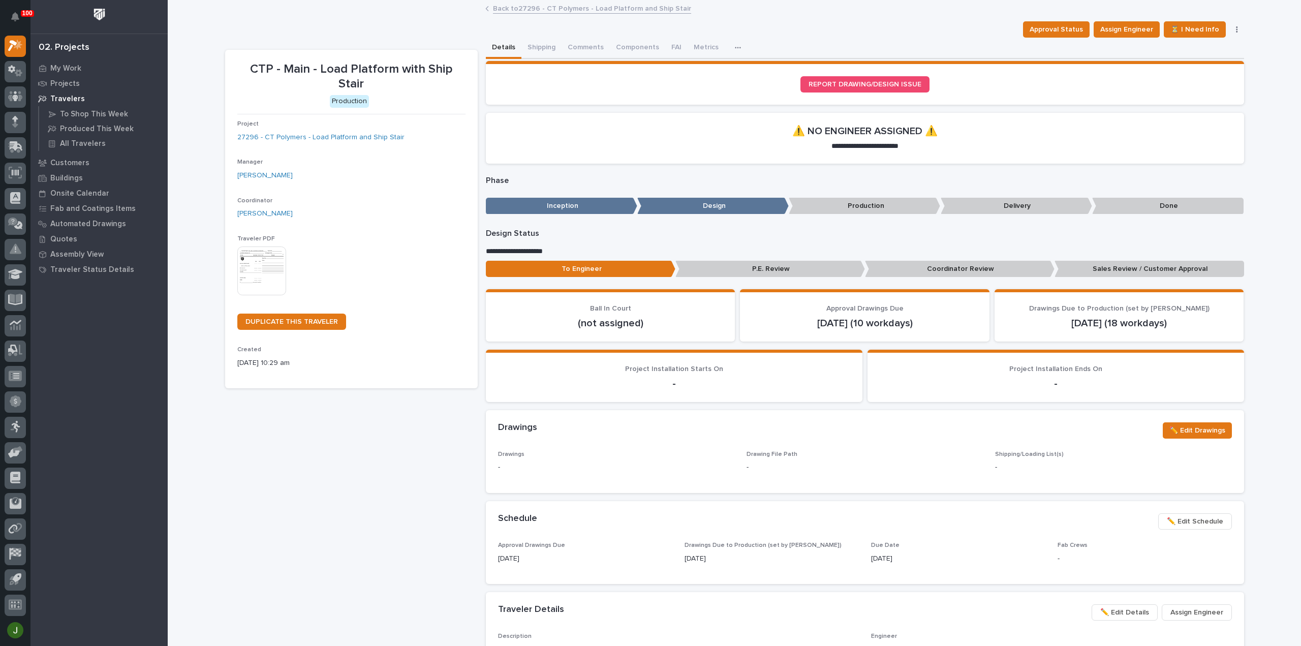
click at [259, 249] on img at bounding box center [261, 270] width 49 height 49
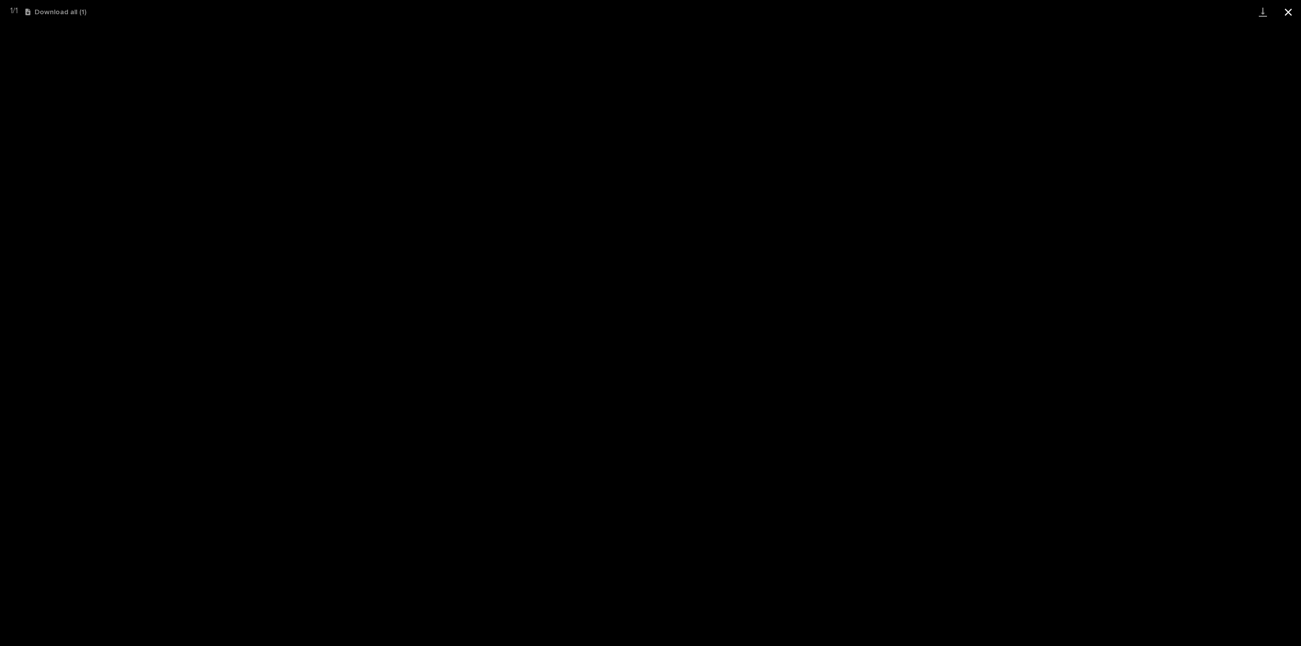
click at [1292, 14] on button "Close gallery" at bounding box center [1287, 12] width 25 height 24
